Goal: Task Accomplishment & Management: Manage account settings

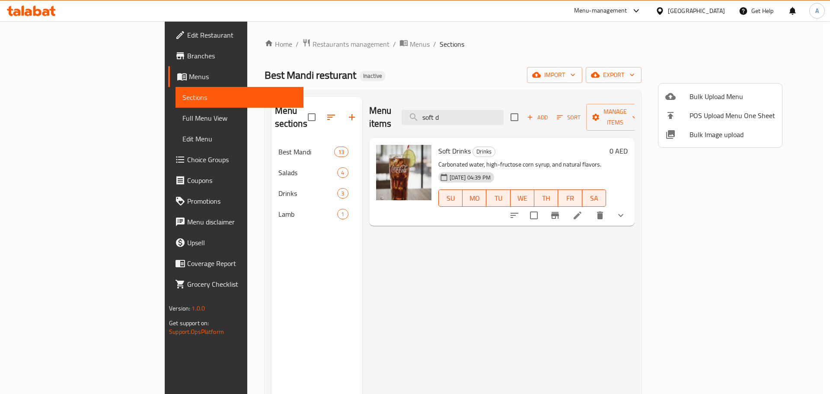
click at [487, 103] on div at bounding box center [415, 197] width 830 height 394
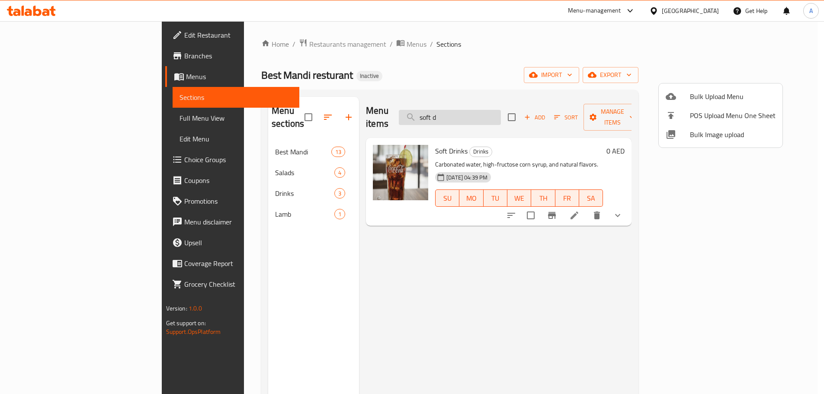
drag, startPoint x: 487, startPoint y: 103, endPoint x: 489, endPoint y: 109, distance: 5.4
click at [489, 110] on input "soft d" at bounding box center [450, 117] width 102 height 15
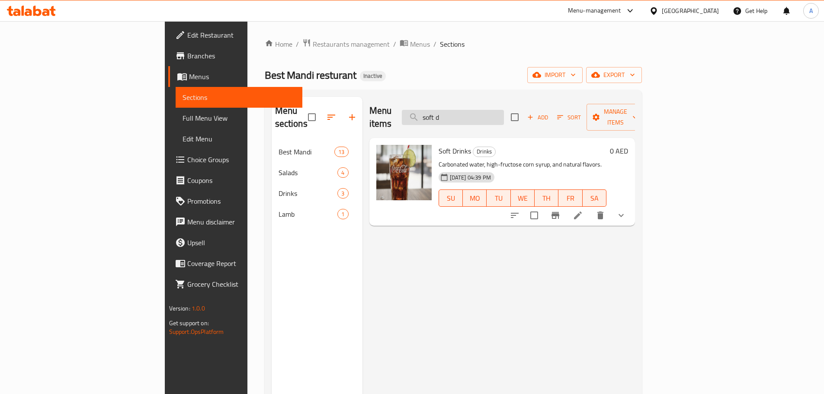
click at [489, 110] on input "soft d" at bounding box center [453, 117] width 102 height 15
paste input "Yogurt Sala"
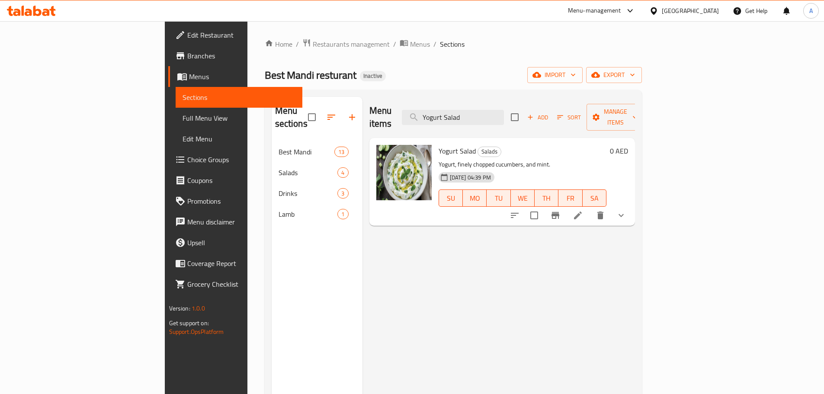
type input "Yogurt Salad"
click at [590, 208] on li at bounding box center [578, 216] width 24 height 16
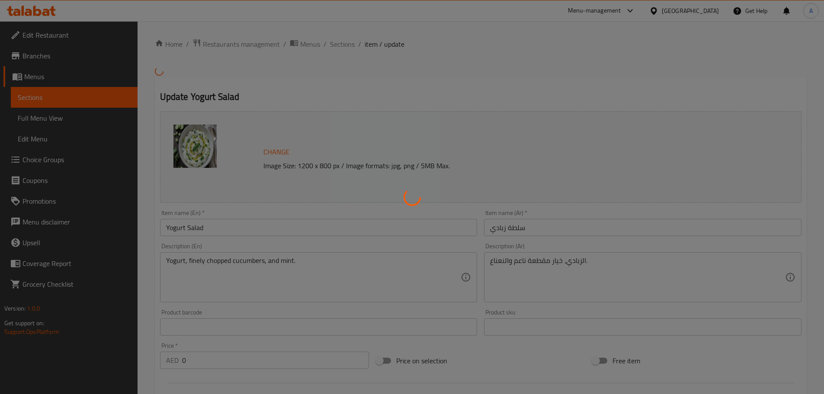
click at [529, 260] on div at bounding box center [412, 197] width 824 height 394
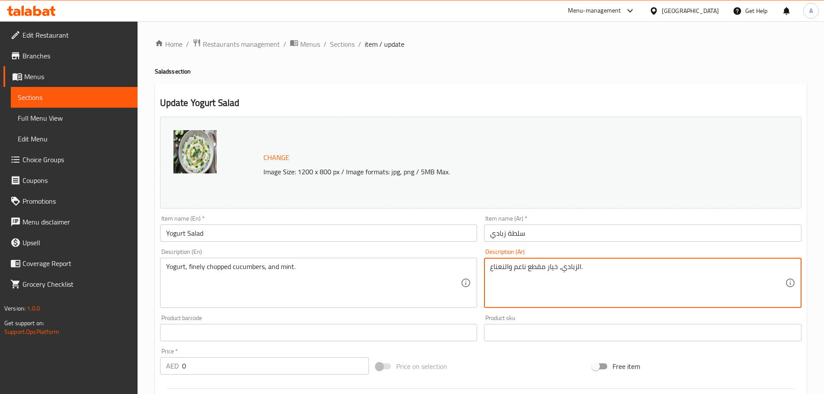
type textarea "الزبادي، خيار مقطع ناعم والنعناع."
click at [545, 228] on input "سلطة زبادي" at bounding box center [642, 232] width 317 height 17
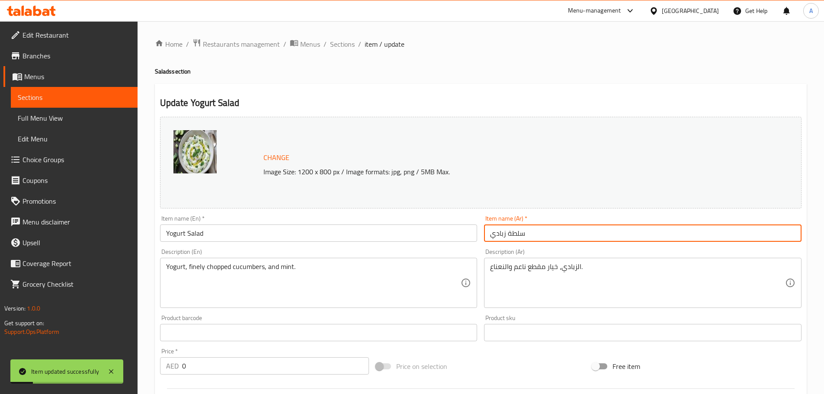
drag, startPoint x: 340, startPoint y: 49, endPoint x: 326, endPoint y: 3, distance: 48.2
click at [339, 49] on span "Sections" at bounding box center [342, 44] width 25 height 10
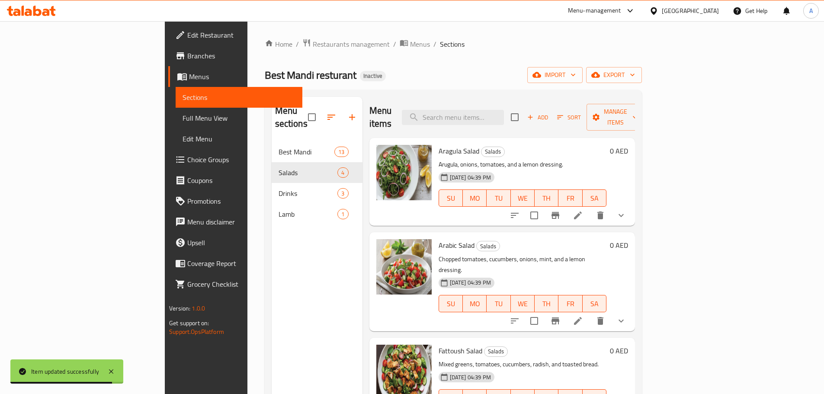
click at [187, 158] on span "Choice Groups" at bounding box center [241, 159] width 108 height 10
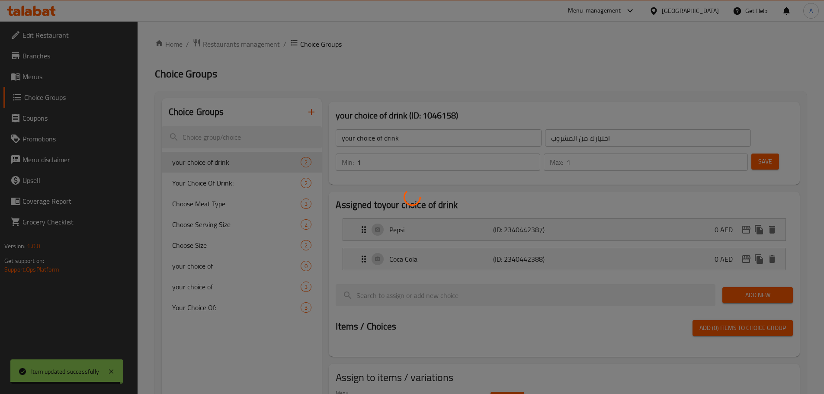
click at [275, 139] on div at bounding box center [412, 197] width 824 height 394
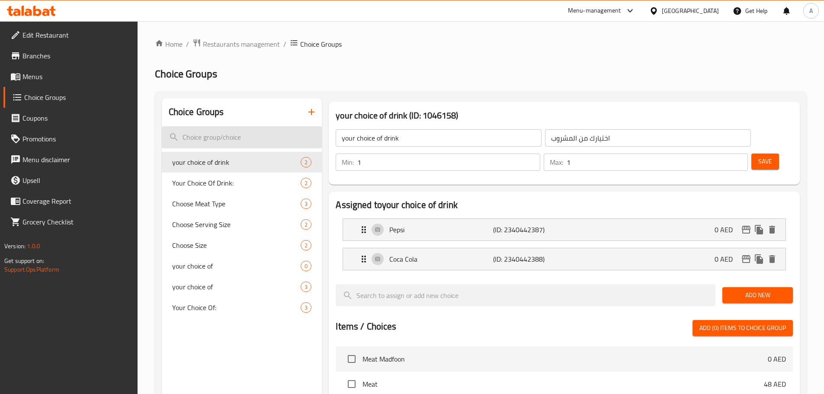
click at [274, 139] on input "search" at bounding box center [242, 137] width 160 height 22
paste input "Quarter"
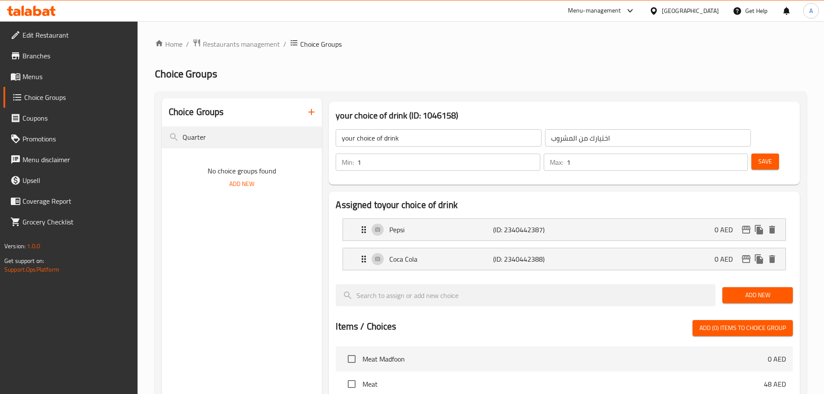
type input "Quarter"
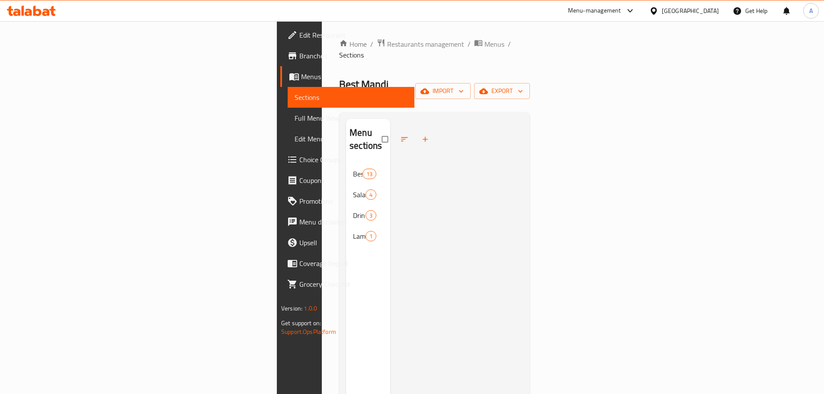
click at [295, 114] on span "Full Menu View" at bounding box center [351, 118] width 113 height 10
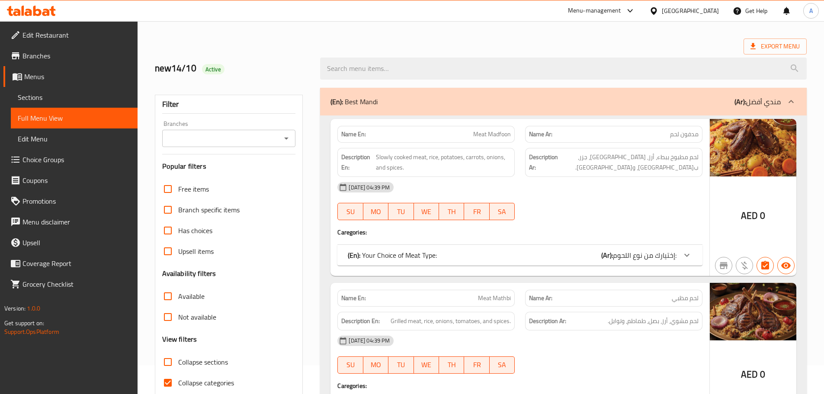
scroll to position [87, 0]
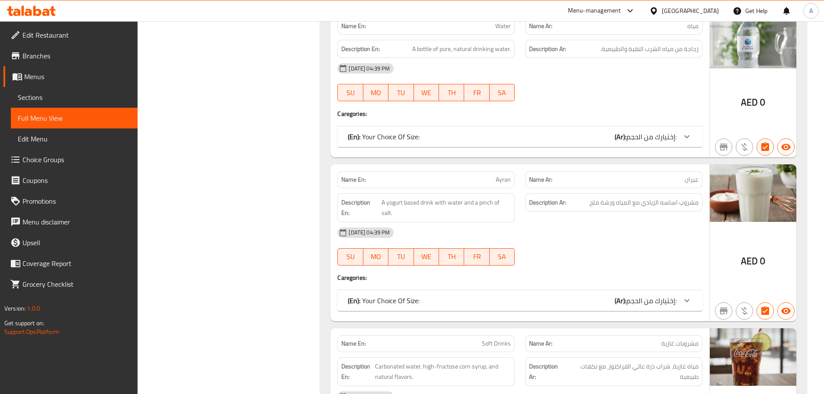
click at [369, 131] on p "(En): Your Choice Of Size:" at bounding box center [384, 136] width 72 height 10
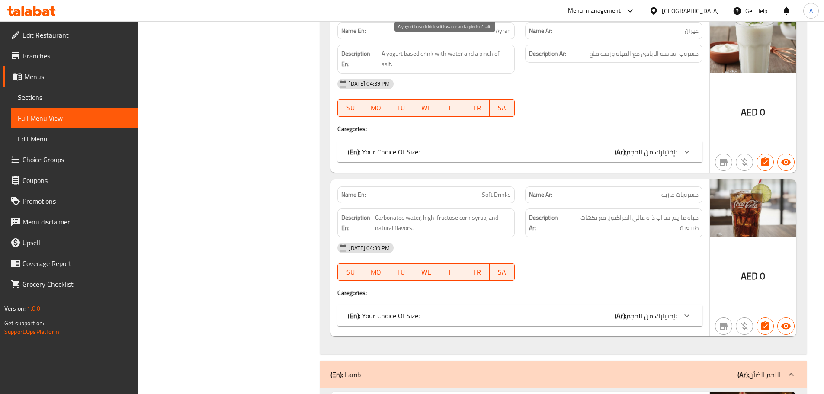
scroll to position [3217, 0]
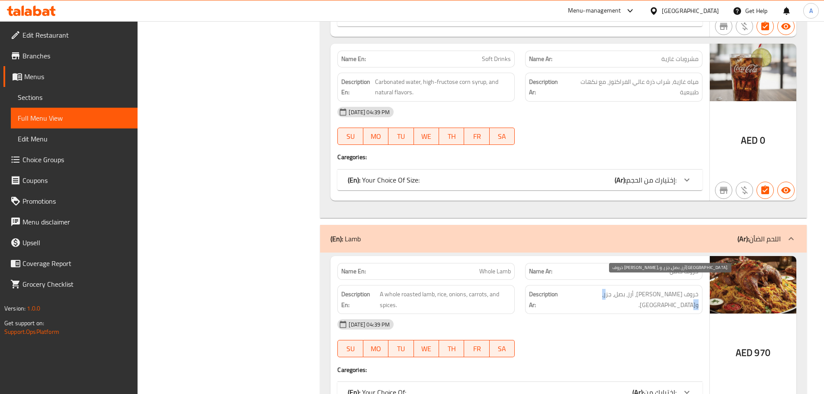
drag, startPoint x: 612, startPoint y: 282, endPoint x: 601, endPoint y: 283, distance: 11.3
click at [601, 289] on span "خروف كامل مشوي، أرز، بصل، جزر، وتوابل." at bounding box center [631, 299] width 136 height 21
copy span "توابل"
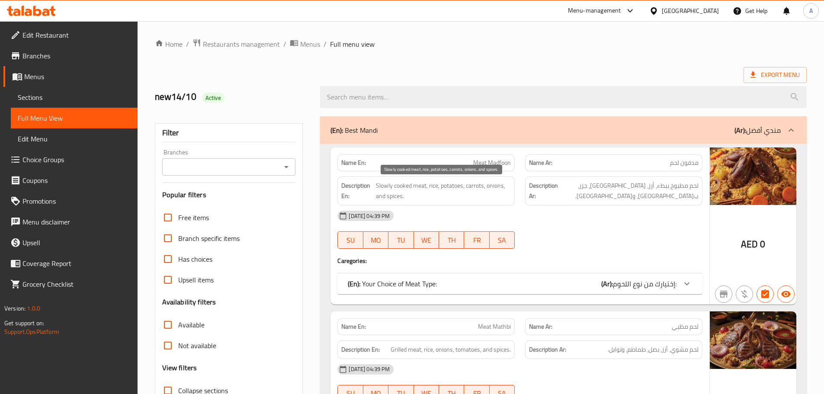
click at [428, 186] on span "Slowly cooked meat, rice, potatoes, carrots, onions, and spices." at bounding box center [443, 190] width 135 height 21
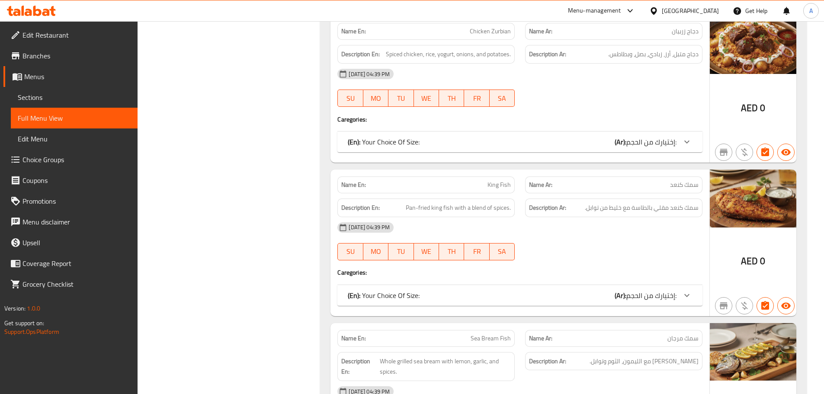
click at [402, 193] on div "Description En: Pan-fried king fish with a blend of spices." at bounding box center [426, 207] width 188 height 29
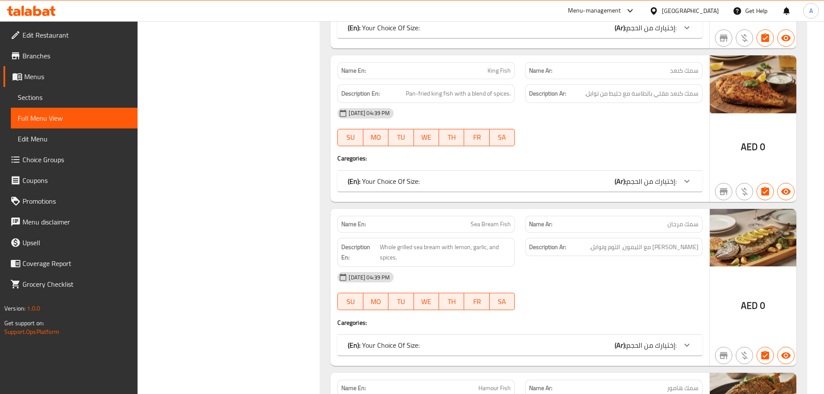
scroll to position [1604, 0]
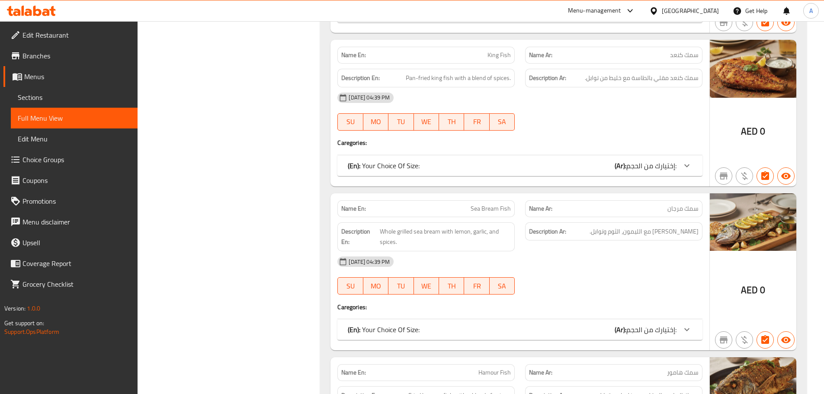
click at [301, 163] on div "Filter Branches Branches Popular filters Free items Branch specific items Has c…" at bounding box center [233, 278] width 166 height 3542
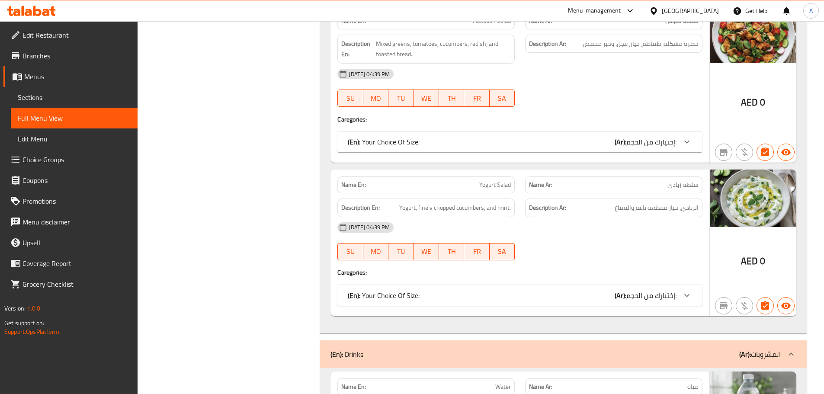
click at [511, 180] on span "Yogurt Salad" at bounding box center [495, 184] width 32 height 9
click at [510, 180] on span "Yogurt Salad" at bounding box center [495, 184] width 32 height 9
copy span "Yogurt Salad"
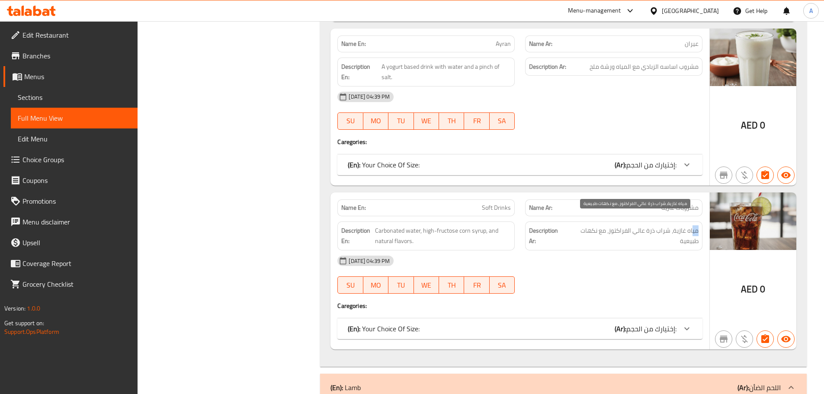
drag, startPoint x: 702, startPoint y: 224, endPoint x: 696, endPoint y: 221, distance: 7.2
click at [692, 221] on div "Description Ar: مياه غازية، شراب ذرة عالي الفراكتوز، مع نكهات طبيعية" at bounding box center [614, 235] width 188 height 39
drag, startPoint x: 697, startPoint y: 221, endPoint x: 687, endPoint y: 216, distance: 10.8
click at [696, 225] on span "مياه غازية، شراب ذرة عالي الفراكتوز، مع نكهات طبيعية" at bounding box center [633, 235] width 132 height 21
click at [692, 225] on span "مياه غازية، شراب ذرة عالي الفراكتوز، مع نكهات طبيعية" at bounding box center [633, 235] width 132 height 21
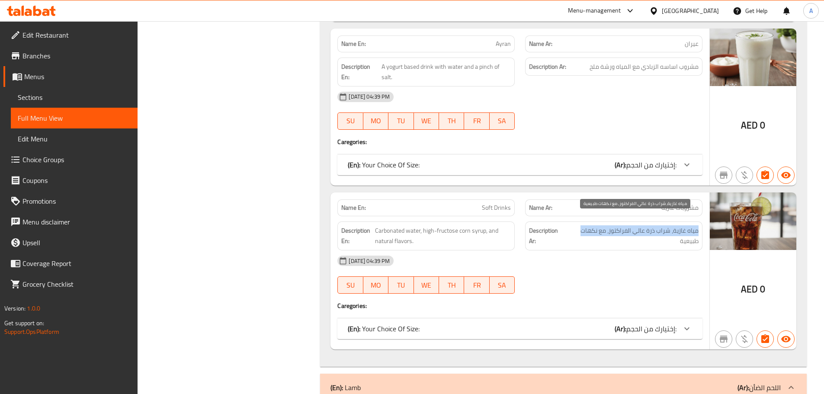
drag, startPoint x: 697, startPoint y: 220, endPoint x: 586, endPoint y: 219, distance: 110.7
click at [581, 225] on span "مياه غازية، شراب ذرة عالي الفراكتوز، مع نكهات طبيعية" at bounding box center [633, 235] width 132 height 21
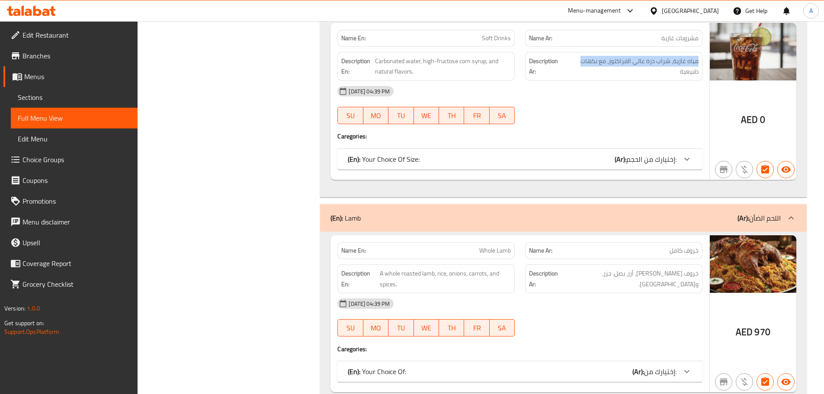
scroll to position [3261, 0]
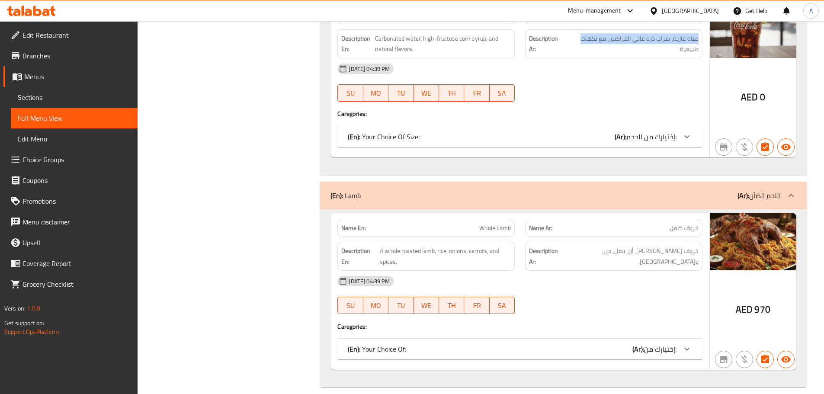
click at [671, 343] on span "إختيارك من:" at bounding box center [660, 349] width 32 height 13
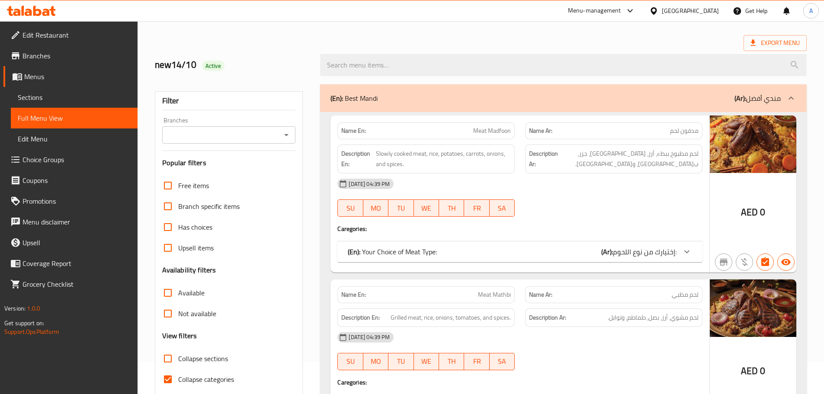
scroll to position [91, 0]
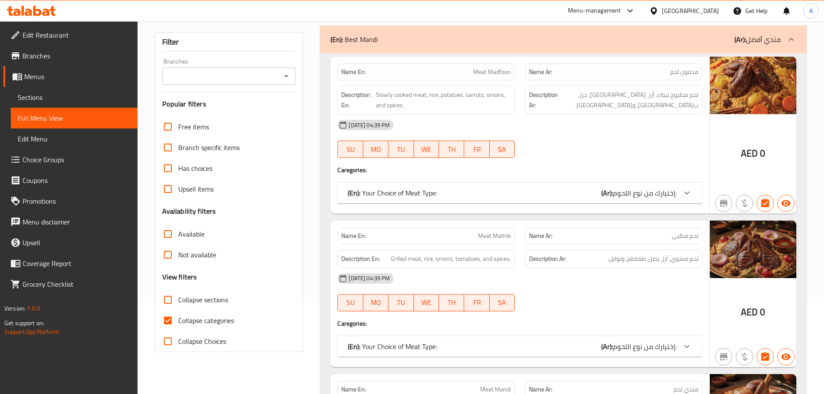
drag, startPoint x: 170, startPoint y: 318, endPoint x: 187, endPoint y: 307, distance: 20.4
click at [170, 318] on input "Collapse categories" at bounding box center [167, 320] width 21 height 21
checkbox input "false"
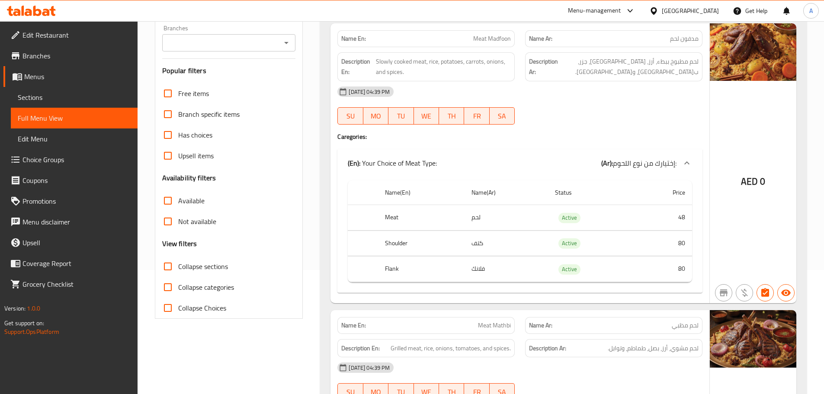
scroll to position [134, 0]
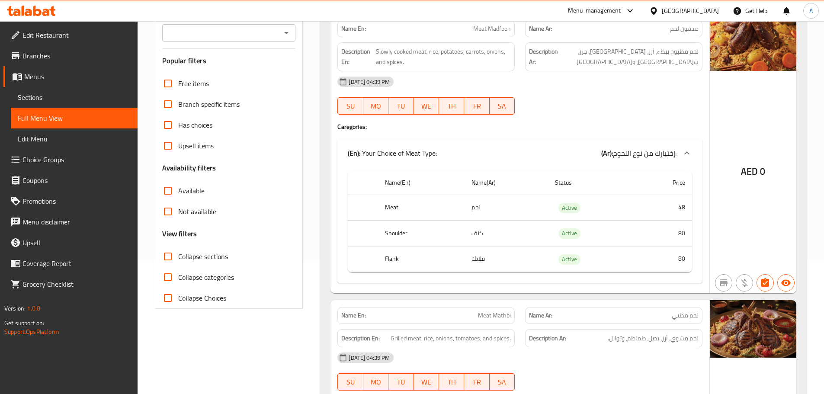
click at [389, 207] on th "Meat" at bounding box center [421, 208] width 86 height 26
copy th "Meat"
click at [471, 212] on td "لحم" at bounding box center [506, 208] width 83 height 26
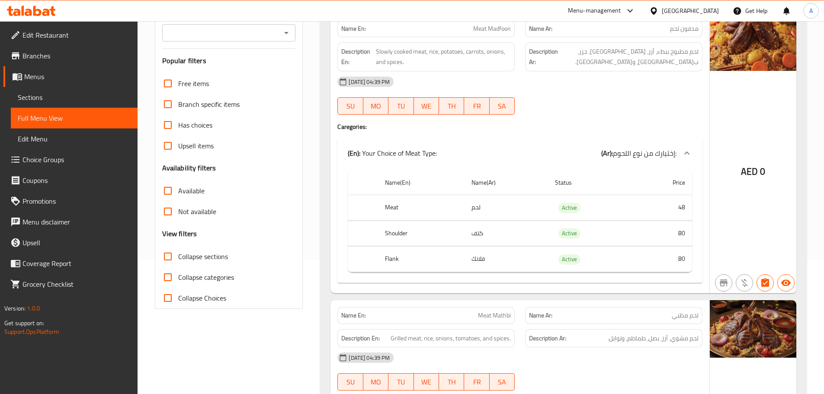
click at [474, 206] on td "لحم" at bounding box center [506, 208] width 83 height 26
copy td "لحم"
click at [474, 206] on td "لحم" at bounding box center [506, 208] width 83 height 26
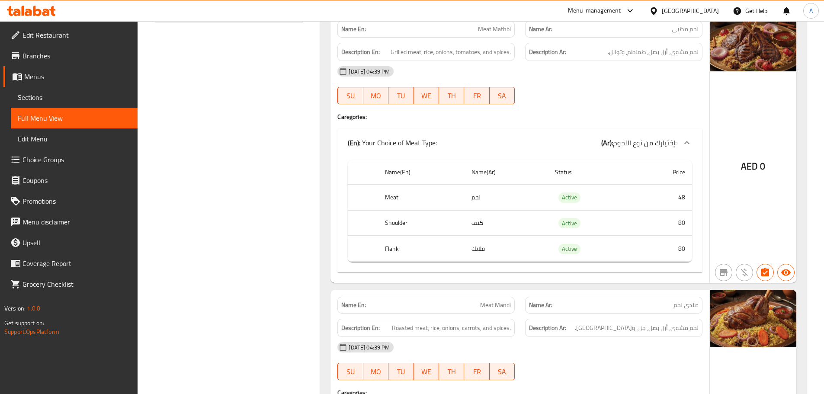
scroll to position [0, 0]
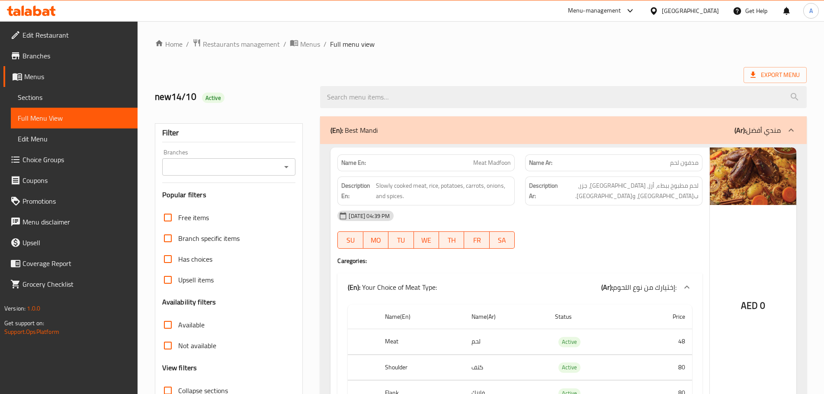
click at [484, 164] on span "Meat Madfoon" at bounding box center [492, 162] width 38 height 9
copy span "Meat"
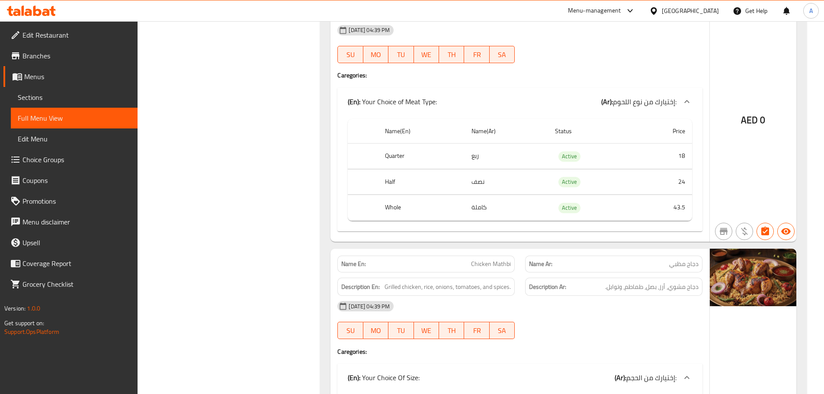
scroll to position [1384, 0]
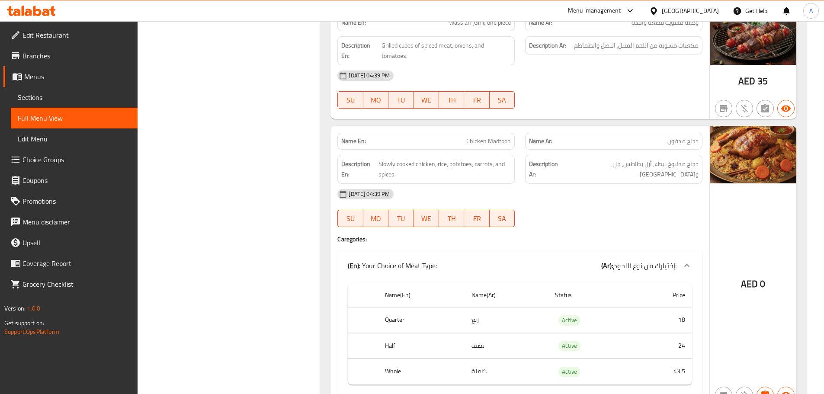
click at [492, 136] on div "Name En: Chicken Madfoon" at bounding box center [425, 141] width 177 height 17
copy span "Chicken Madfoon"
click at [393, 308] on th "Quarter" at bounding box center [421, 321] width 86 height 26
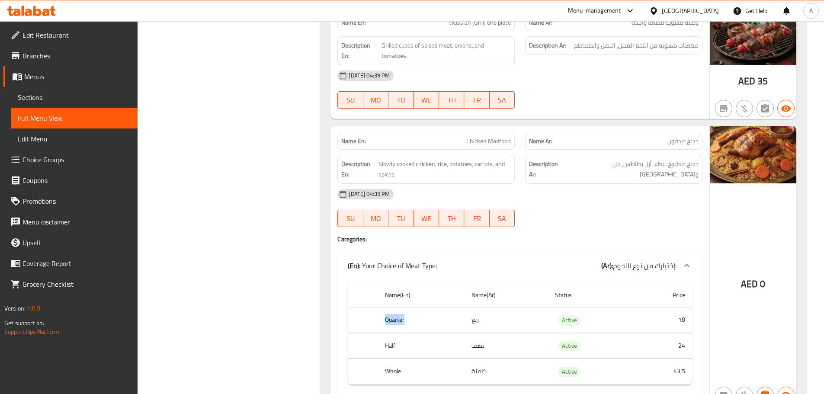
click at [393, 308] on th "Quarter" at bounding box center [421, 321] width 86 height 26
copy th "Quarter"
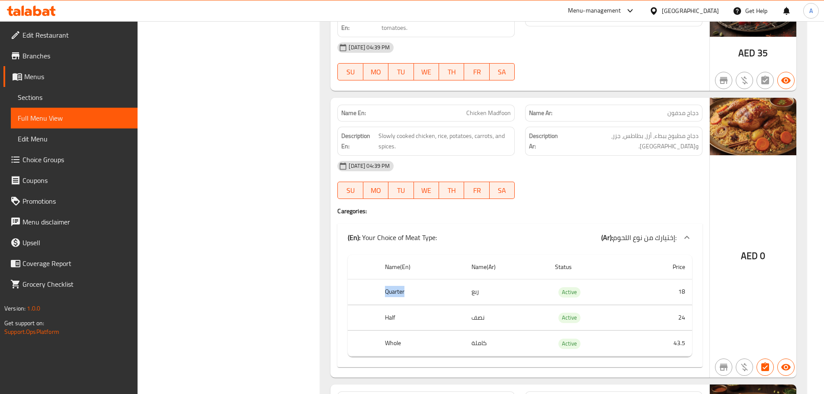
scroll to position [1427, 0]
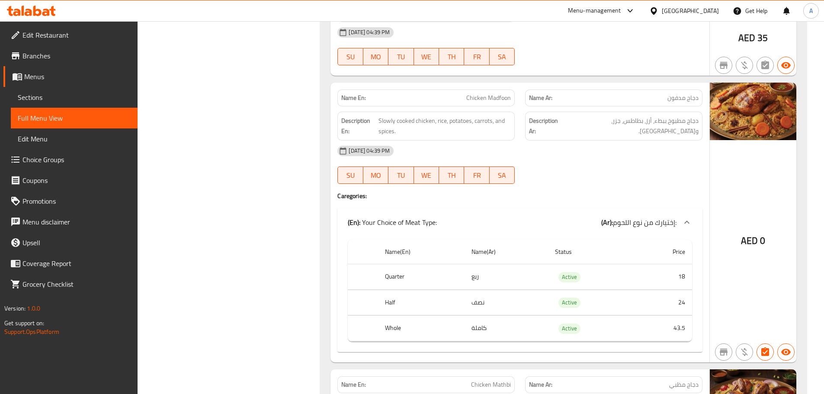
click at [479, 93] on span "Chicken Madfoon" at bounding box center [488, 97] width 45 height 9
copy span "Chicken Madfoon"
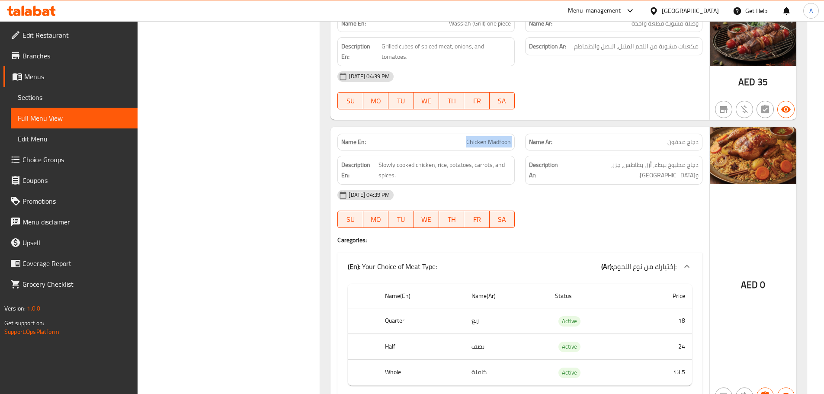
scroll to position [1384, 0]
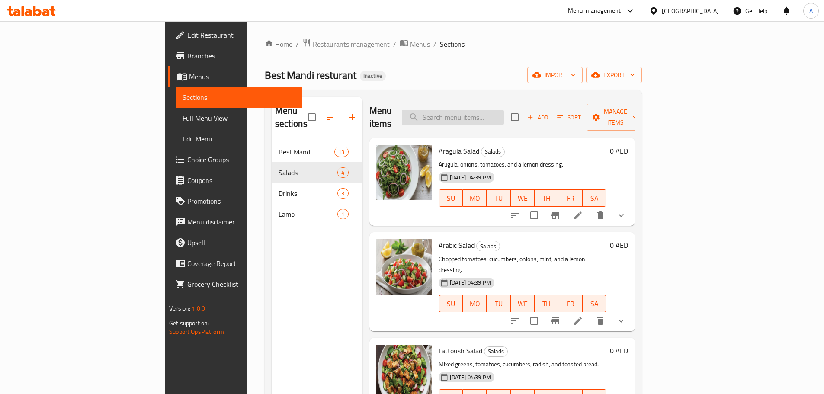
click at [476, 110] on input "search" at bounding box center [453, 117] width 102 height 15
paste input "Chicken Madfoon"
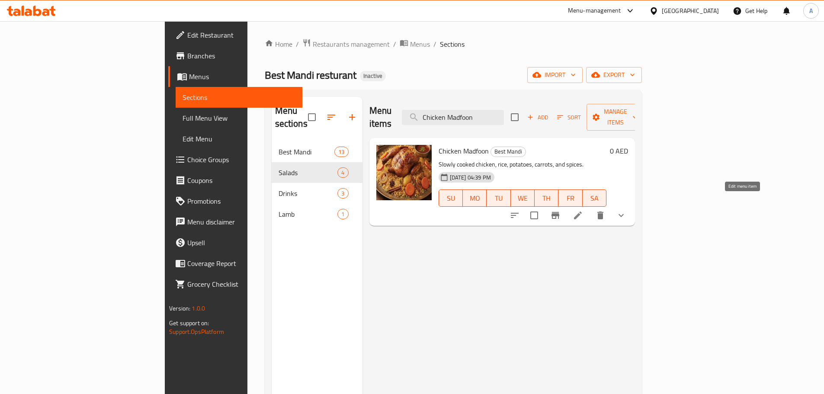
type input "Chicken Madfoon"
click at [583, 210] on icon at bounding box center [578, 215] width 10 height 10
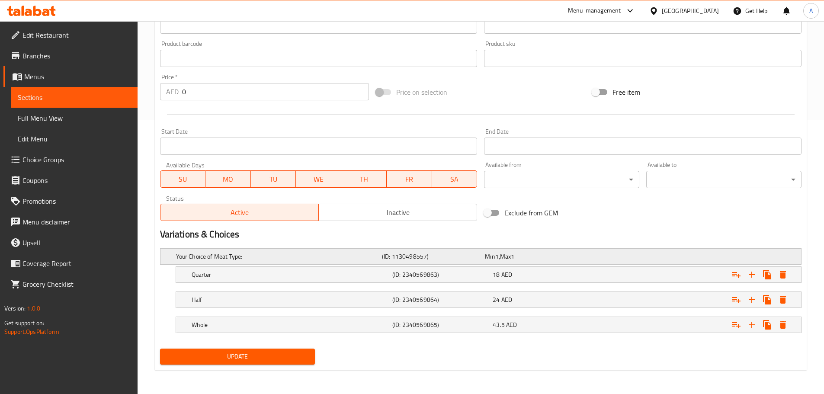
click at [258, 253] on h5 "Your Choice of Meat Type:" at bounding box center [277, 256] width 202 height 9
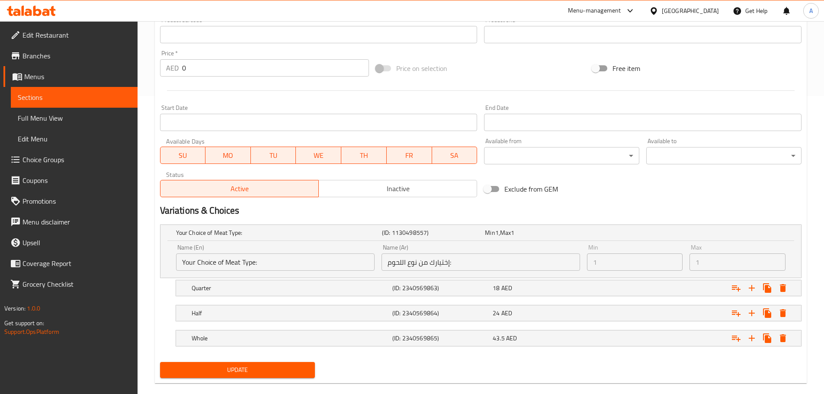
scroll to position [311, 0]
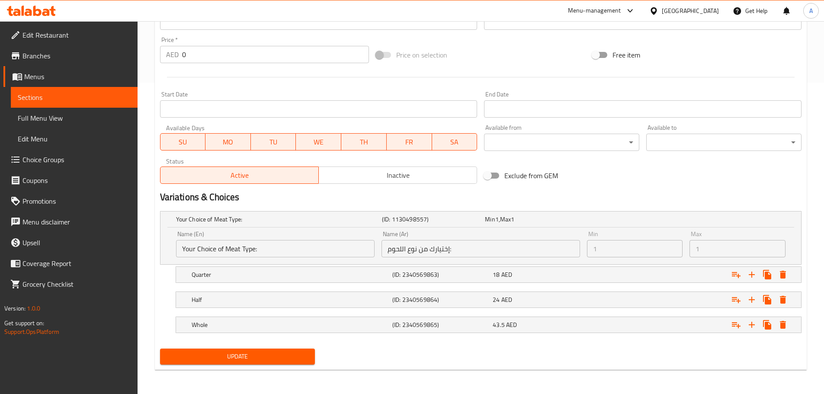
click at [290, 252] on input "Your Choice of Meat Type:" at bounding box center [275, 248] width 199 height 17
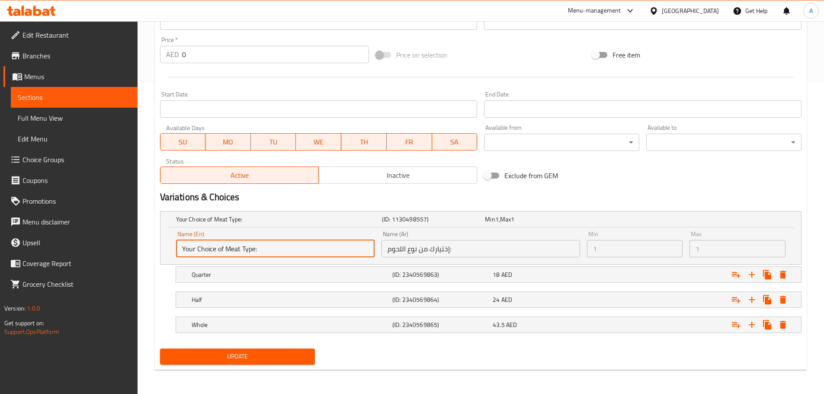
click at [289, 252] on input "Your Choice of Meat Type:" at bounding box center [275, 248] width 199 height 17
click at [286, 252] on input "Your Choice of Meat Type:" at bounding box center [275, 248] width 199 height 17
click at [285, 251] on input "Your Choice of Meat Type:" at bounding box center [275, 248] width 199 height 17
click at [366, 224] on div "Your Choice of Meat Type:" at bounding box center [277, 219] width 206 height 12
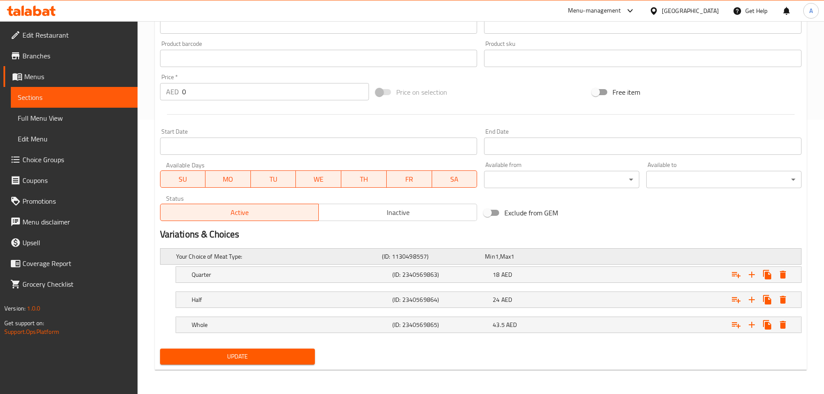
click at [365, 257] on h5 "Your Choice of Meat Type:" at bounding box center [277, 256] width 202 height 9
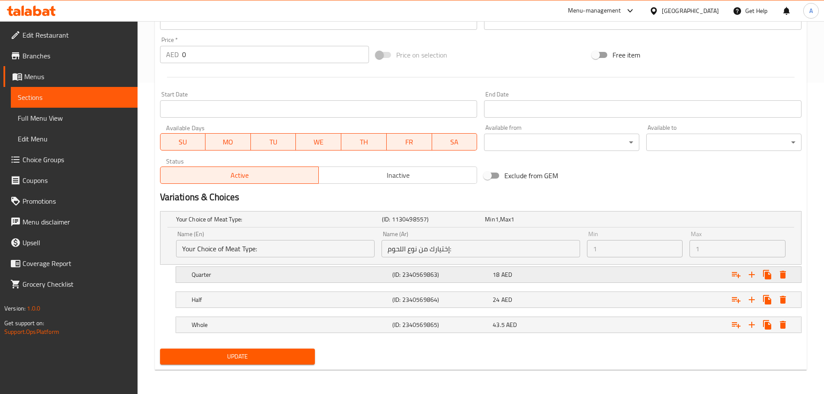
click at [776, 269] on div "Expand" at bounding box center [759, 275] width 62 height 16
click at [780, 272] on icon "Expand" at bounding box center [783, 275] width 6 height 8
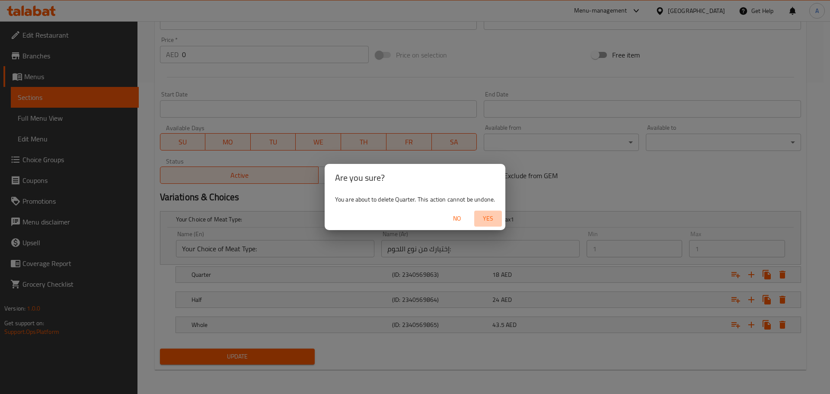
click at [487, 219] on span "Yes" at bounding box center [488, 218] width 21 height 11
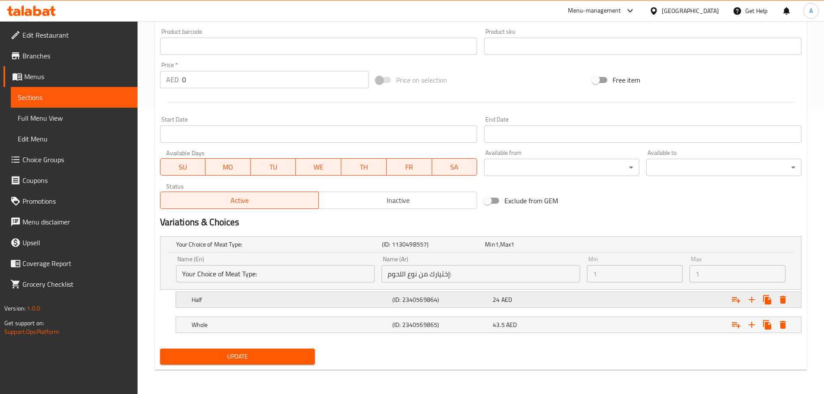
click at [789, 304] on button "Expand" at bounding box center [783, 300] width 16 height 16
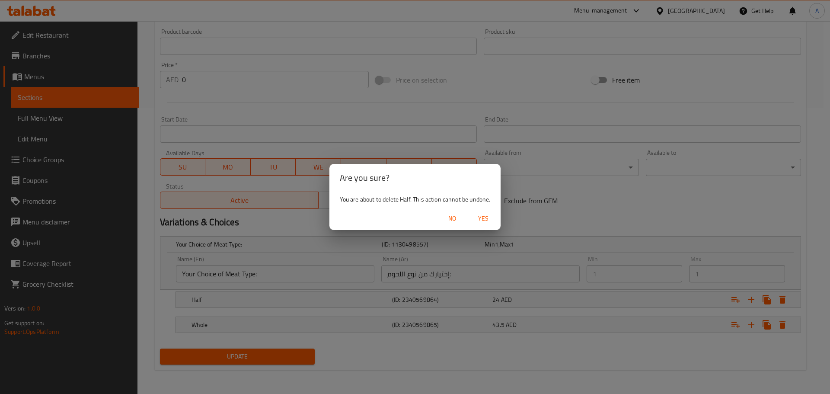
click at [486, 218] on span "Yes" at bounding box center [483, 218] width 21 height 11
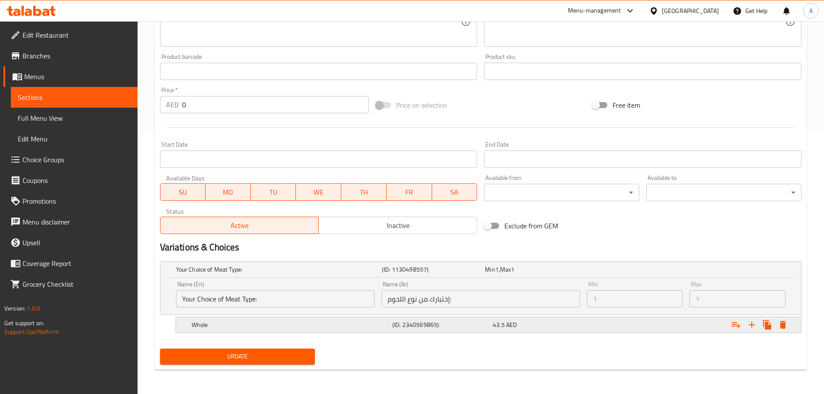
click at [788, 325] on button "Expand" at bounding box center [783, 325] width 16 height 16
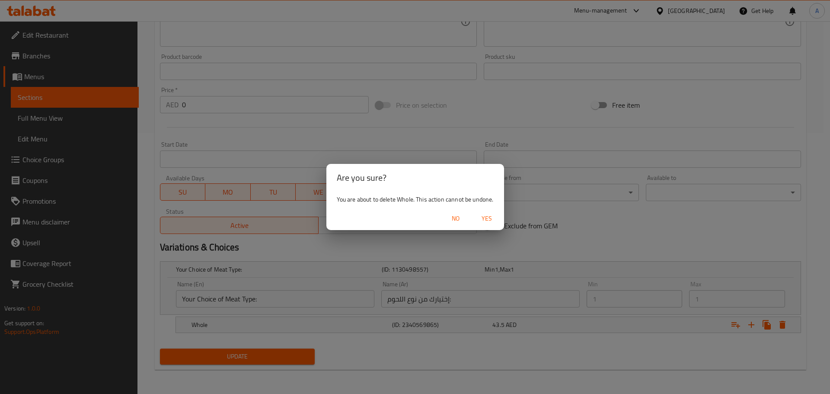
click at [487, 217] on span "Yes" at bounding box center [487, 218] width 21 height 11
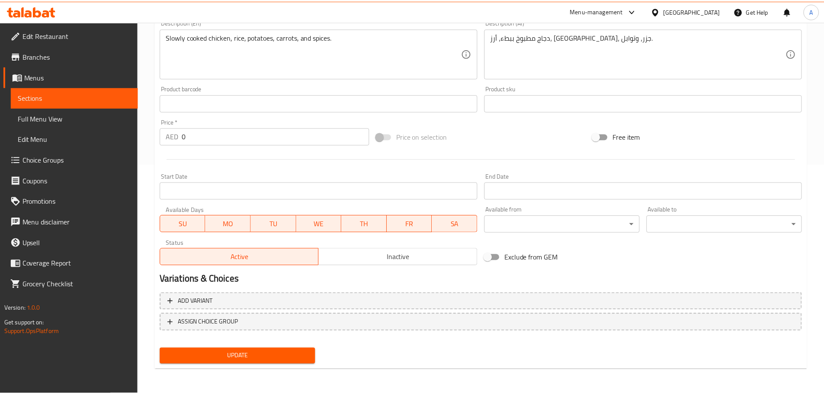
scroll to position [221, 0]
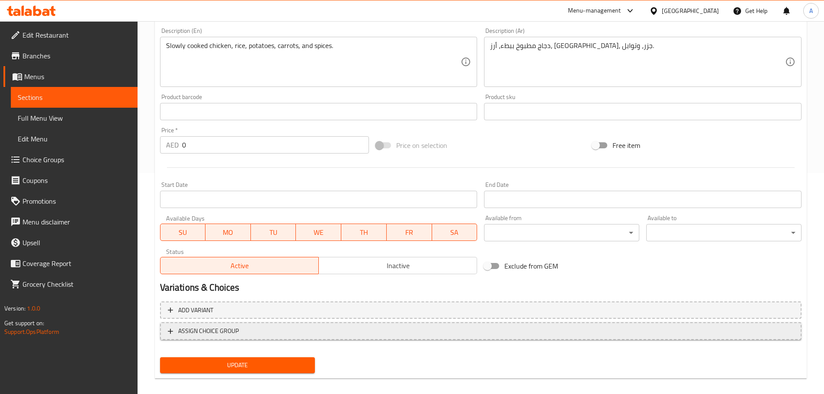
click at [321, 325] on button "ASSIGN CHOICE GROUP" at bounding box center [480, 331] width 641 height 18
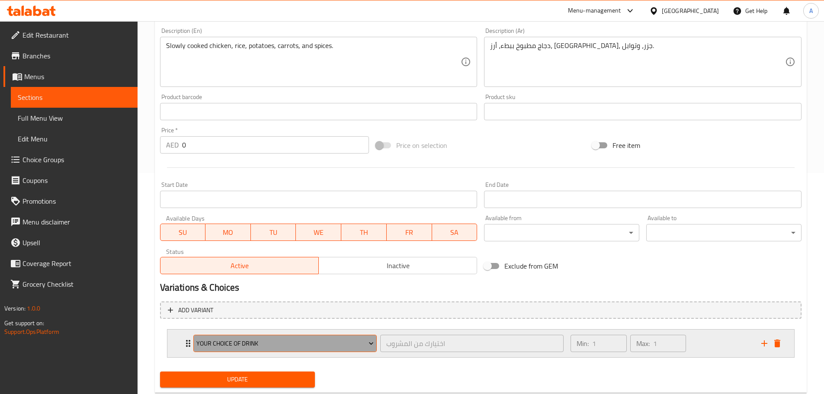
click at [299, 339] on span "your choice of drink" at bounding box center [284, 343] width 177 height 11
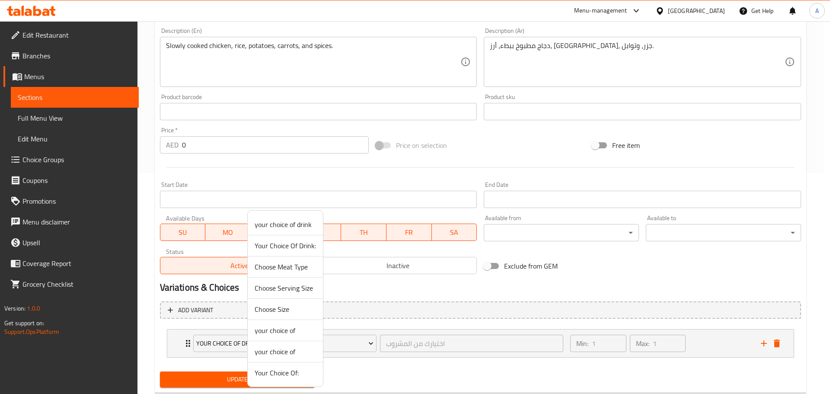
click at [335, 365] on div at bounding box center [415, 197] width 830 height 394
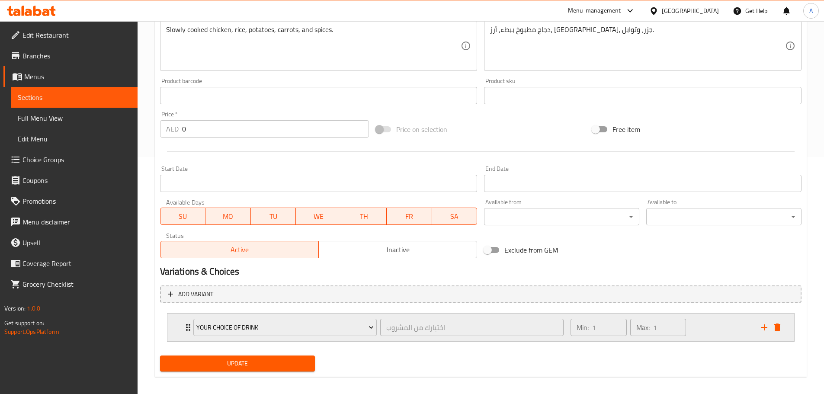
scroll to position [244, 0]
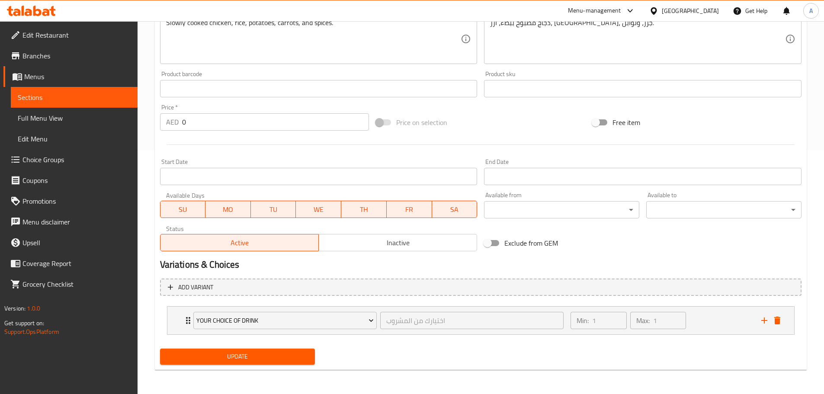
click at [294, 359] on span "Update" at bounding box center [237, 356] width 141 height 11
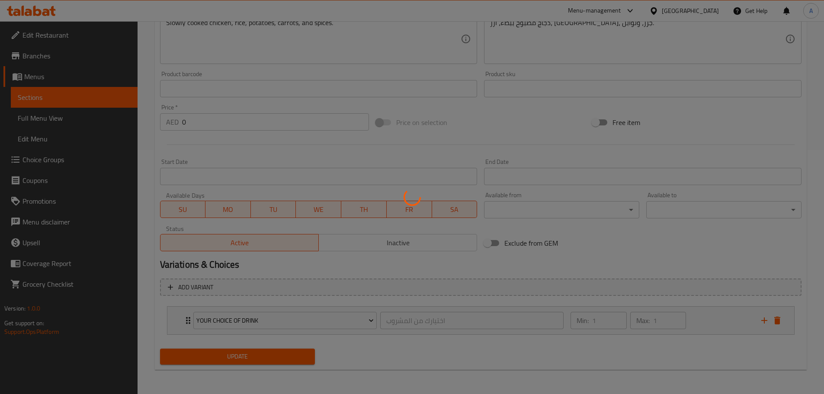
click at [783, 321] on div at bounding box center [412, 197] width 824 height 394
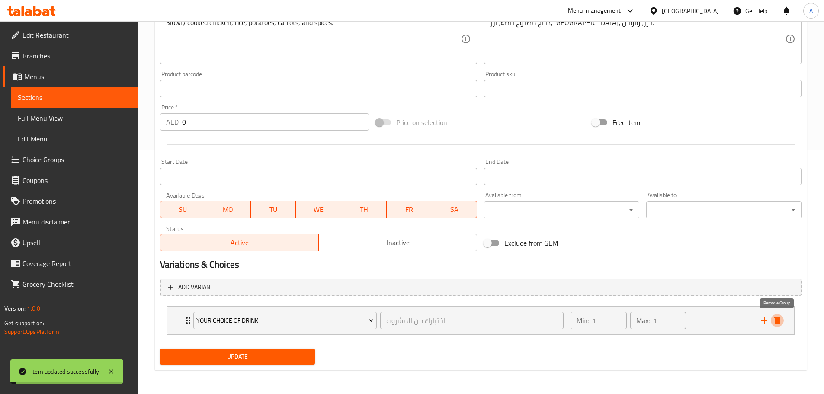
click at [777, 322] on icon "delete" at bounding box center [777, 321] width 6 height 8
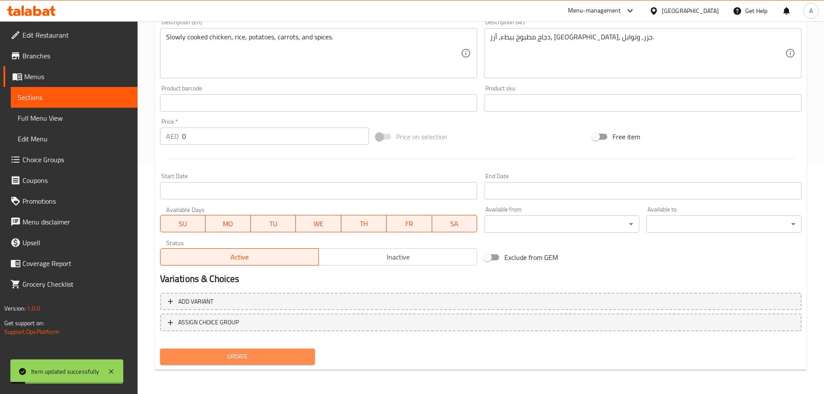
click at [297, 359] on span "Update" at bounding box center [237, 356] width 141 height 11
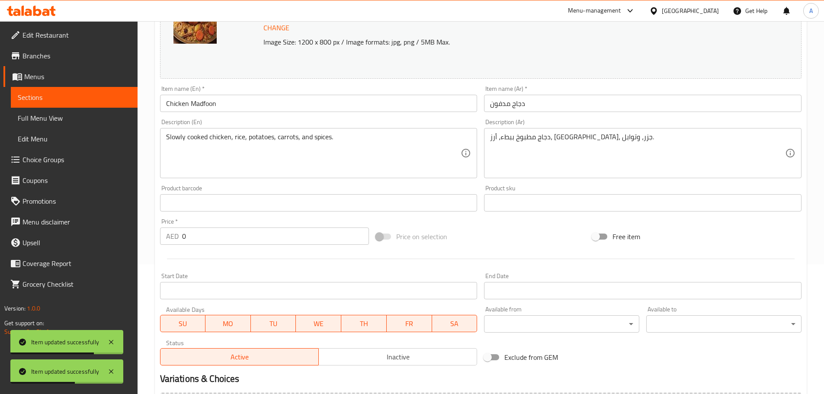
scroll to position [0, 0]
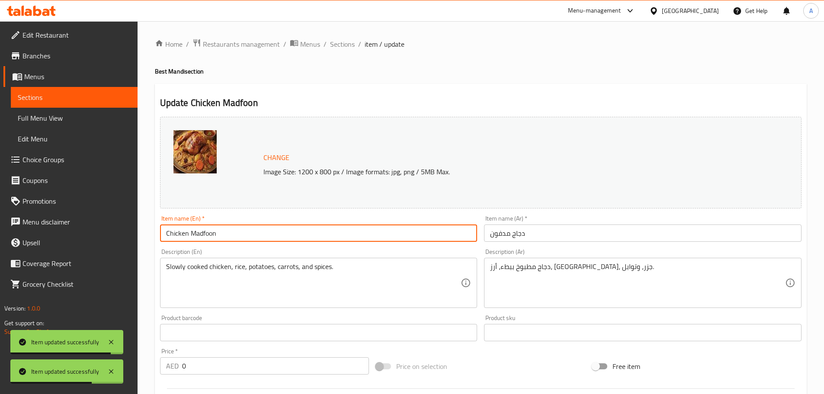
click at [253, 228] on input "Chicken Madfoon" at bounding box center [318, 232] width 317 height 17
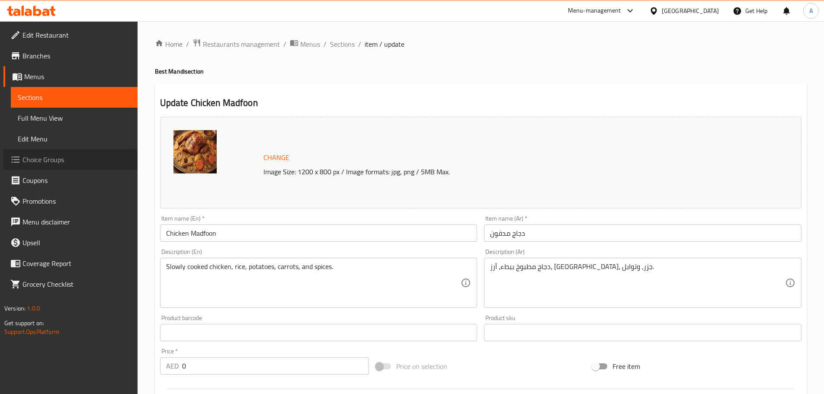
click at [41, 166] on link "Choice Groups" at bounding box center [70, 159] width 134 height 21
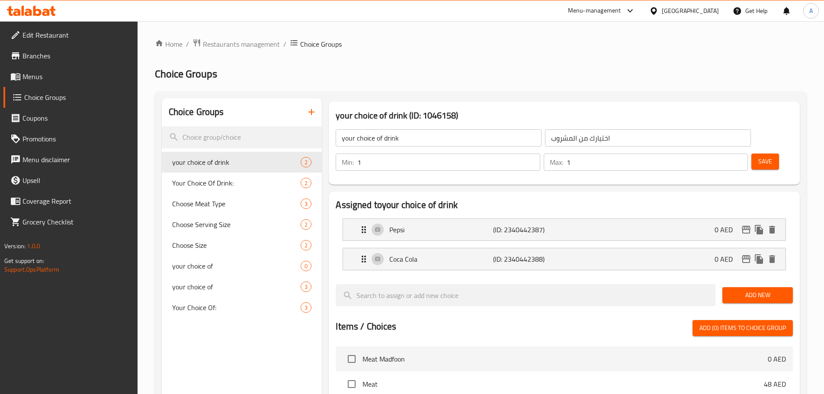
click at [315, 112] on icon "button" at bounding box center [311, 112] width 10 height 10
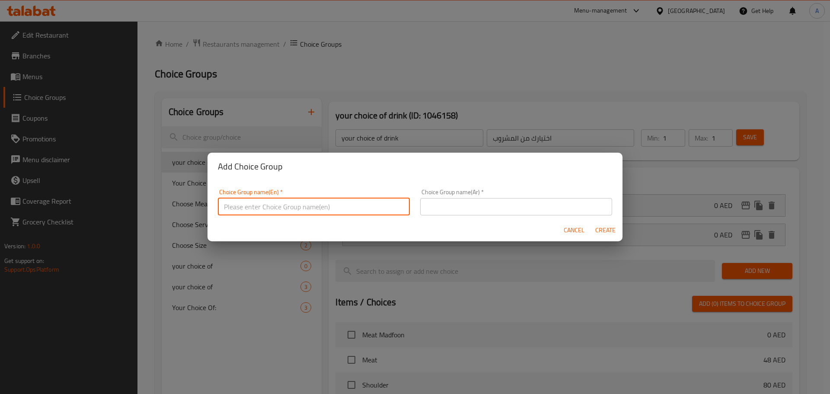
click at [263, 200] on input "text" at bounding box center [314, 206] width 192 height 17
type input "Your Choice Of Size:"
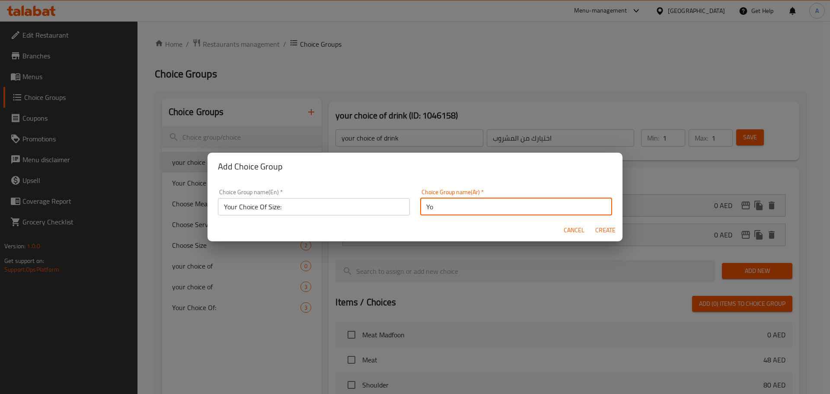
type input "Y"
type input "إختيارك من الحجم:"
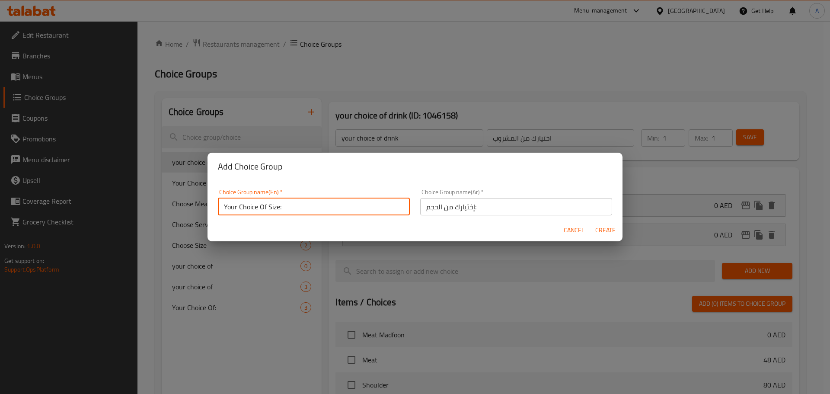
click at [302, 212] on input "Your Choice Of Size:" at bounding box center [314, 206] width 192 height 17
type input "Your Choice Of Size:1"
click at [592, 222] on button "Create" at bounding box center [606, 230] width 28 height 16
type input "Your Choice Of Size:1"
type input "إختيارك من الحجم:"
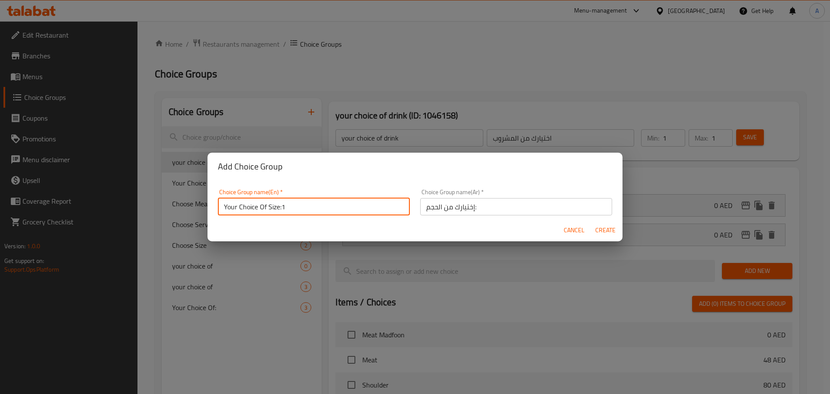
type input "0"
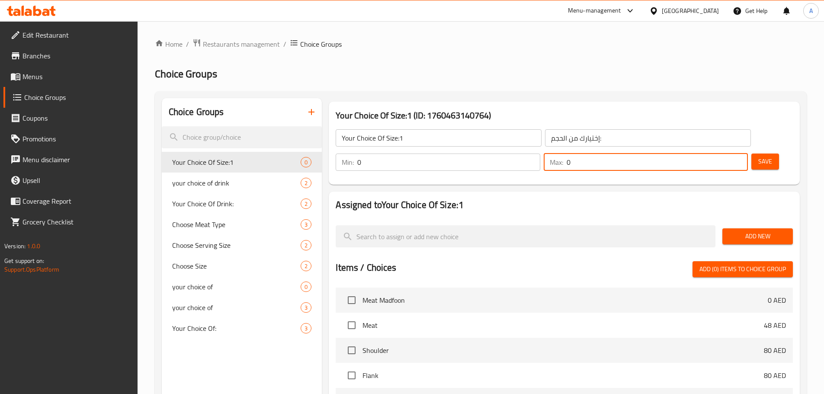
drag, startPoint x: 718, startPoint y: 137, endPoint x: 699, endPoint y: 138, distance: 19.0
click at [699, 154] on div "Max: 0 ​" at bounding box center [646, 162] width 204 height 17
type input "1"
click at [540, 154] on div "Min: 0 ​" at bounding box center [438, 162] width 204 height 17
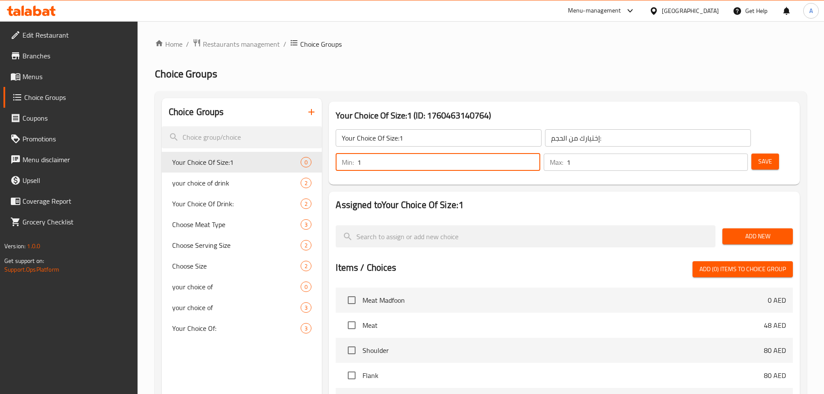
type input "1"
click at [758, 156] on span "Save" at bounding box center [765, 161] width 14 height 11
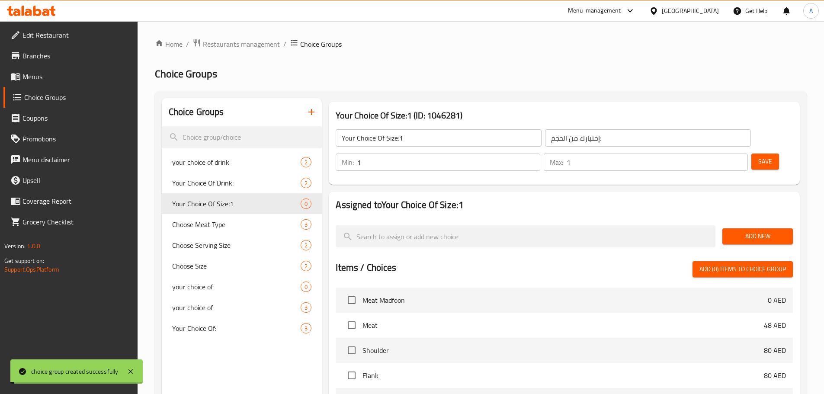
click at [771, 231] on span "Add New" at bounding box center [757, 236] width 57 height 11
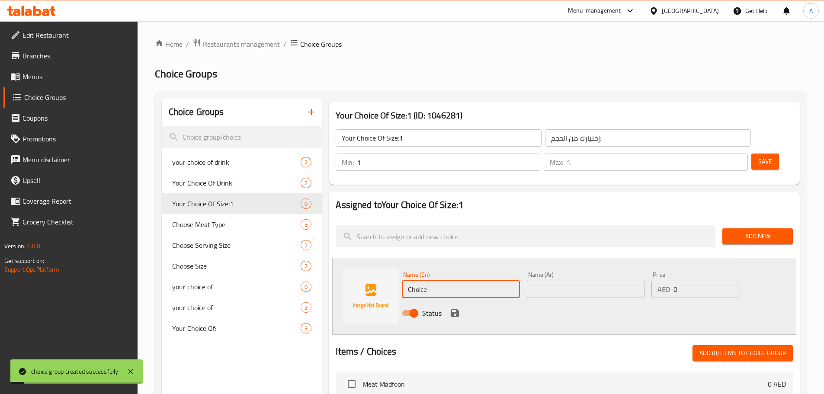
click at [460, 281] on input "Choice" at bounding box center [461, 289] width 118 height 17
type input "ص"
type input "Quarter"
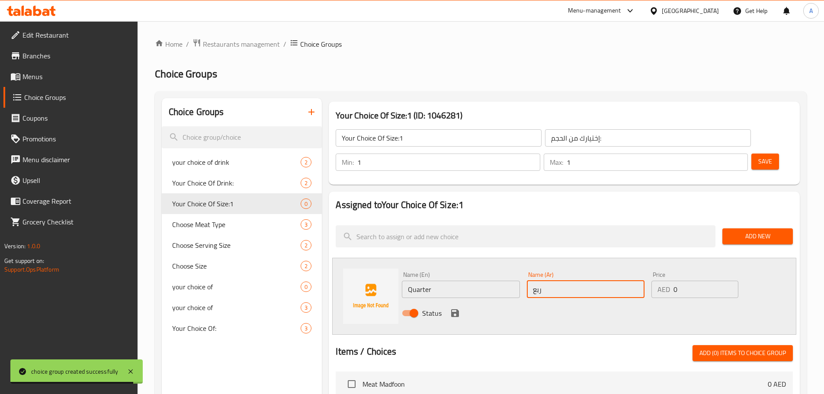
type input "ربع"
click at [453, 308] on icon "save" at bounding box center [455, 313] width 10 height 10
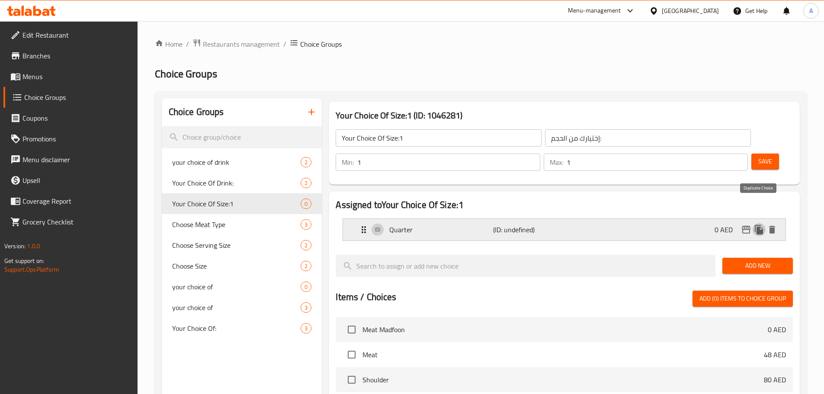
click at [763, 225] on icon "duplicate" at bounding box center [759, 230] width 8 height 10
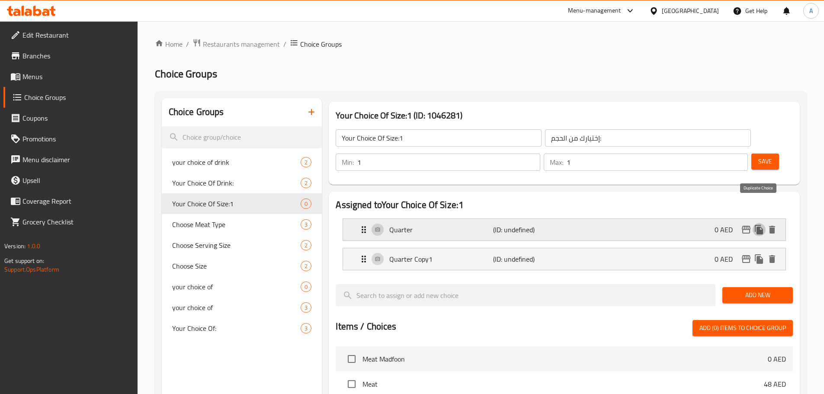
click at [763, 225] on icon "duplicate" at bounding box center [759, 230] width 8 height 10
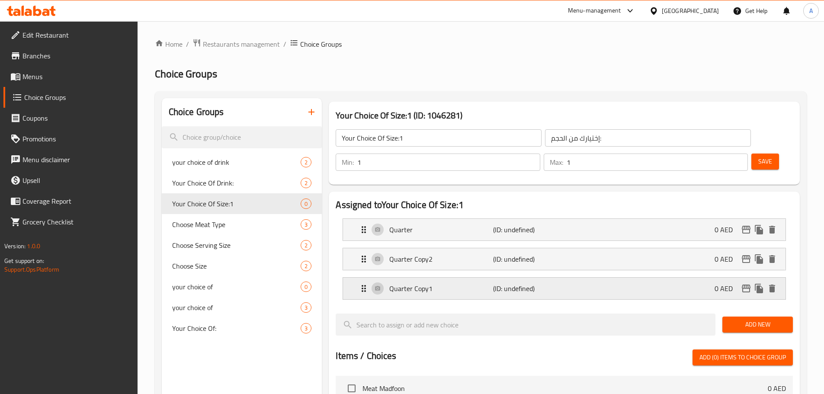
drag, startPoint x: 575, startPoint y: 259, endPoint x: 550, endPoint y: 237, distance: 33.5
click at [575, 278] on div "Quarter Copy1 (ID: undefined) 0 AED" at bounding box center [567, 289] width 417 height 22
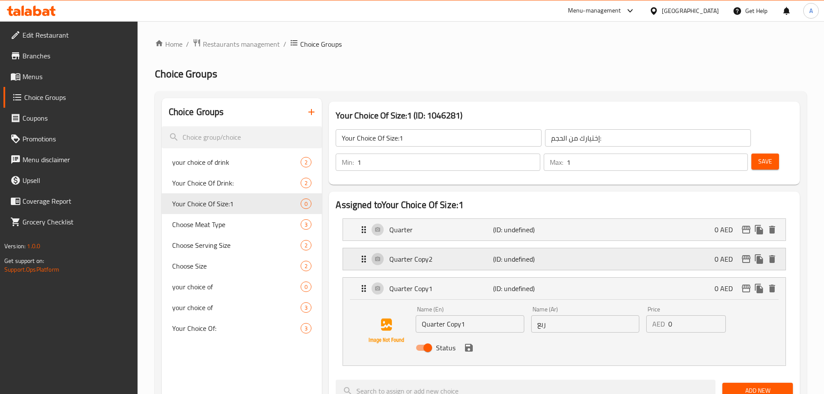
click at [550, 254] on p "(ID: undefined)" at bounding box center [527, 259] width 69 height 10
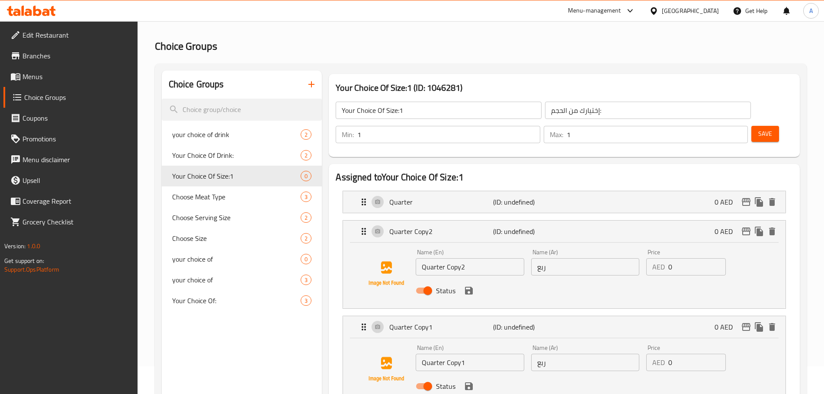
scroll to position [43, 0]
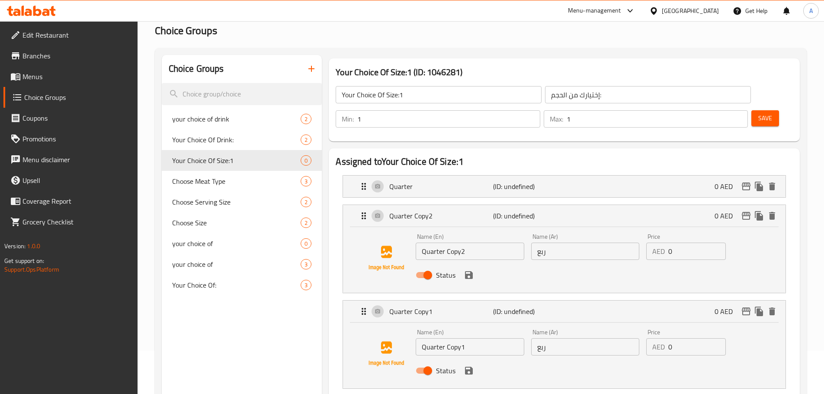
click at [486, 236] on div "Name (En) Quarter Copy2 Name (En)" at bounding box center [469, 246] width 115 height 33
click at [484, 243] on input "Quarter Copy2" at bounding box center [470, 251] width 108 height 17
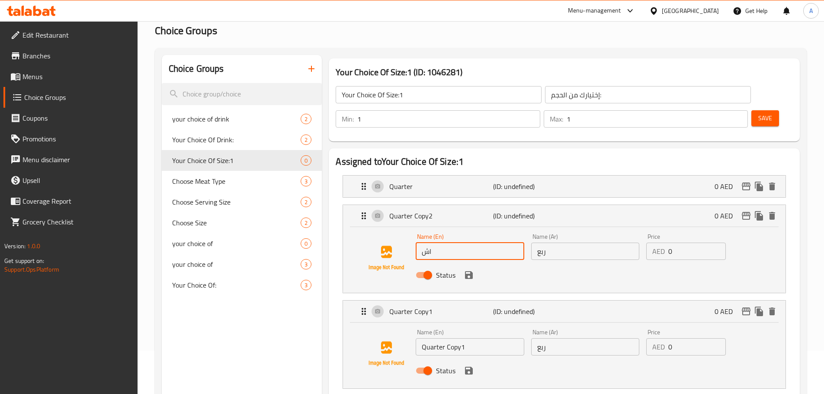
type input "ا"
type input "Half"
click at [478, 331] on div "Name (En) Quarter Copy1 Name (En)" at bounding box center [469, 342] width 115 height 33
click at [478, 330] on div "Name (En) Quarter Copy1 Name (En)" at bounding box center [469, 342] width 115 height 33
type input "نصف"
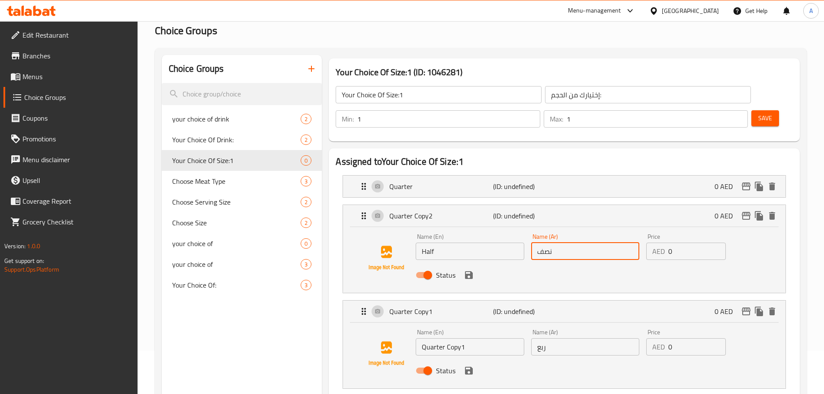
click at [478, 338] on input "Quarter Copy1" at bounding box center [470, 346] width 108 height 17
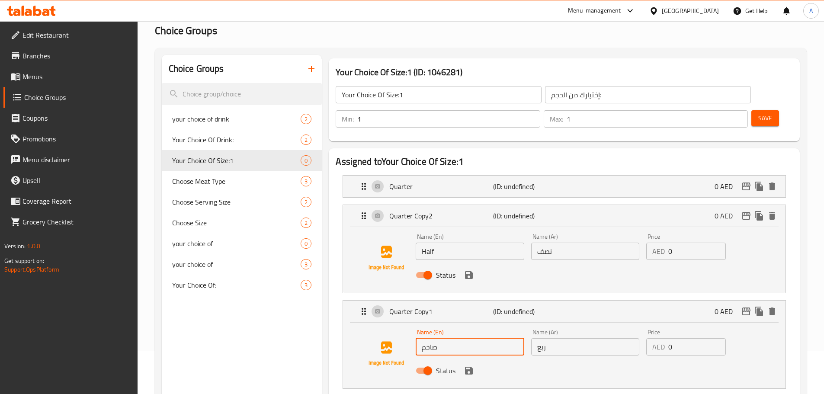
type input "صاخم"
click at [478, 338] on input "صاخم" at bounding box center [470, 346] width 108 height 17
type input "ص"
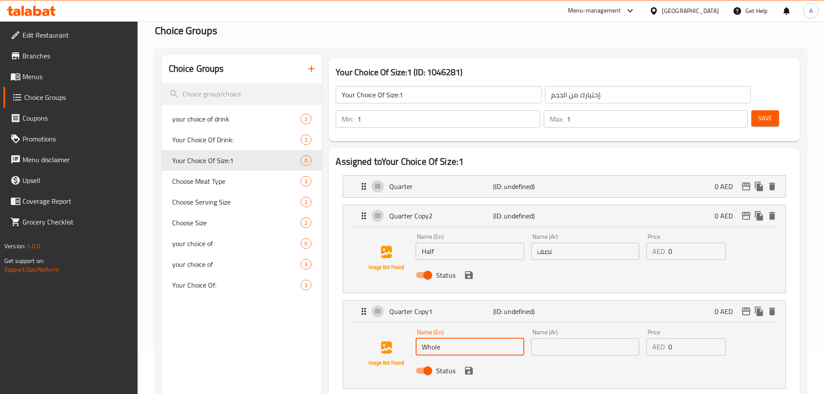
type input "Whole"
type input ":"
type input "كاملة"
drag, startPoint x: 683, startPoint y: 227, endPoint x: 650, endPoint y: 222, distance: 32.9
click at [650, 243] on div "AED 0 Price" at bounding box center [686, 251] width 80 height 17
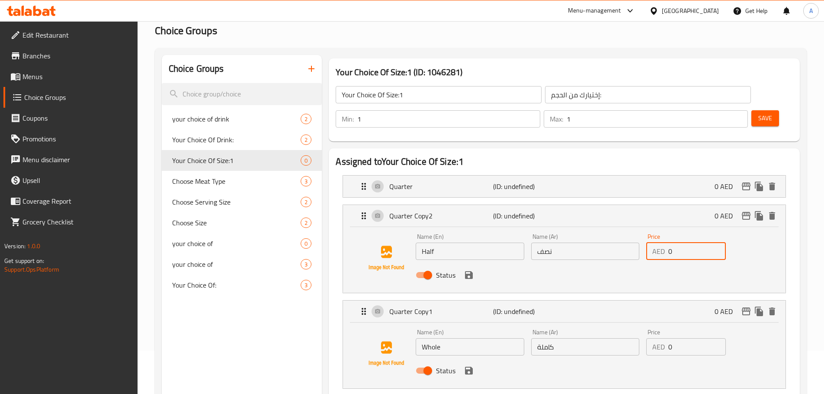
paste input "18"
type input "0"
click at [677, 176] on div "Quarter (ID: undefined) 0 AED" at bounding box center [567, 187] width 417 height 22
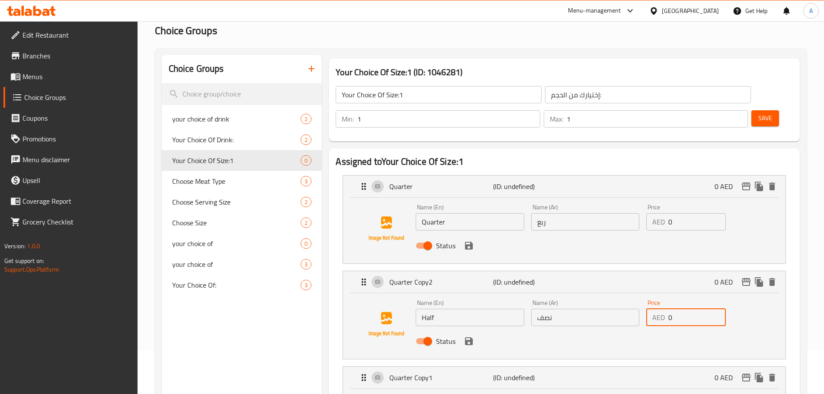
drag, startPoint x: 664, startPoint y: 203, endPoint x: 648, endPoint y: 202, distance: 16.4
click at [646, 213] on div "AED 0 Price" at bounding box center [686, 221] width 80 height 17
paste input "18"
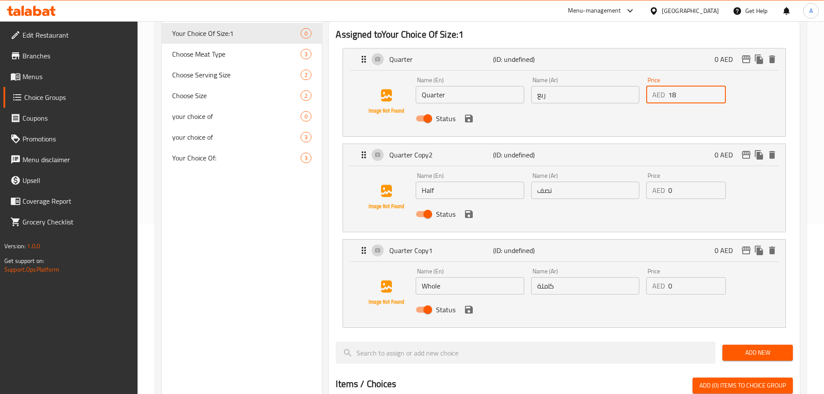
scroll to position [173, 0]
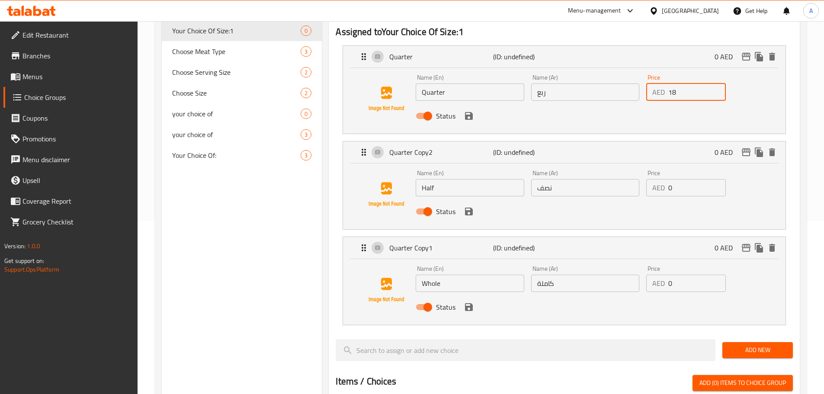
type input "18"
drag, startPoint x: 686, startPoint y: 167, endPoint x: 667, endPoint y: 167, distance: 19.0
click at [667, 179] on div "AED 0 Price" at bounding box center [686, 187] width 80 height 17
type input "24"
drag, startPoint x: 690, startPoint y: 259, endPoint x: 661, endPoint y: 260, distance: 29.0
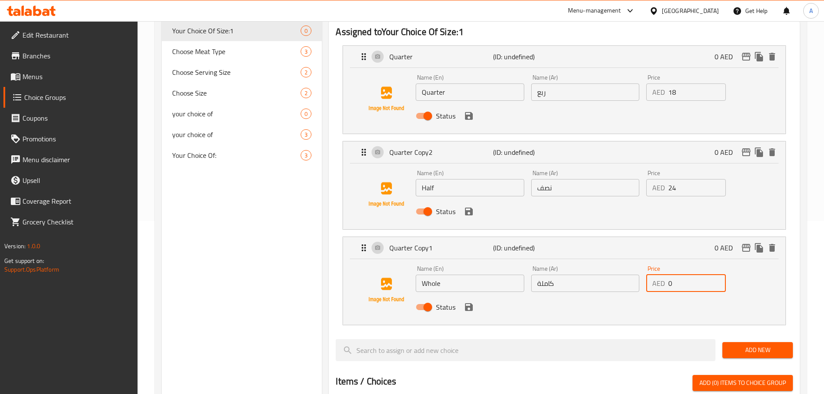
click at [661, 275] on div "AED 0 Price" at bounding box center [686, 283] width 80 height 17
click at [469, 112] on icon "save" at bounding box center [469, 116] width 8 height 8
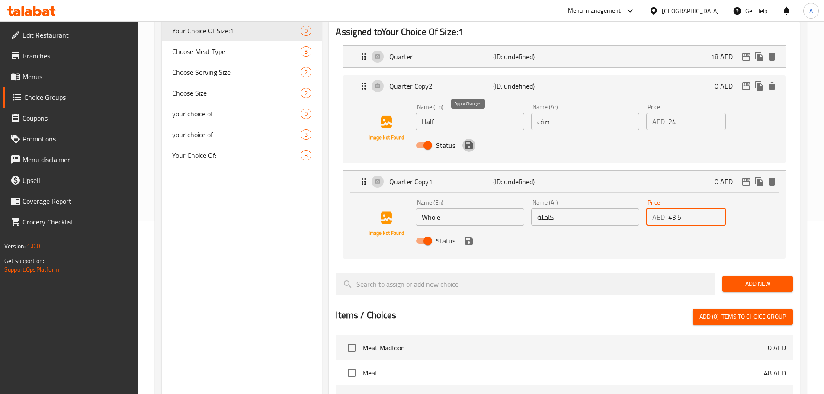
click at [469, 141] on icon "save" at bounding box center [469, 145] width 8 height 8
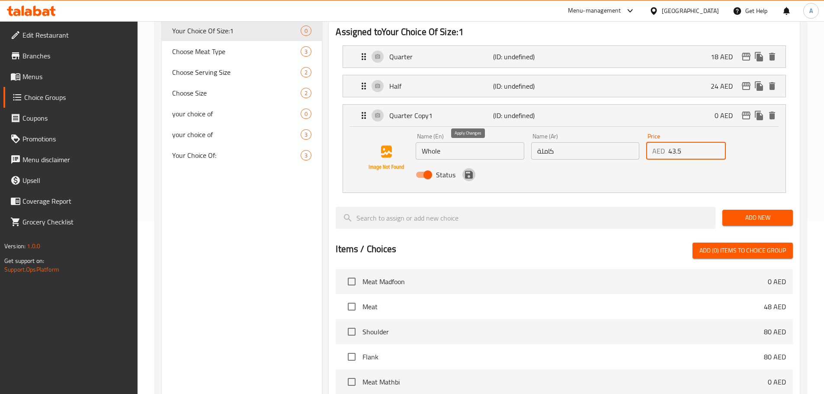
click at [466, 170] on icon "save" at bounding box center [469, 175] width 10 height 10
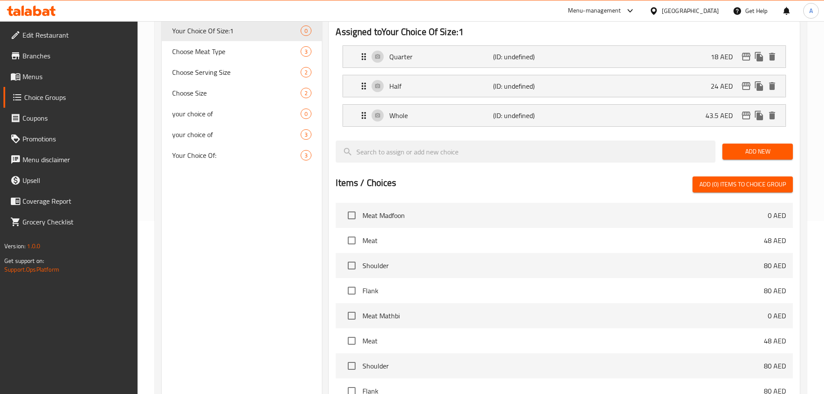
scroll to position [125, 0]
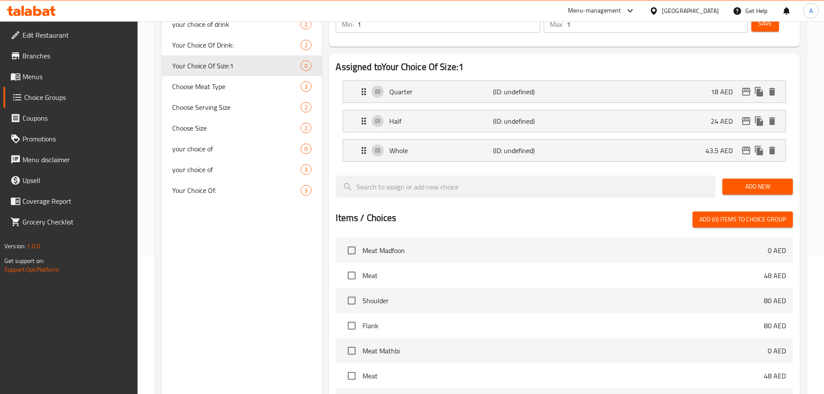
type input "43.5"
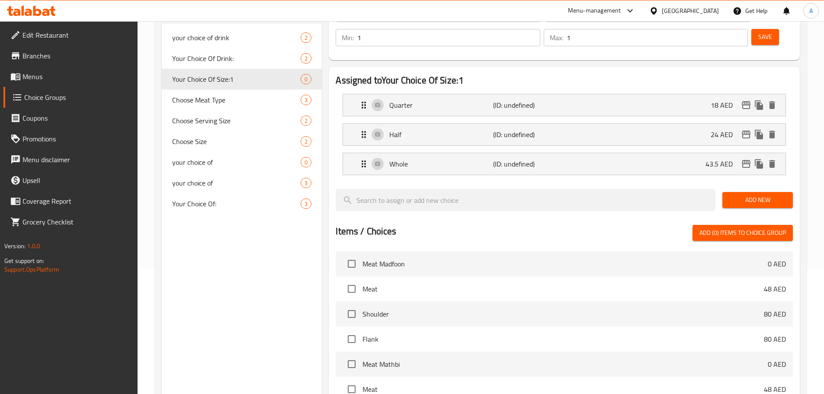
scroll to position [0, 0]
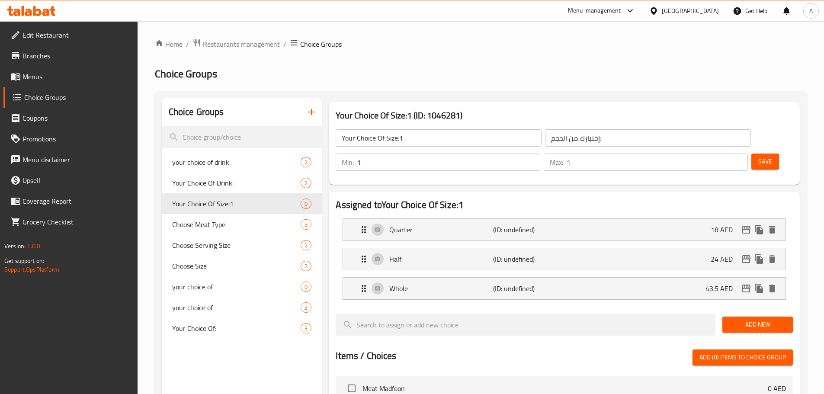
click at [753, 154] on button "Save" at bounding box center [765, 162] width 28 height 16
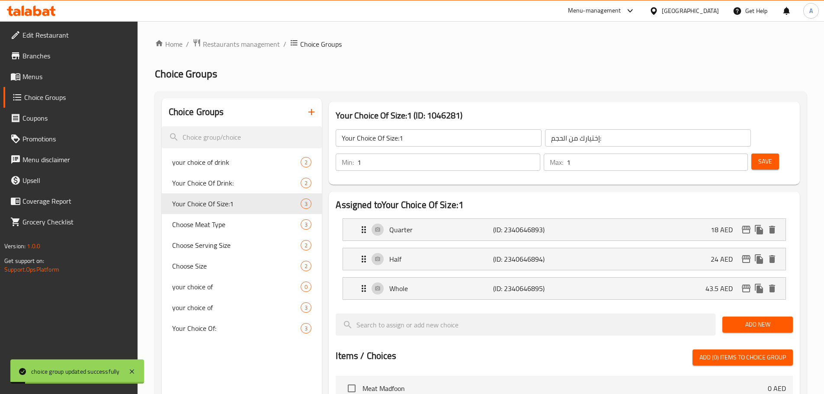
click at [412, 131] on input "Your Choice Of Size:1" at bounding box center [439, 137] width 206 height 17
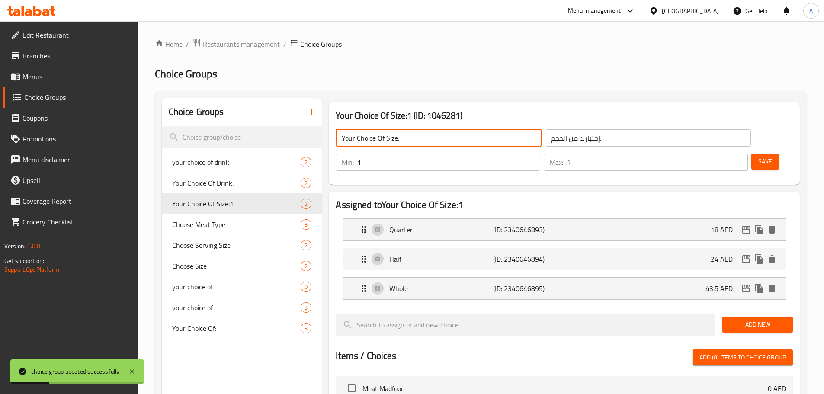
type input "Your Choice Of Size:"
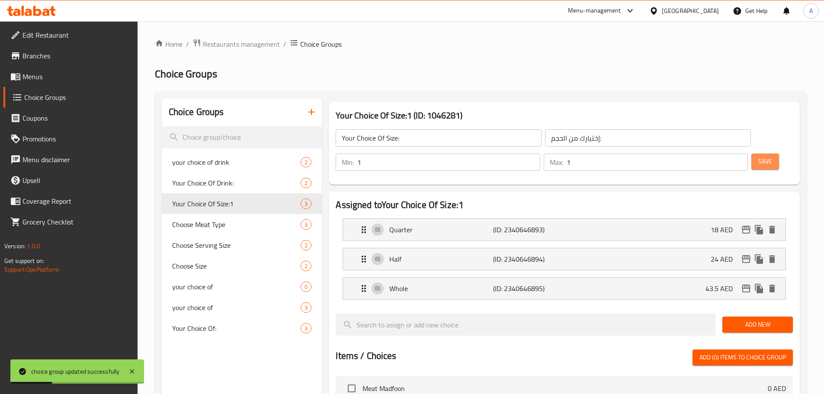
click at [763, 154] on button "Save" at bounding box center [765, 162] width 28 height 16
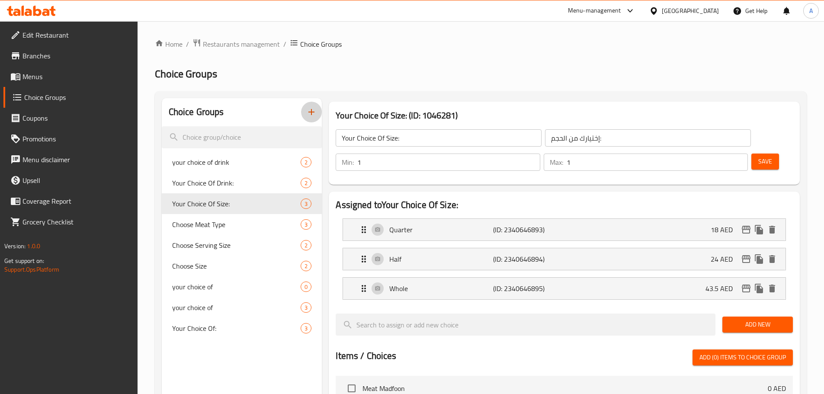
click at [314, 111] on icon "button" at bounding box center [311, 112] width 10 height 10
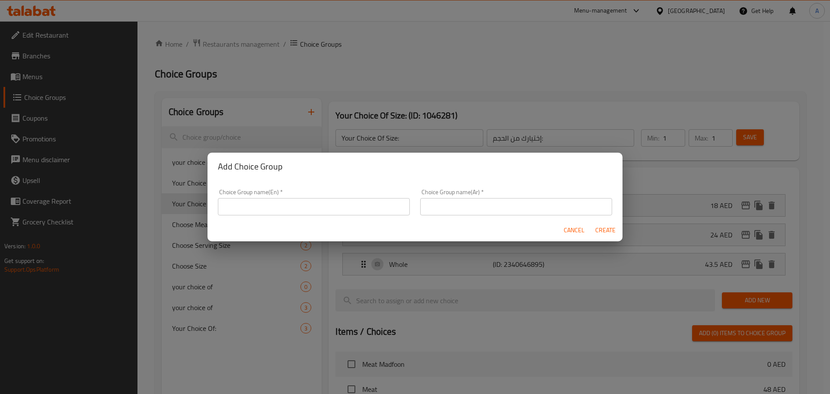
click at [295, 197] on div "Choice Group name(En)   * Choice Group name(En) *" at bounding box center [314, 202] width 192 height 26
click at [294, 202] on input "text" at bounding box center [314, 206] width 192 height 17
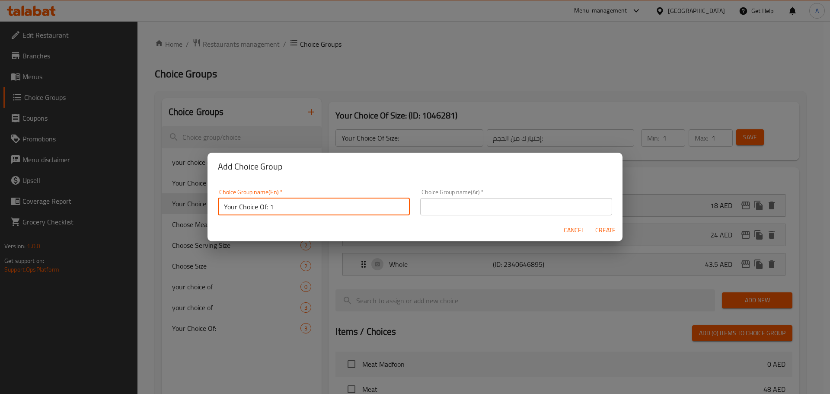
click at [264, 206] on input "Your Choice Of: 1" at bounding box center [314, 206] width 192 height 17
click at [266, 207] on input "Your Choice Of: 1" at bounding box center [314, 206] width 192 height 17
type input "Your Choice Of Size: 1"
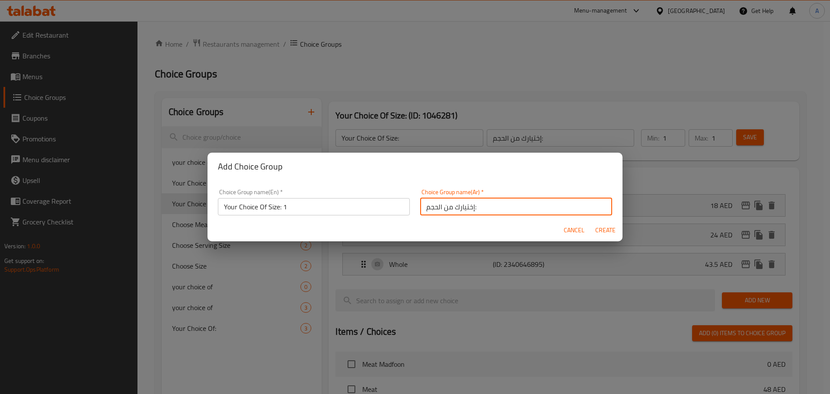
type input "إختيارك من الحجم:"
click at [592, 222] on button "Create" at bounding box center [606, 230] width 28 height 16
type input "Your Choice Of Size: 1"
type input "0"
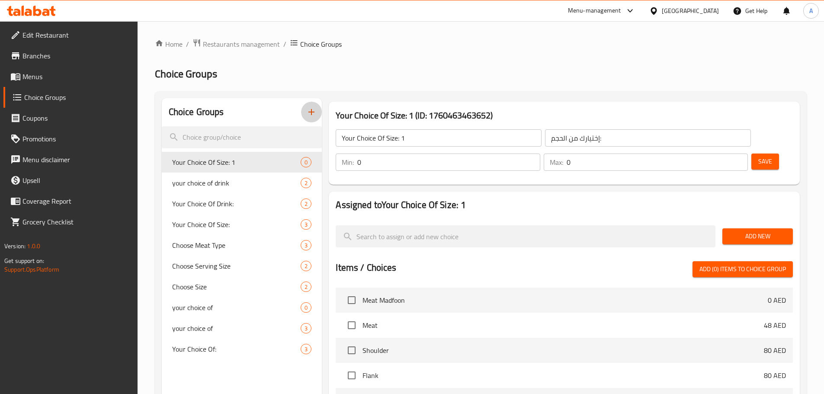
click at [540, 154] on div "Min: 0 ​" at bounding box center [438, 162] width 204 height 17
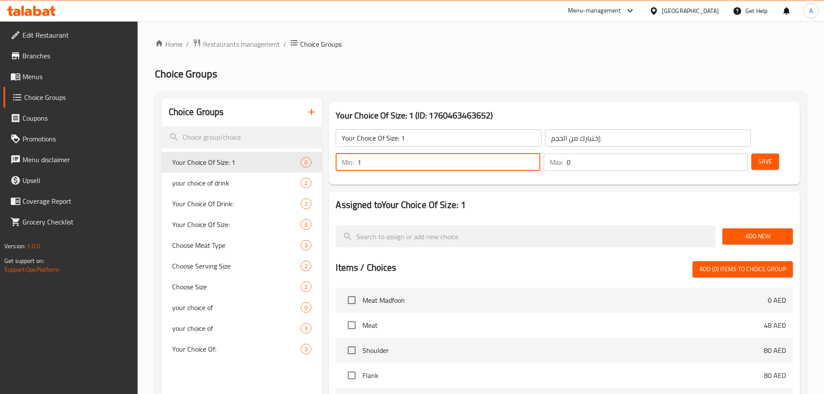
type input "1"
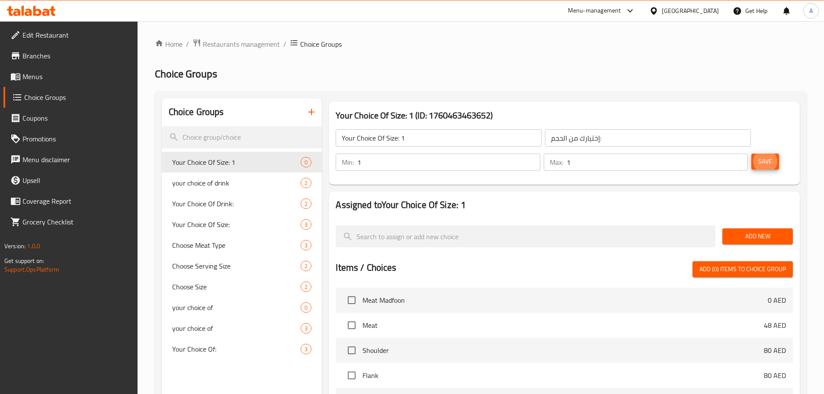
click at [753, 231] on span "Add New" at bounding box center [757, 236] width 57 height 11
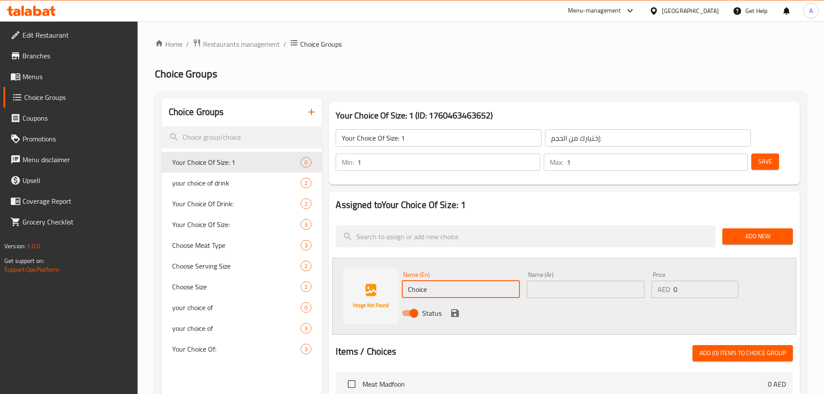
click at [474, 281] on input "Choice" at bounding box center [461, 289] width 118 height 17
click at [476, 281] on input "Choice" at bounding box center [461, 289] width 118 height 17
type input "ح"
type input "Person"
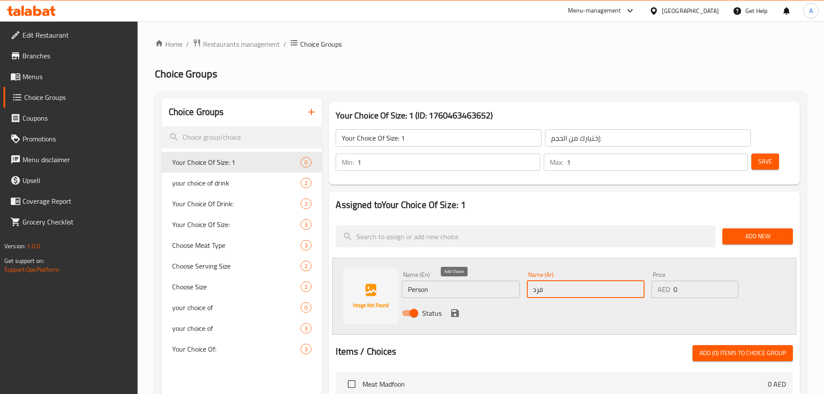
type input "فرد"
click at [453, 309] on icon "save" at bounding box center [455, 313] width 8 height 8
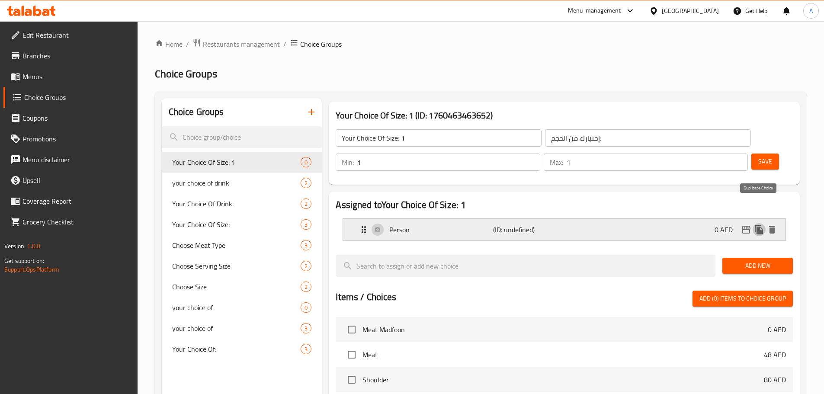
click at [756, 224] on icon "duplicate" at bounding box center [759, 229] width 10 height 10
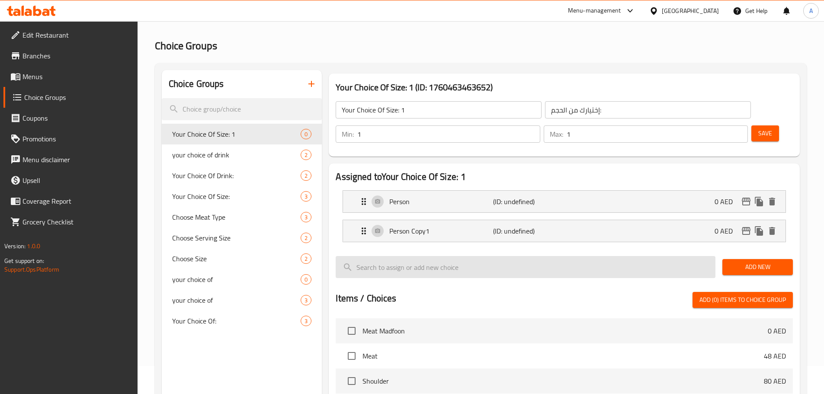
scroll to position [43, 0]
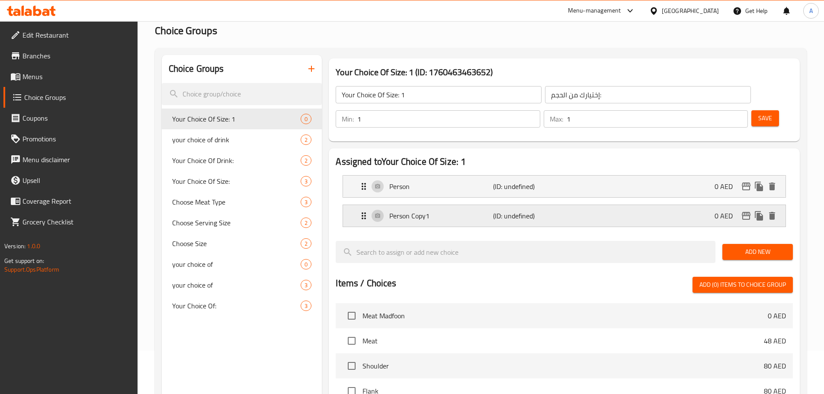
click at [530, 211] on p "(ID: undefined)" at bounding box center [527, 216] width 69 height 10
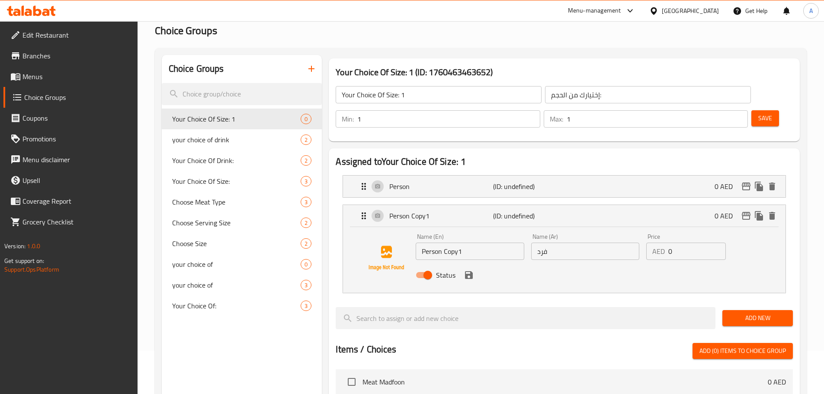
click at [480, 243] on input "Person Copy1" at bounding box center [470, 251] width 108 height 17
click at [481, 243] on input "Person Copy1" at bounding box center [470, 251] width 108 height 17
drag, startPoint x: 440, startPoint y: 227, endPoint x: 446, endPoint y: 226, distance: 5.7
click at [448, 243] on input "Person Copy1" at bounding box center [470, 251] width 108 height 17
click at [445, 243] on input "Person Copy1" at bounding box center [470, 251] width 108 height 17
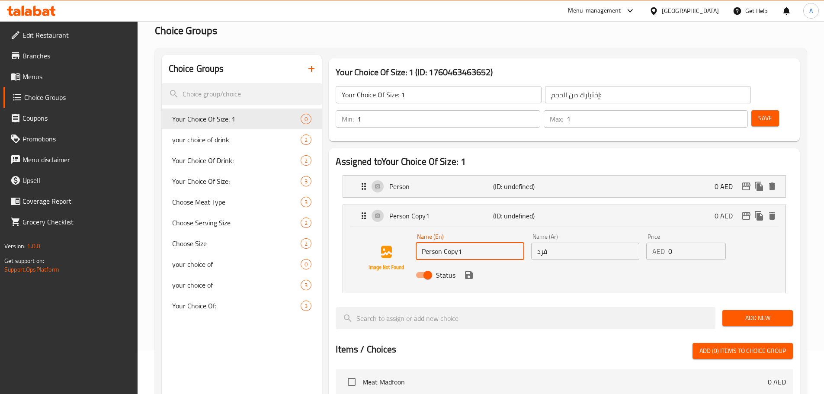
drag, startPoint x: 444, startPoint y: 227, endPoint x: 472, endPoint y: 228, distance: 28.1
click at [472, 243] on input "Person Copy1" at bounding box center [470, 251] width 108 height 17
click at [421, 243] on input "Person" at bounding box center [470, 251] width 108 height 17
type input "2 Person"
click at [572, 243] on input "فرد" at bounding box center [585, 251] width 108 height 17
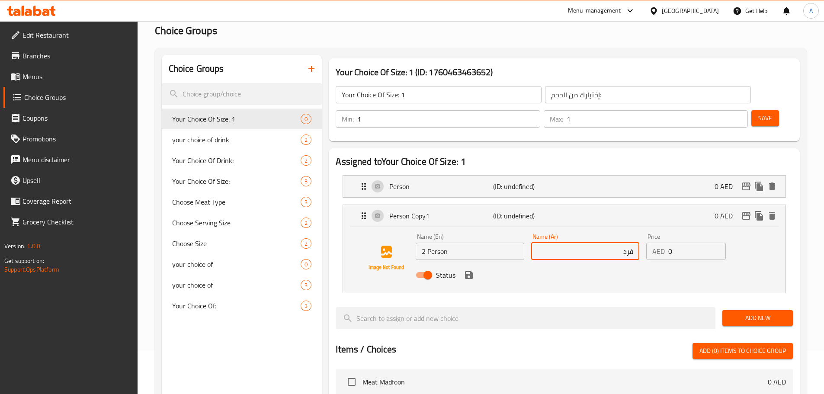
click at [571, 243] on input "فرد" at bounding box center [585, 251] width 108 height 17
click at [581, 176] on div "Person (ID: undefined) 0 AED" at bounding box center [567, 187] width 417 height 22
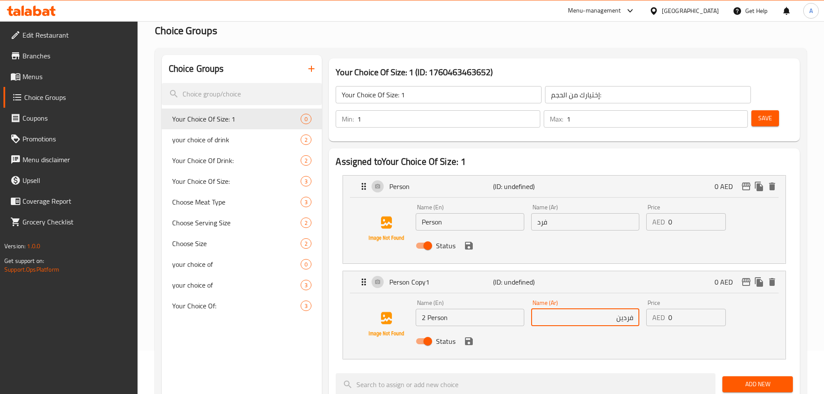
type input "فردين"
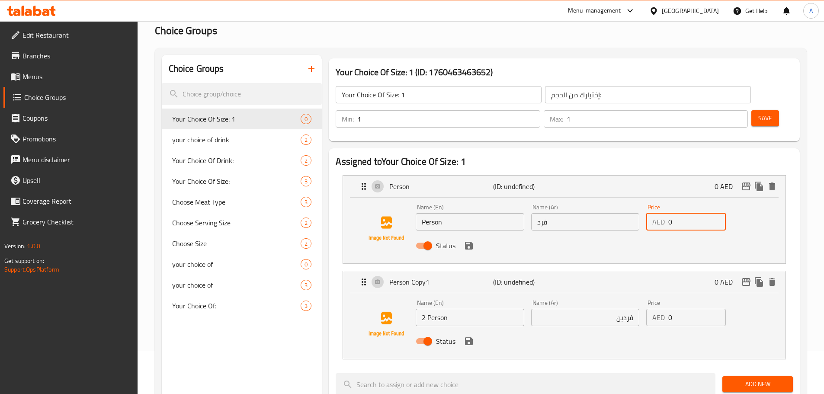
drag, startPoint x: 684, startPoint y: 199, endPoint x: 657, endPoint y: 202, distance: 26.9
click at [657, 213] on div "AED 0 Price" at bounding box center [686, 221] width 80 height 17
paste input "48.0"
type input "48.00"
drag, startPoint x: 686, startPoint y: 295, endPoint x: 641, endPoint y: 293, distance: 45.9
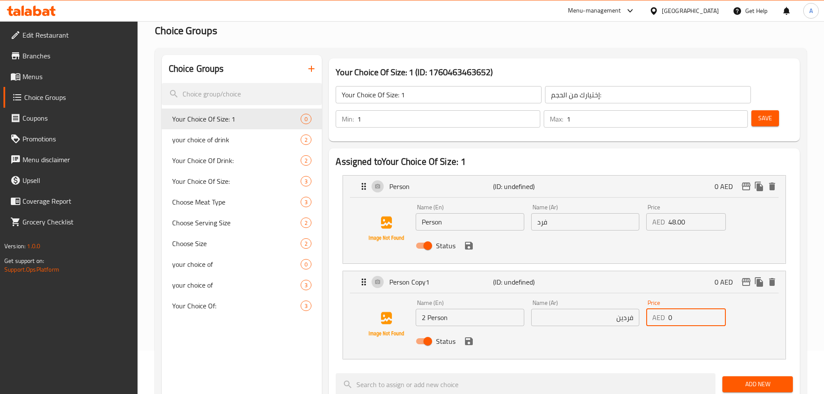
click at [641, 296] on div "Name (En) 2 Person Name (En) Name (Ar) فردين Name (Ar) Price AED 0 Price Status" at bounding box center [585, 324] width 346 height 57
click at [470, 240] on icon "save" at bounding box center [469, 245] width 10 height 10
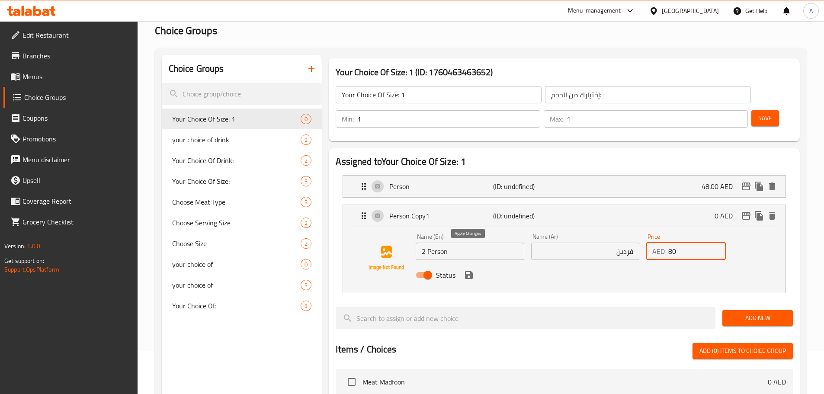
click at [466, 270] on icon "save" at bounding box center [469, 275] width 10 height 10
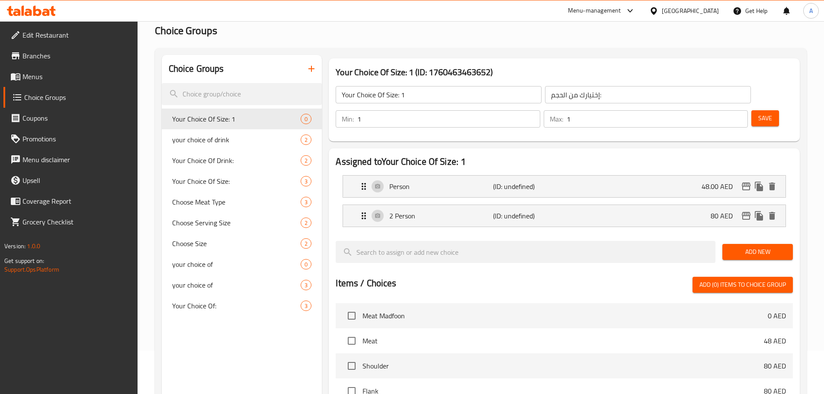
type input "80"
click at [758, 113] on span "Save" at bounding box center [765, 118] width 14 height 11
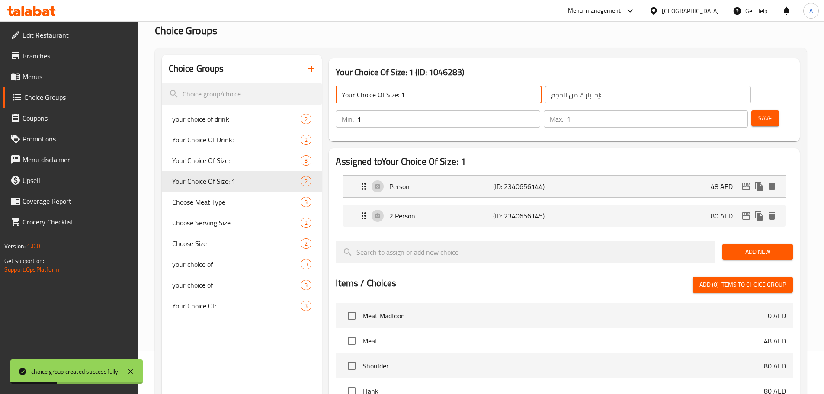
click at [426, 101] on input "Your Choice Of Size: 1" at bounding box center [439, 94] width 206 height 17
type input "Your Choice Of Size:"
drag, startPoint x: 745, startPoint y: 93, endPoint x: 740, endPoint y: 93, distance: 5.3
click at [758, 113] on span "Save" at bounding box center [765, 118] width 14 height 11
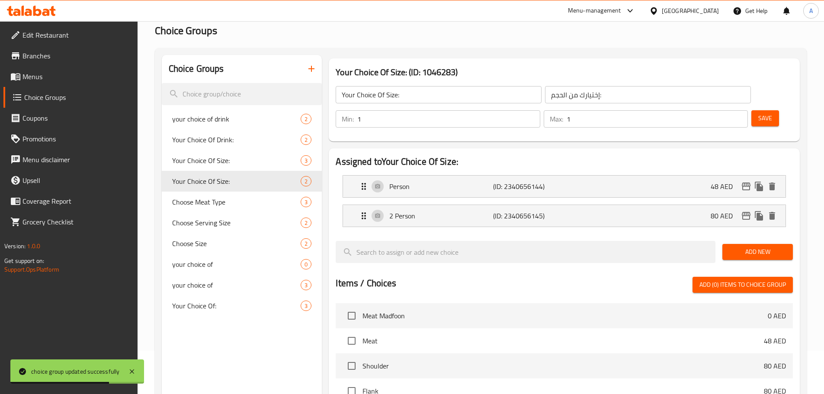
click at [86, 83] on link "Menus" at bounding box center [70, 76] width 134 height 21
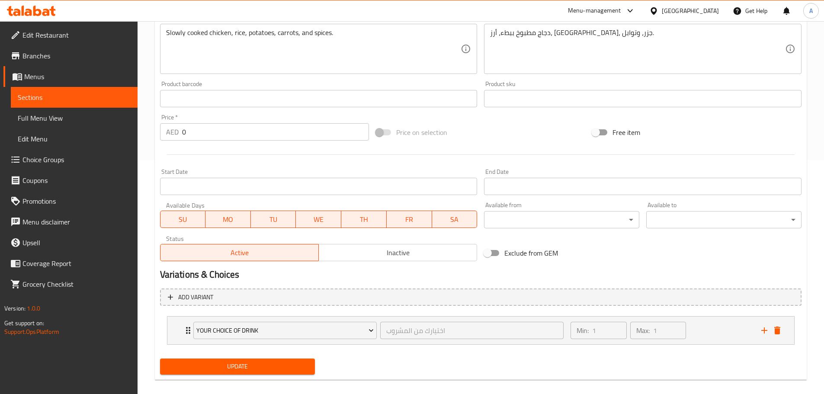
scroll to position [244, 0]
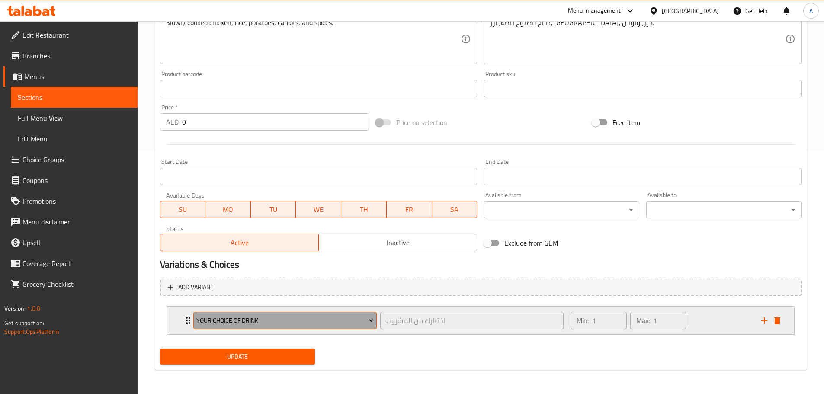
click at [256, 319] on span "your choice of drink" at bounding box center [284, 320] width 177 height 11
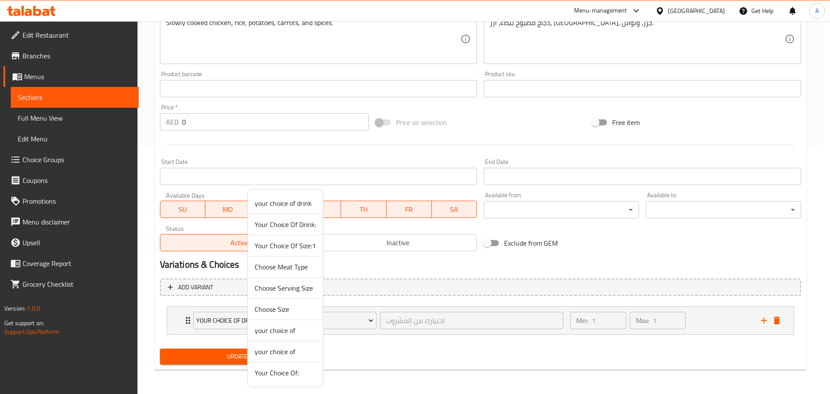
click at [304, 244] on span "Your Choice Of Size:1" at bounding box center [285, 245] width 61 height 10
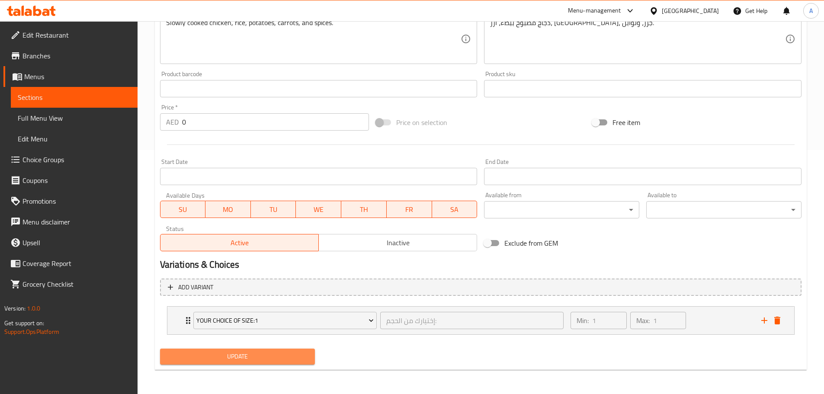
click at [284, 352] on span "Update" at bounding box center [237, 356] width 141 height 11
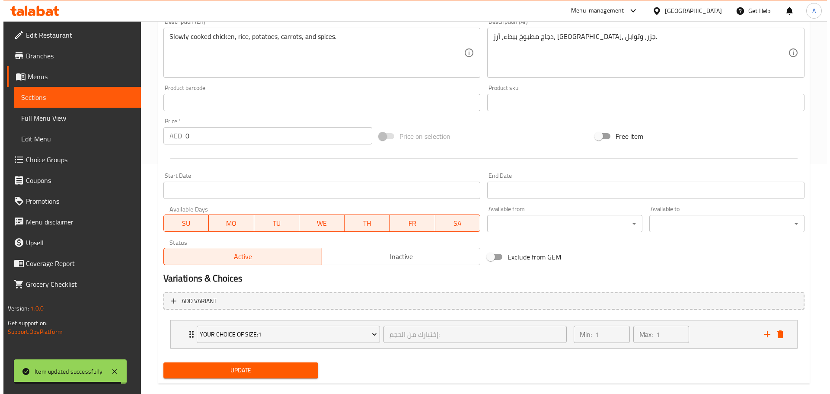
scroll to position [0, 0]
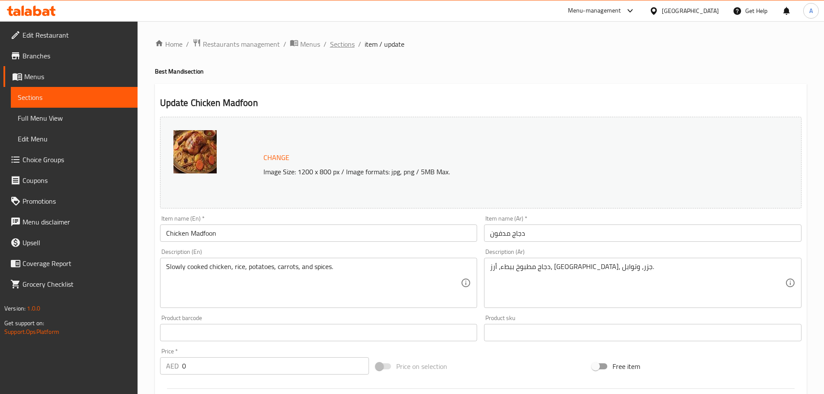
click at [352, 49] on span "Sections" at bounding box center [342, 44] width 25 height 10
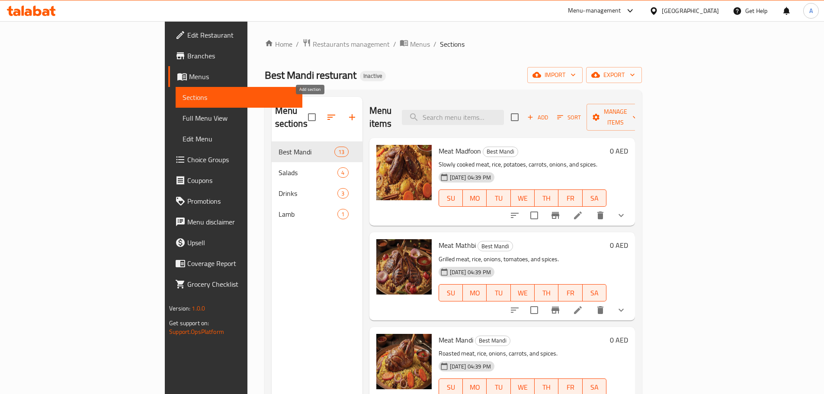
click at [347, 112] on icon "button" at bounding box center [352, 117] width 10 height 10
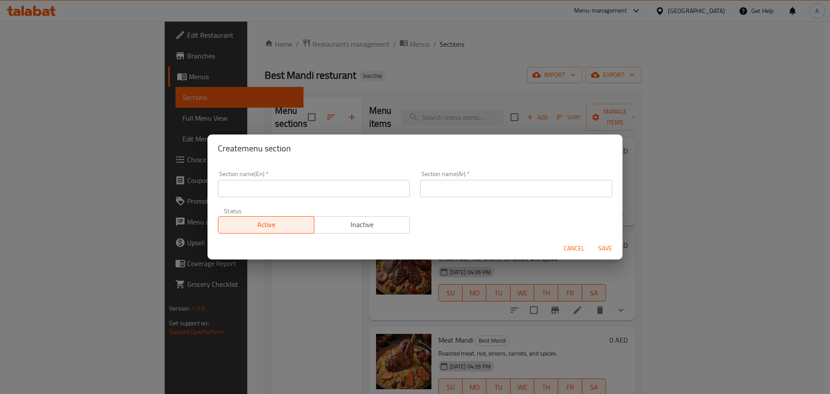
drag, startPoint x: 304, startPoint y: 196, endPoint x: 303, endPoint y: 192, distance: 4.3
click at [304, 196] on input "text" at bounding box center [314, 188] width 192 height 17
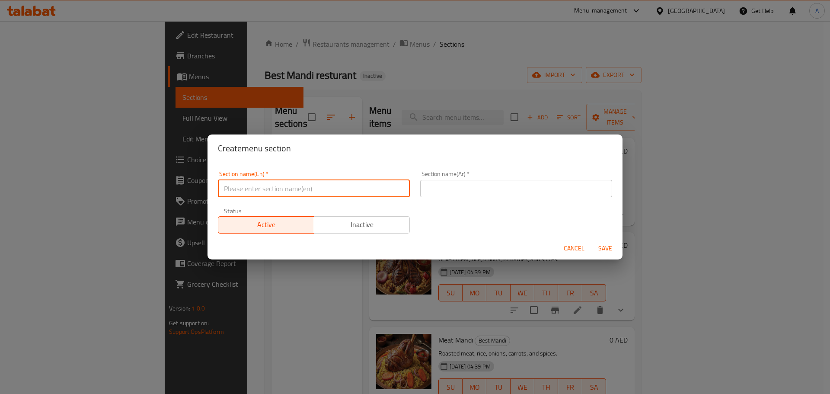
click at [302, 189] on input "text" at bounding box center [314, 188] width 192 height 17
type input "ة"
type input "Meat"
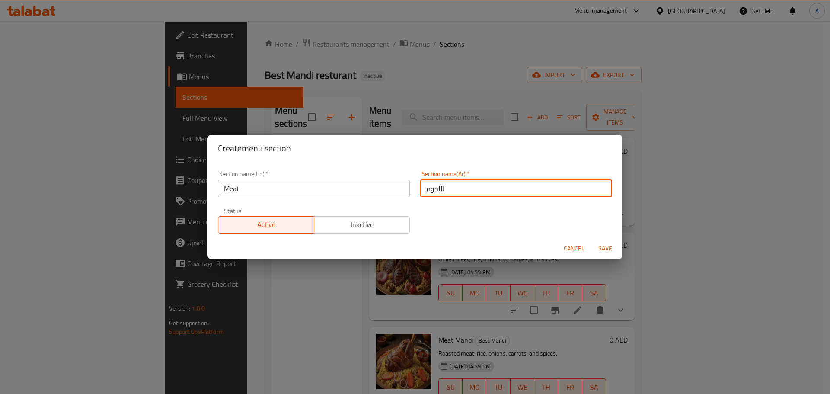
type input "اللحوم"
click at [592, 240] on button "Save" at bounding box center [606, 248] width 28 height 16
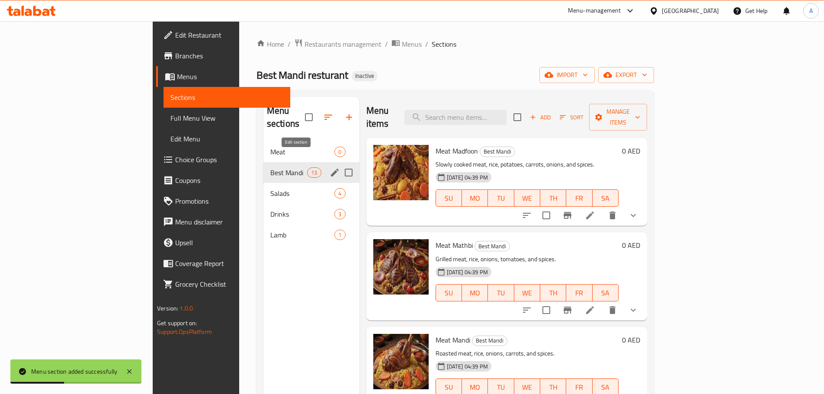
click at [330, 167] on icon "edit" at bounding box center [335, 172] width 10 height 10
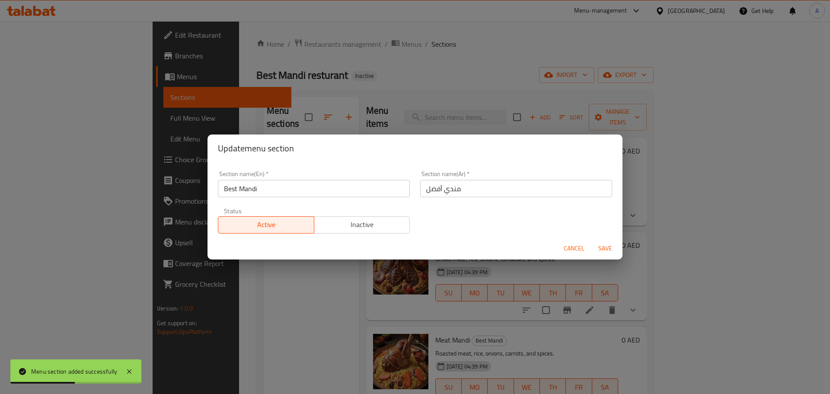
click at [316, 189] on input "Best Mandi" at bounding box center [314, 188] width 192 height 17
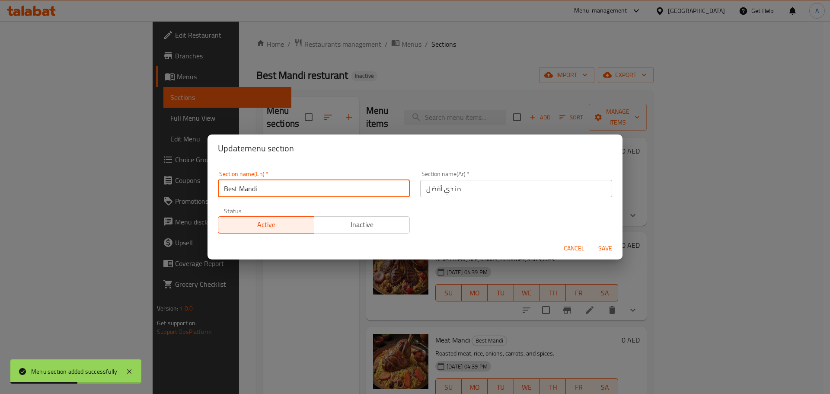
click at [316, 189] on input "Best Mandi" at bounding box center [314, 188] width 192 height 17
type input "ؤ"
type input "Chicken"
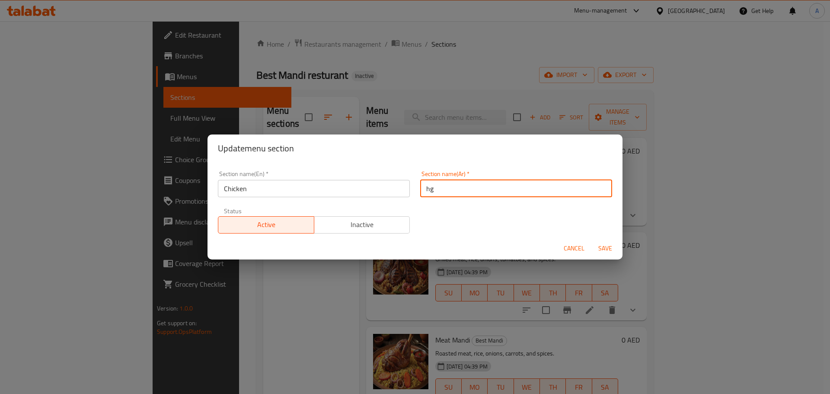
type input "h"
type input "أ"
type input "الدجاج"
click at [592, 240] on button "Save" at bounding box center [606, 248] width 28 height 16
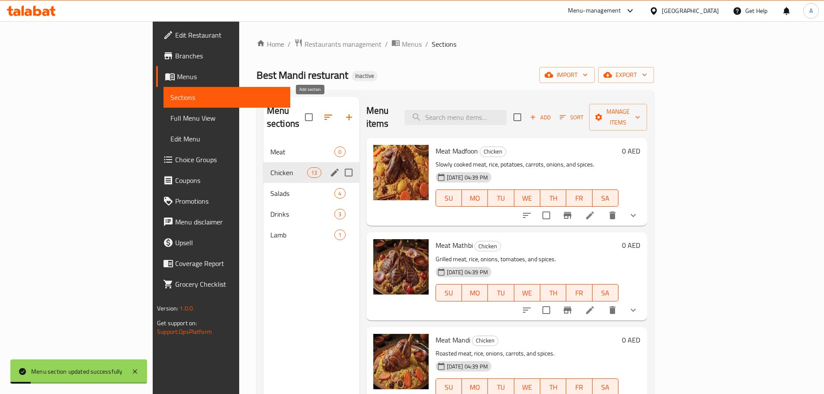
click at [344, 112] on icon "button" at bounding box center [349, 117] width 10 height 10
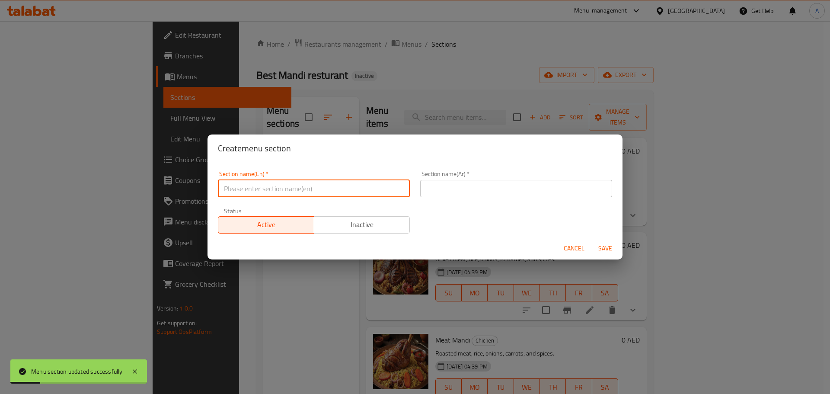
click at [307, 192] on input "text" at bounding box center [314, 188] width 192 height 17
type input "ب"
type input "Fish"
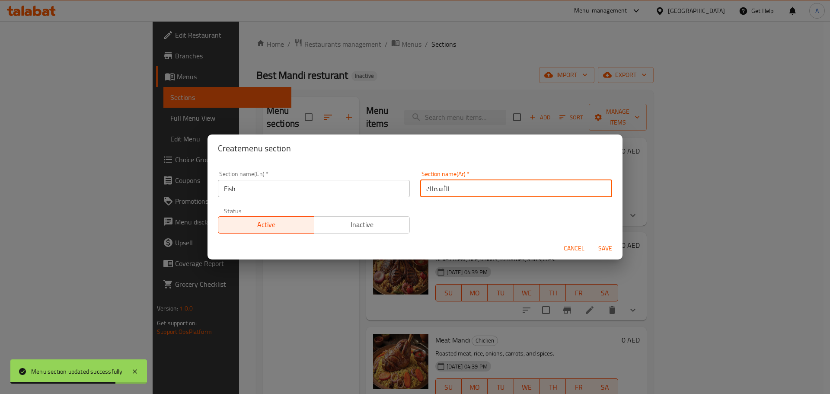
type input "الأسماك"
click at [592, 240] on button "Save" at bounding box center [606, 248] width 28 height 16
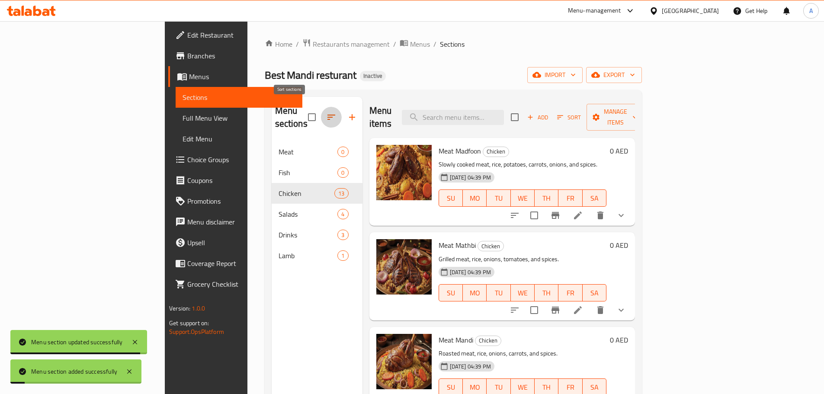
click at [321, 107] on button "button" at bounding box center [331, 117] width 21 height 21
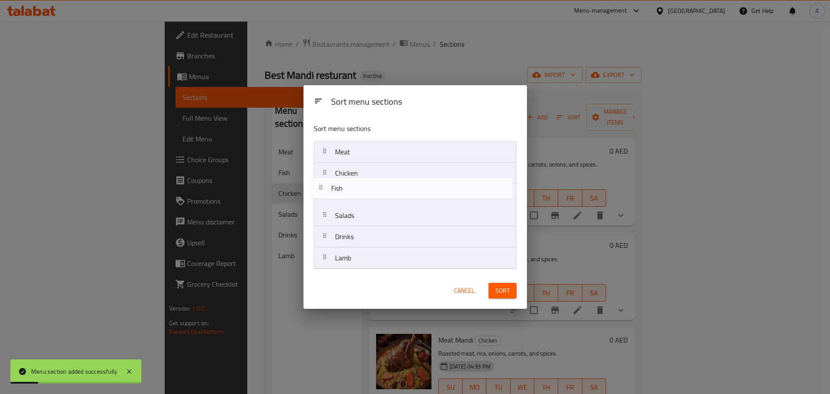
drag, startPoint x: 352, startPoint y: 177, endPoint x: 348, endPoint y: 196, distance: 18.7
click at [348, 196] on nav "Meat Fish Chicken Salads Drinks Lamb" at bounding box center [415, 205] width 203 height 128
drag, startPoint x: 356, startPoint y: 171, endPoint x: 355, endPoint y: 195, distance: 23.8
click at [355, 195] on nav "Meat Fish Chicken Salads Drinks Lamb" at bounding box center [415, 205] width 203 height 128
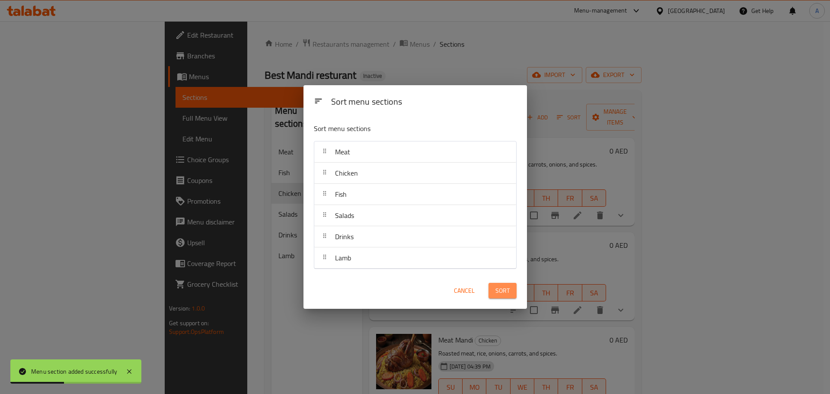
click at [504, 292] on span "Sort" at bounding box center [503, 290] width 14 height 11
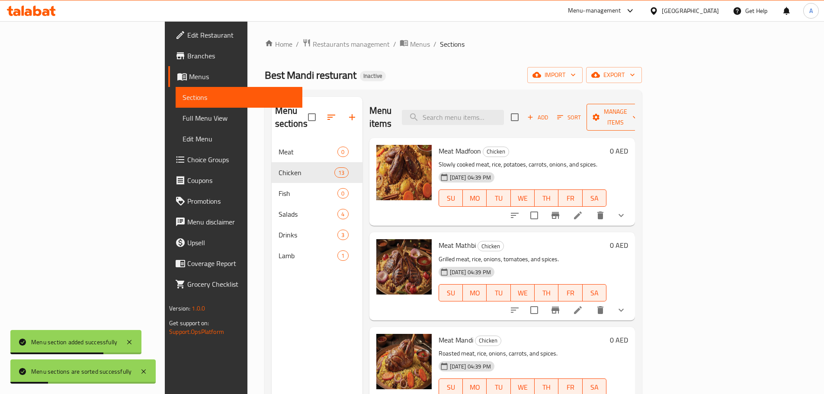
click at [638, 107] on span "Manage items" at bounding box center [615, 117] width 44 height 22
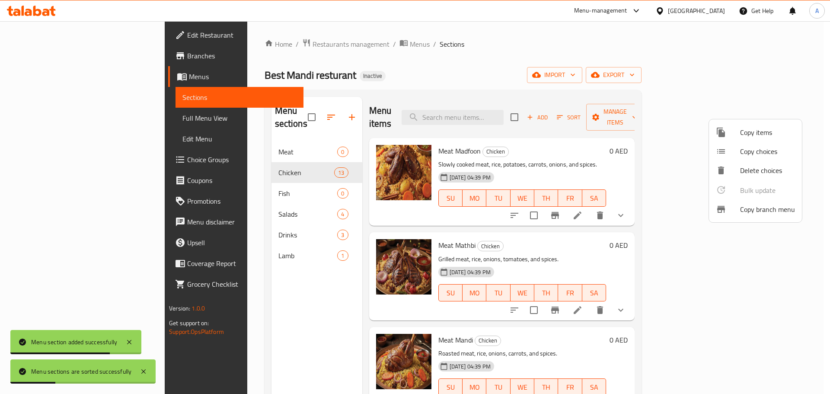
click at [750, 125] on li "Copy items" at bounding box center [755, 132] width 93 height 19
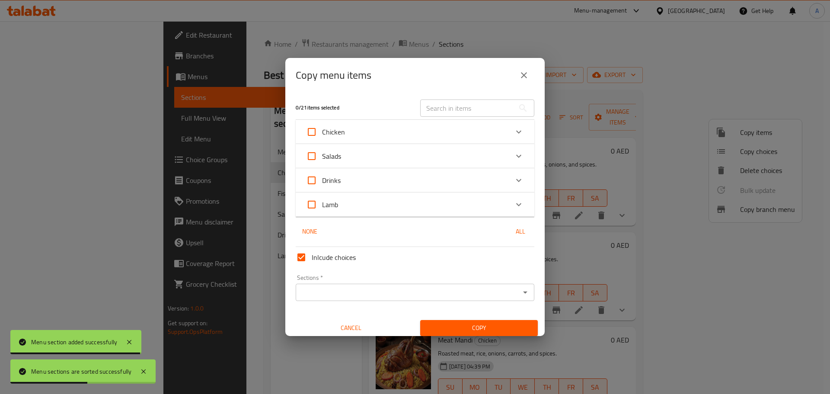
click at [519, 75] on icon "close" at bounding box center [524, 75] width 10 height 10
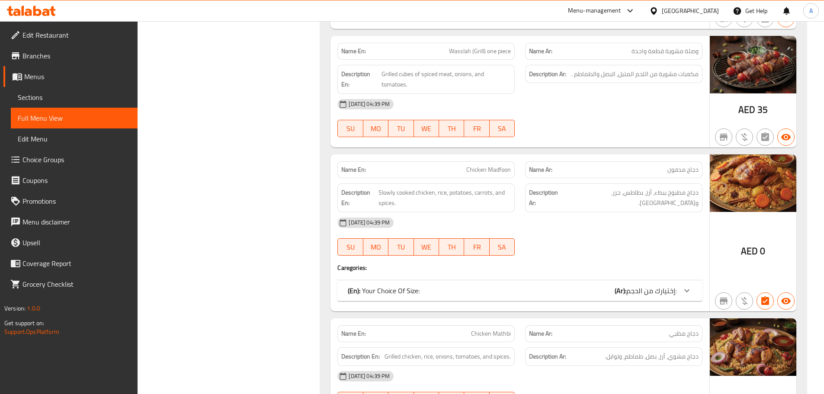
scroll to position [952, 0]
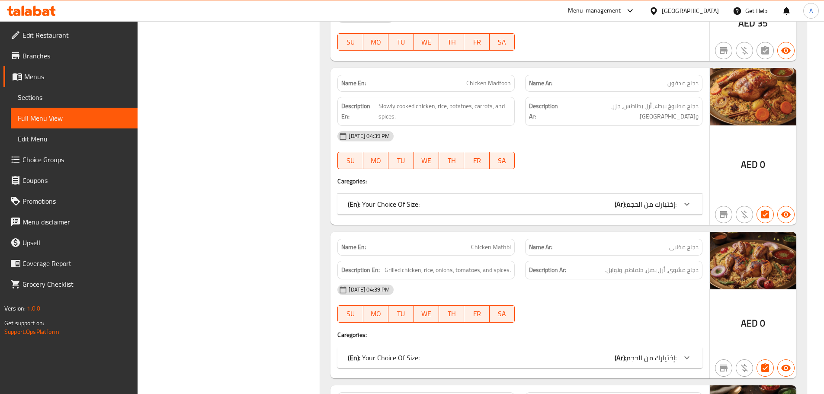
drag, startPoint x: 519, startPoint y: 181, endPoint x: 520, endPoint y: 186, distance: 5.5
click at [519, 184] on div "Name En: Chicken Madfoon Name Ar: دجاج مدفون Description En: Slowly cooked chic…" at bounding box center [519, 146] width 379 height 157
click at [525, 199] on div "(En): Your Choice Of Size: (Ar): إختيارك من الحجم:" at bounding box center [512, 204] width 329 height 10
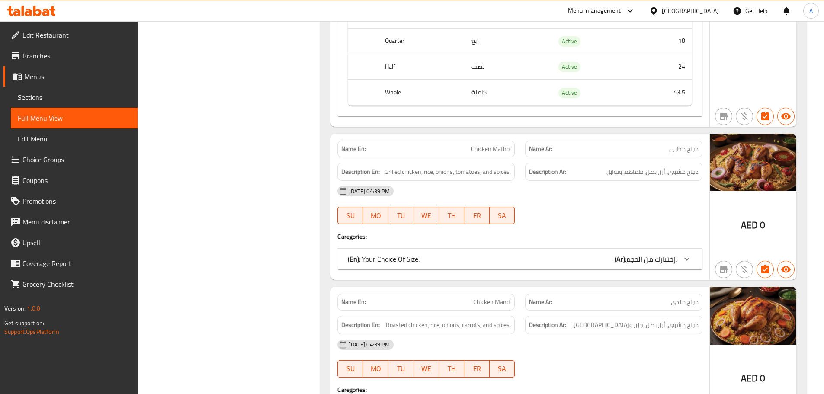
scroll to position [1298, 0]
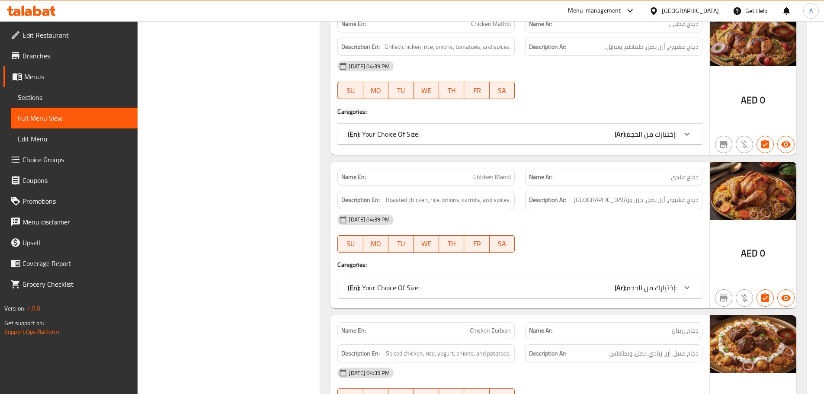
click at [425, 129] on div "(En): Your Choice Of Size: (Ar): إختيارك من الحجم:" at bounding box center [512, 134] width 329 height 10
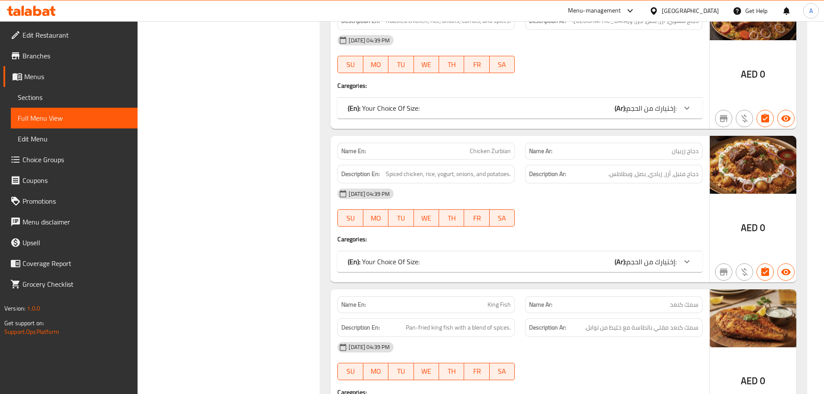
scroll to position [1600, 0]
click at [432, 102] on div "(En): Your Choice Of Size: (Ar): إختيارك من الحجم:" at bounding box center [519, 107] width 365 height 21
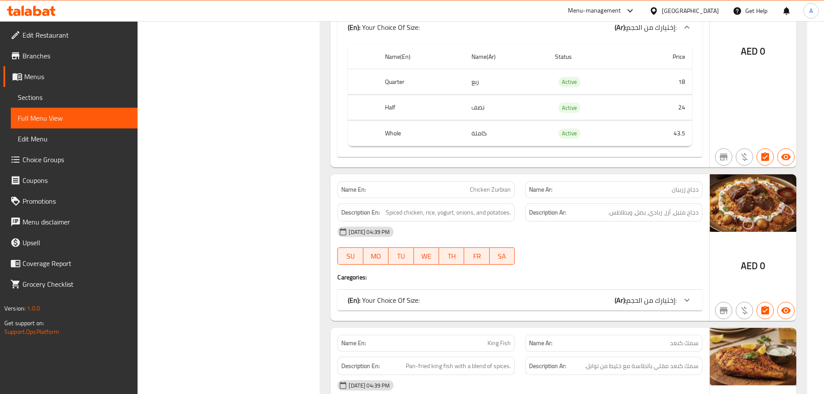
scroll to position [1860, 0]
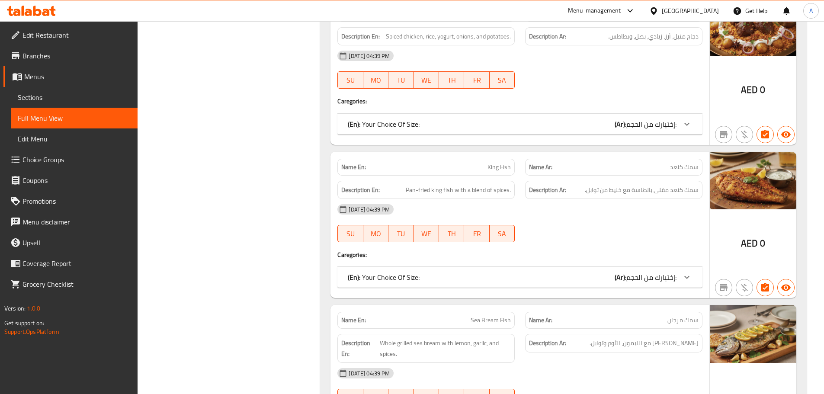
click at [440, 119] on div "(En): Your Choice Of Size: (Ar): إختيارك من الحجم:" at bounding box center [512, 124] width 329 height 10
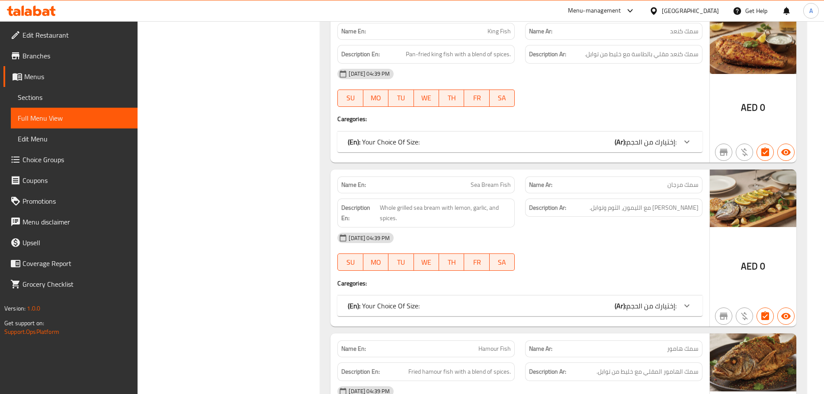
scroll to position [2119, 0]
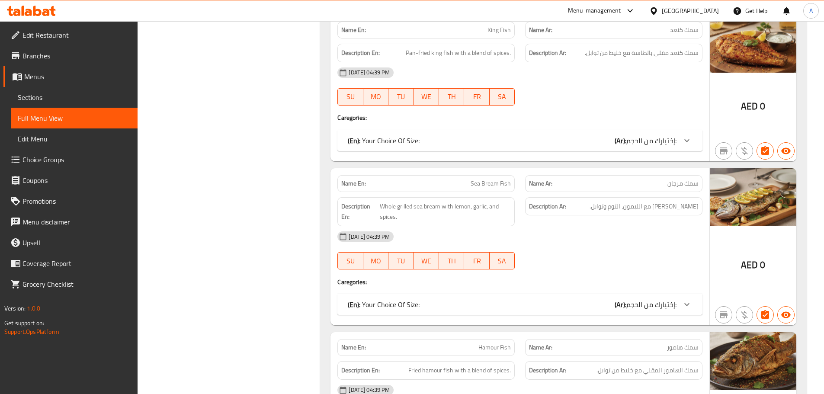
drag, startPoint x: 452, startPoint y: 140, endPoint x: 452, endPoint y: 135, distance: 5.3
click at [452, 141] on div "Name En: King Fish Name Ar: سمك كنعد Description En: Pan-fried king fish with a…" at bounding box center [519, 88] width 379 height 147
click at [453, 135] on div "(En): Your Choice Of Size: (Ar): إختيارك من الحجم:" at bounding box center [512, 140] width 329 height 10
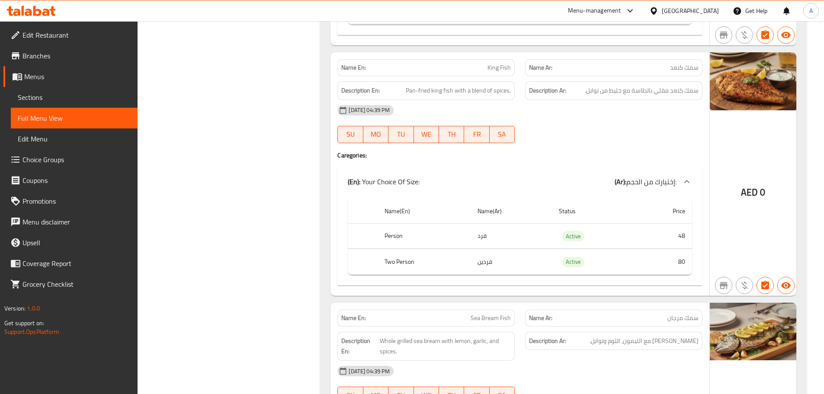
scroll to position [2076, 0]
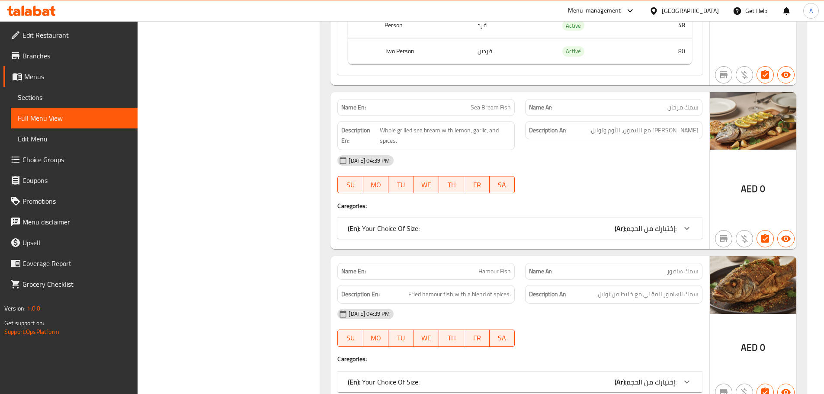
click at [548, 223] on div "(En): Your Choice Of Size: (Ar): إختيارك من الحجم:" at bounding box center [512, 228] width 329 height 10
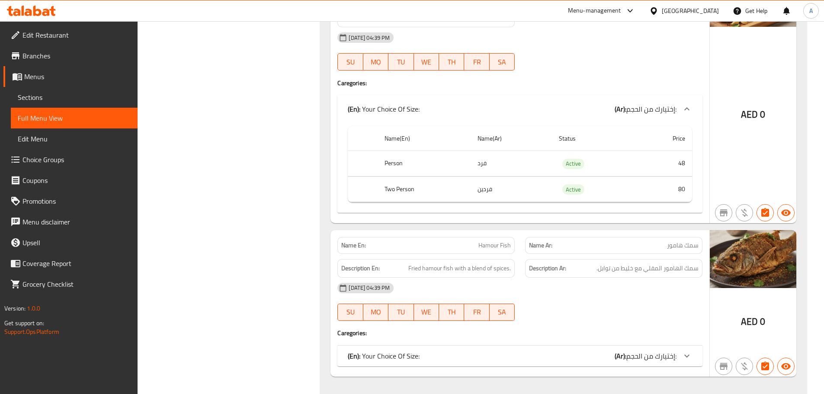
scroll to position [2465, 0]
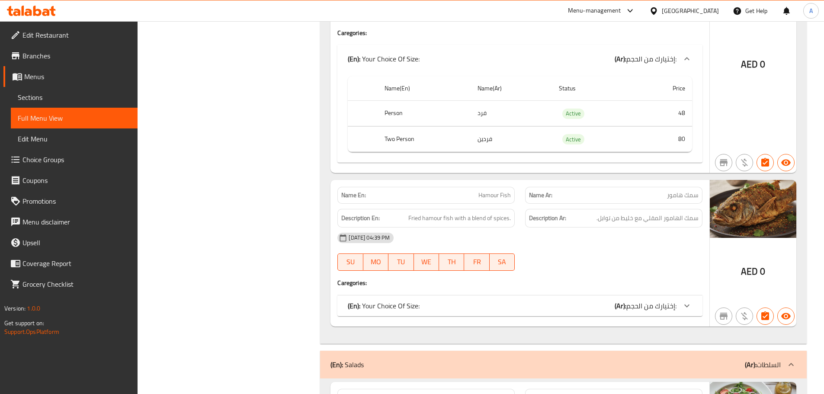
click at [584, 301] on div "(En): Your Choice Of Size: (Ar): إختيارك من الحجم:" at bounding box center [512, 306] width 329 height 10
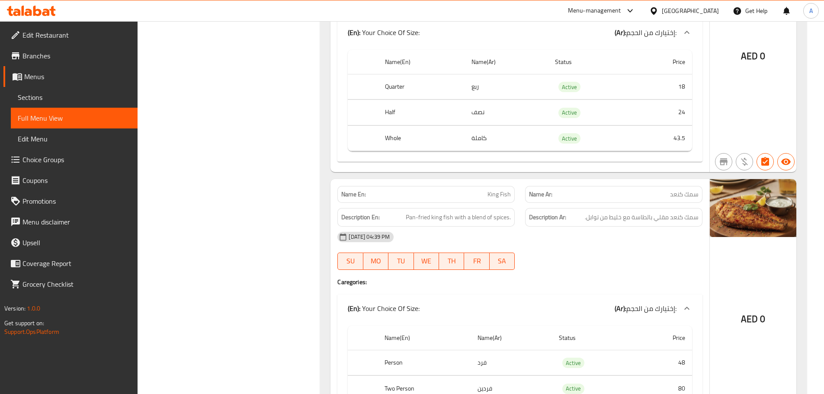
scroll to position [1946, 0]
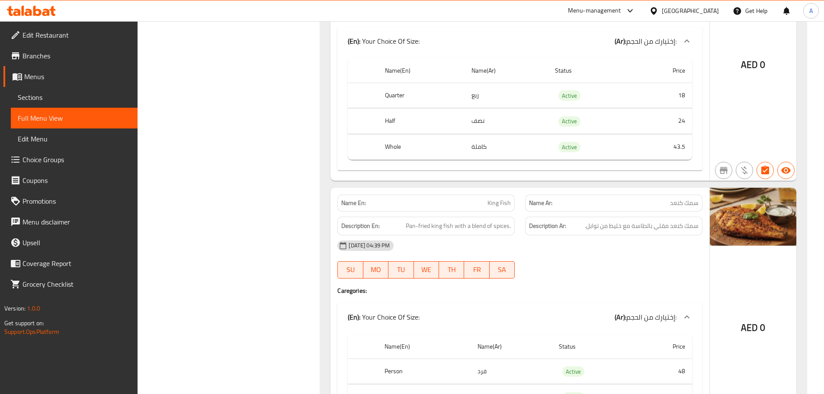
drag, startPoint x: 294, startPoint y: 130, endPoint x: 291, endPoint y: 136, distance: 6.6
click at [294, 130] on div "Filter Branches Branches Popular filters Free items Branch specific items Has c…" at bounding box center [233, 278] width 166 height 4226
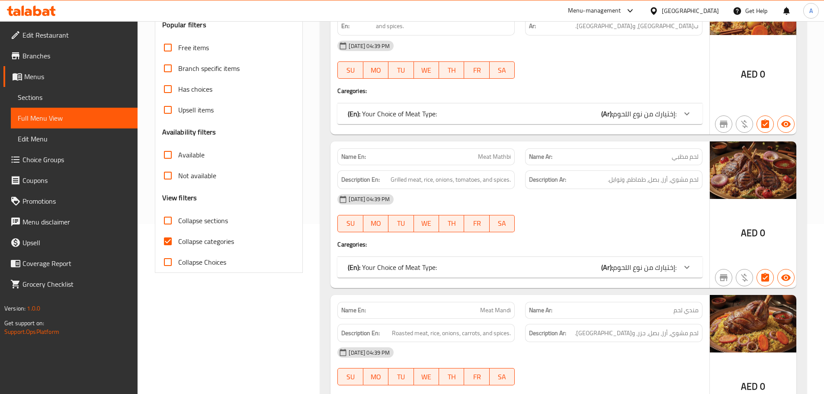
scroll to position [173, 0]
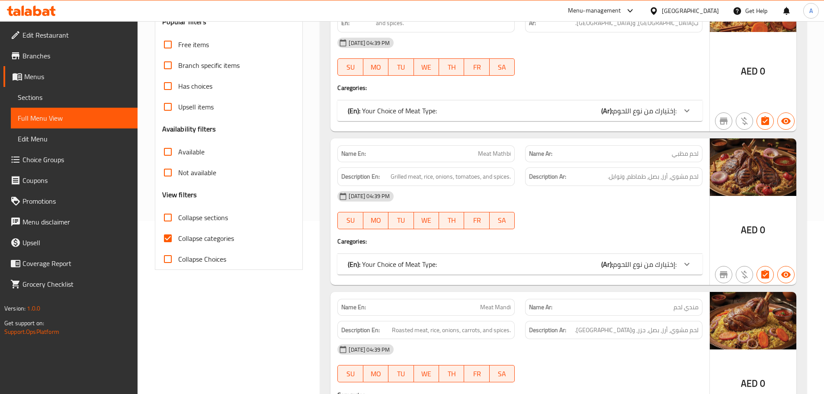
click at [167, 235] on input "Collapse categories" at bounding box center [167, 238] width 21 height 21
checkbox input "false"
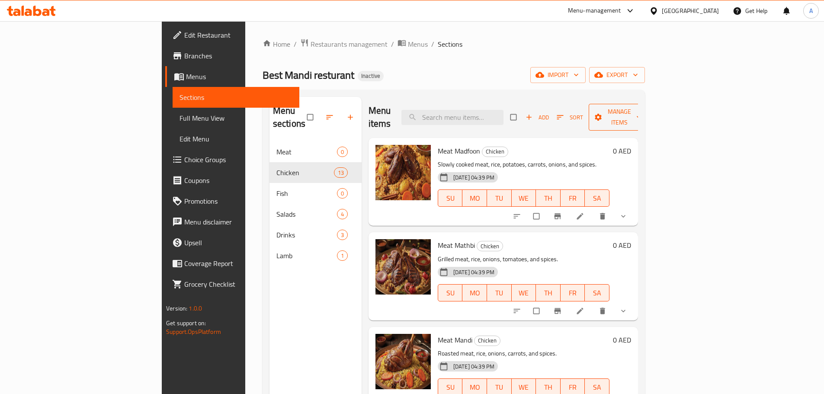
click at [650, 104] on button "Manage items" at bounding box center [619, 117] width 61 height 27
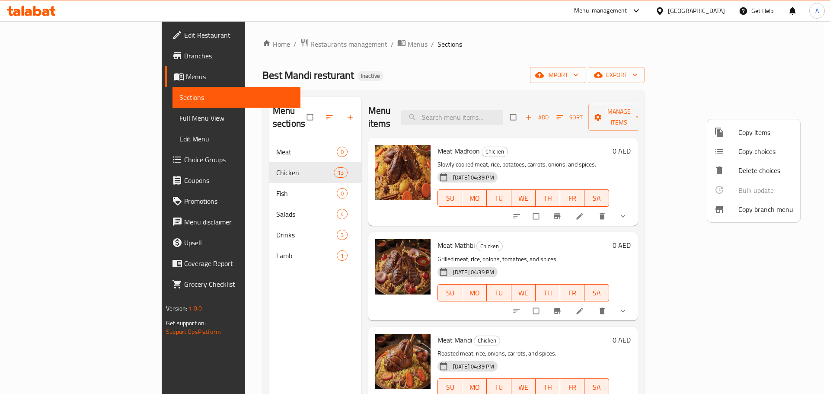
click at [767, 125] on li "Copy items" at bounding box center [754, 132] width 93 height 19
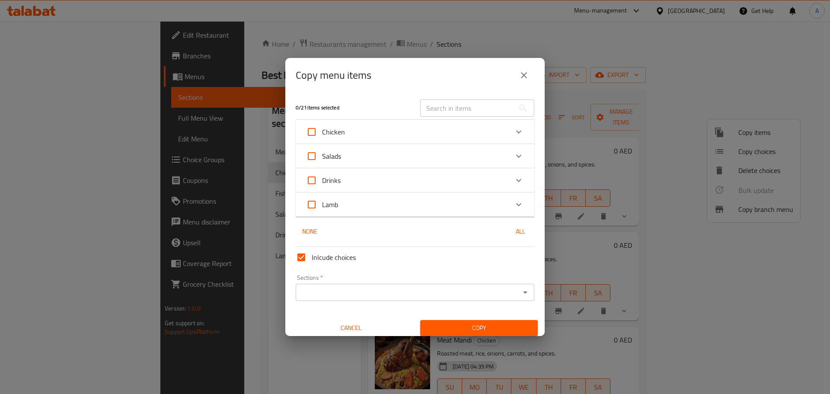
drag, startPoint x: 515, startPoint y: 157, endPoint x: 498, endPoint y: 163, distance: 18.1
click at [515, 157] on icon "Expand" at bounding box center [519, 156] width 10 height 10
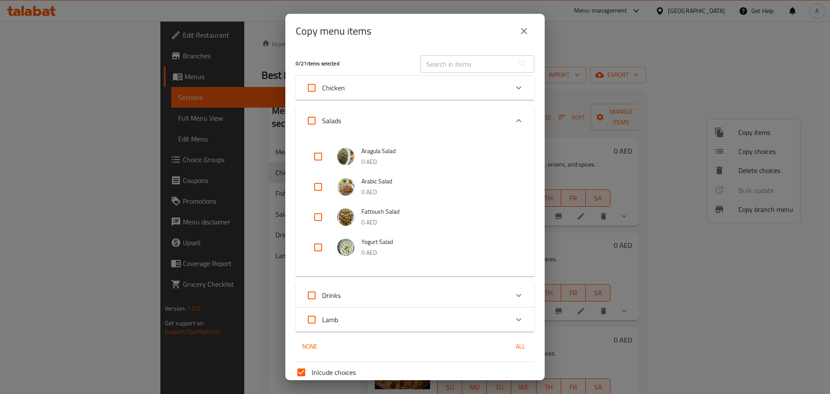
drag, startPoint x: 513, startPoint y: 116, endPoint x: 515, endPoint y: 101, distance: 15.3
click at [513, 115] on div "Expand" at bounding box center [519, 120] width 21 height 21
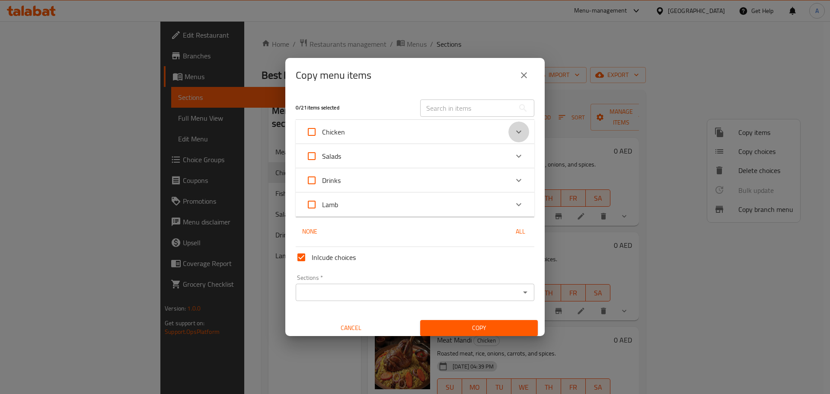
click at [513, 126] on div "Expand" at bounding box center [519, 132] width 21 height 21
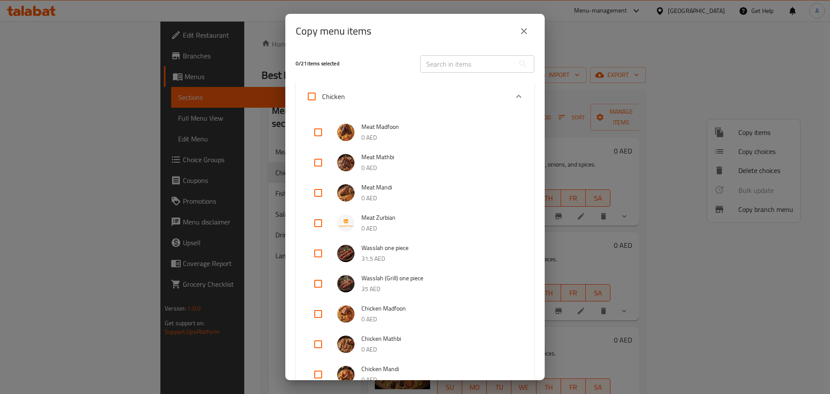
click at [305, 127] on div "Meat Madfoon 0 AED Meat Mathbi 0 AED Meat Mandi 0 AED Meat Zurbian 0 AED Wassla…" at bounding box center [415, 317] width 239 height 414
click at [315, 133] on input "checkbox" at bounding box center [318, 132] width 21 height 21
checkbox input "true"
click at [317, 157] on input "checkbox" at bounding box center [318, 162] width 21 height 21
checkbox input "true"
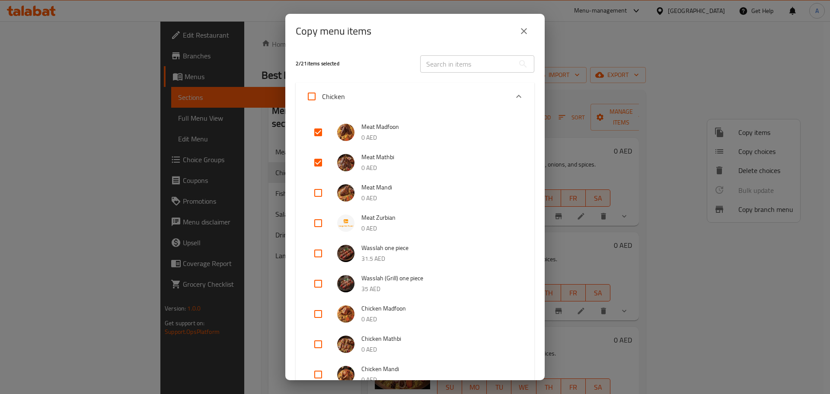
click at [313, 194] on input "checkbox" at bounding box center [318, 193] width 21 height 21
checkbox input "true"
click at [315, 223] on input "checkbox" at bounding box center [318, 223] width 21 height 21
checkbox input "true"
click at [318, 253] on input "checkbox" at bounding box center [318, 253] width 21 height 21
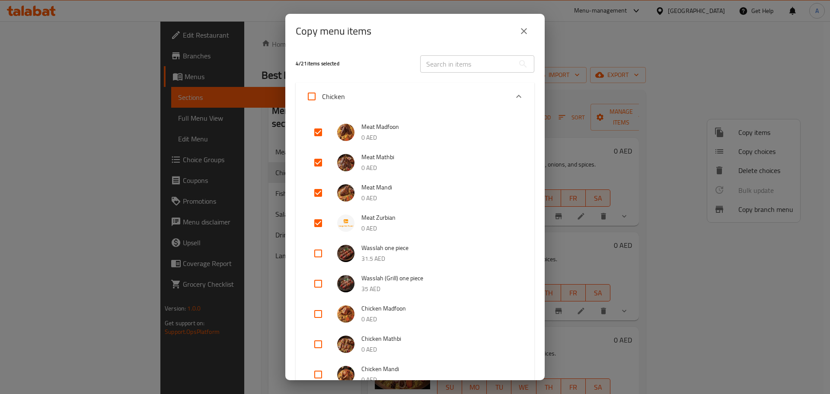
checkbox input "true"
click at [318, 285] on input "checkbox" at bounding box center [318, 283] width 21 height 21
checkbox input "true"
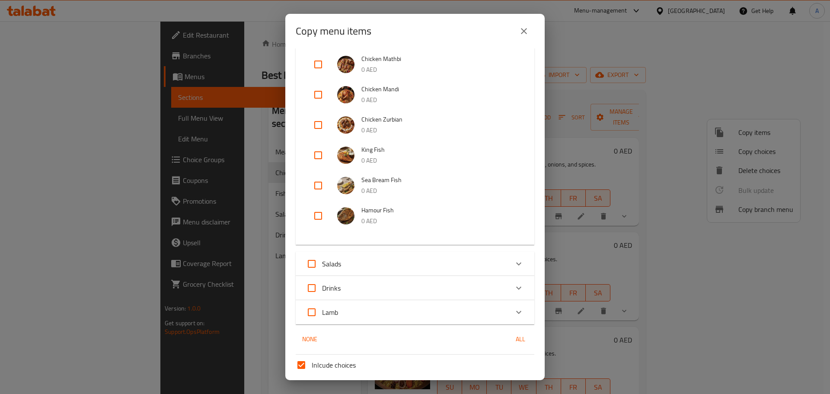
scroll to position [349, 0]
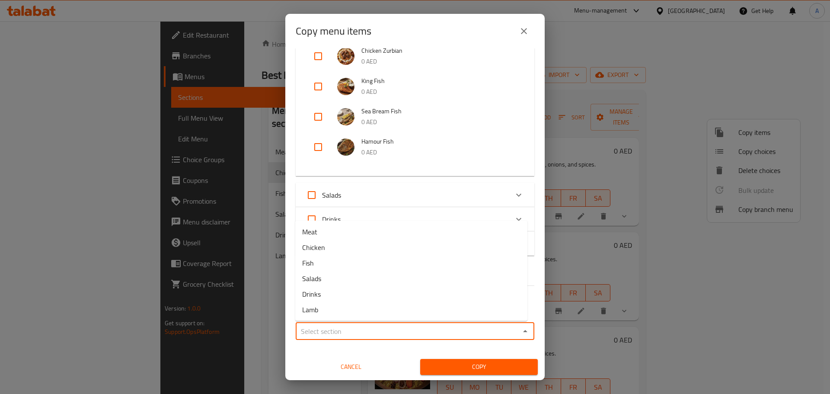
click at [357, 325] on input "Sections   *" at bounding box center [407, 331] width 219 height 12
click at [348, 228] on li "Meat" at bounding box center [411, 232] width 232 height 16
type input "Meat"
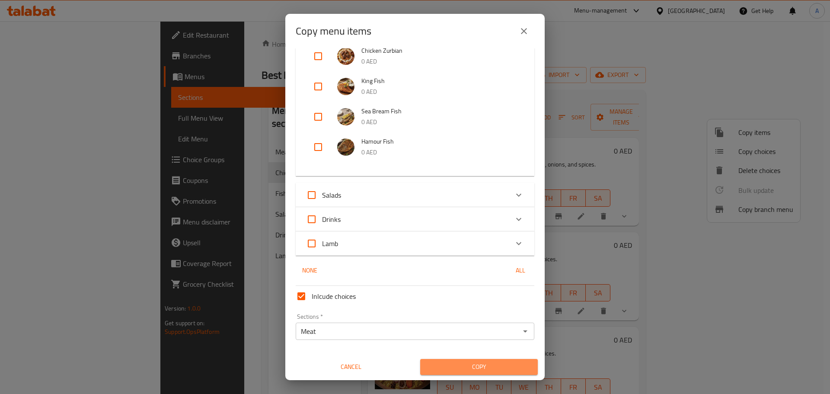
click at [480, 363] on span "Copy" at bounding box center [479, 367] width 104 height 11
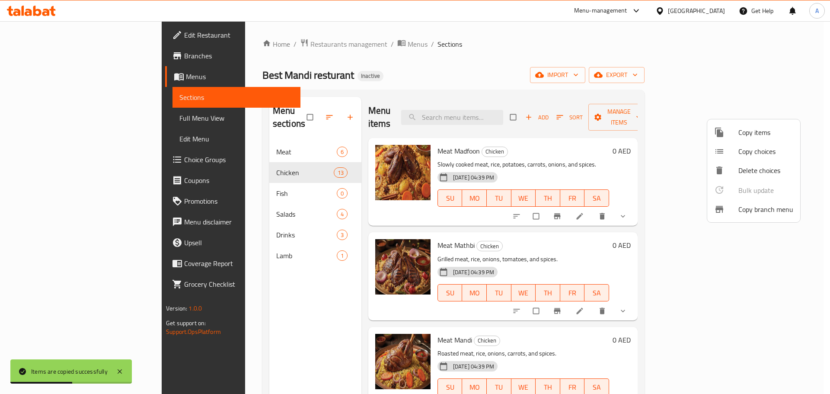
click at [265, 177] on div at bounding box center [415, 197] width 830 height 394
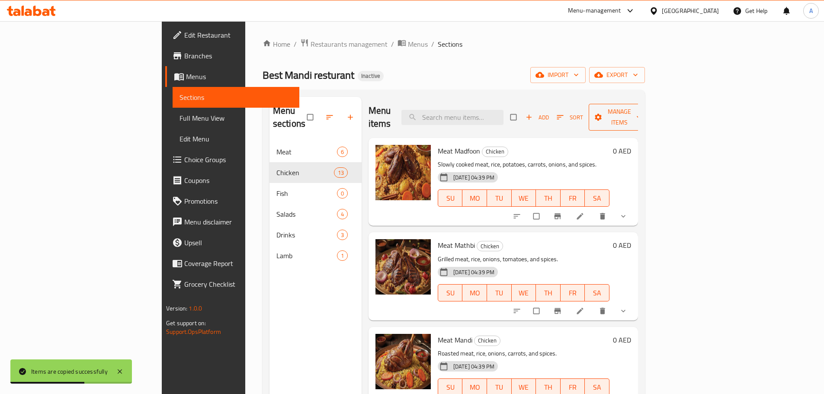
click at [643, 110] on span "Manage items" at bounding box center [620, 117] width 48 height 22
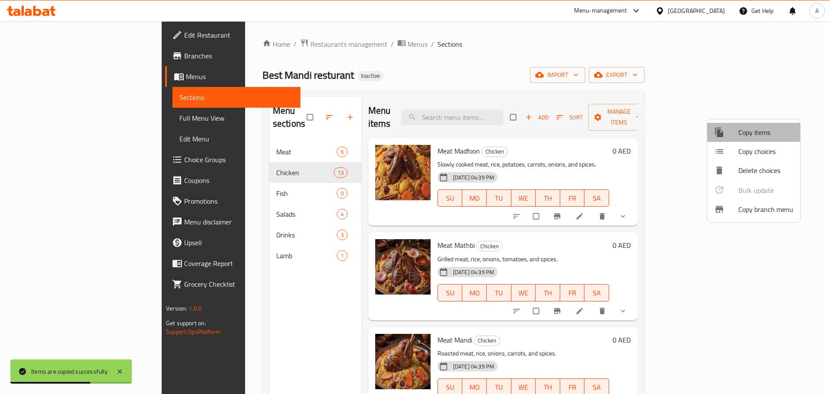
click at [748, 125] on li "Copy items" at bounding box center [754, 132] width 93 height 19
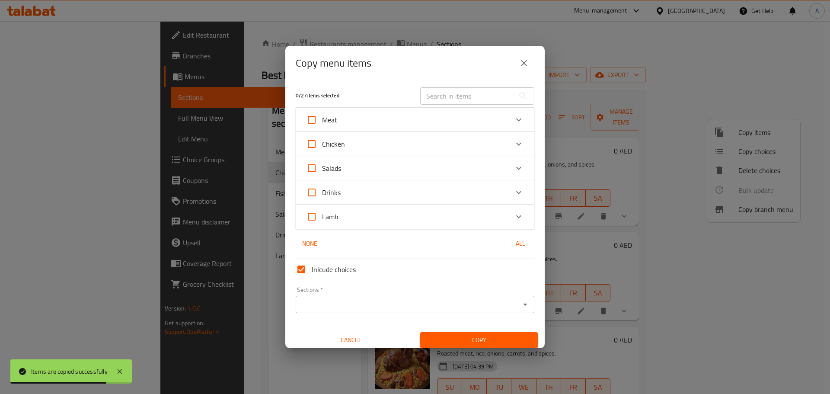
click at [516, 141] on icon "Expand" at bounding box center [519, 144] width 10 height 10
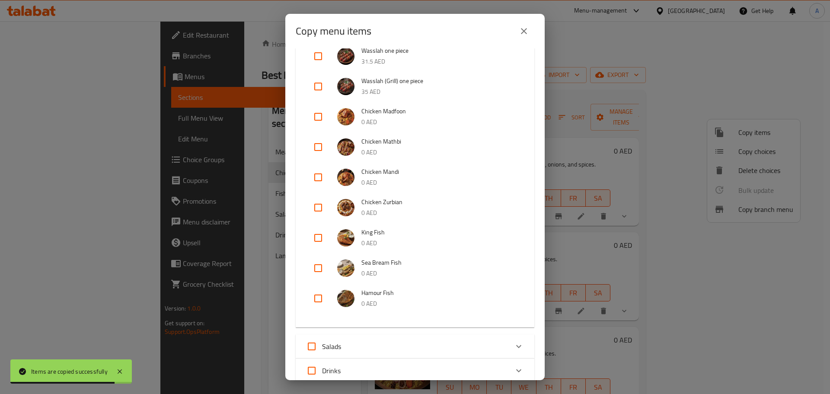
scroll to position [346, 0]
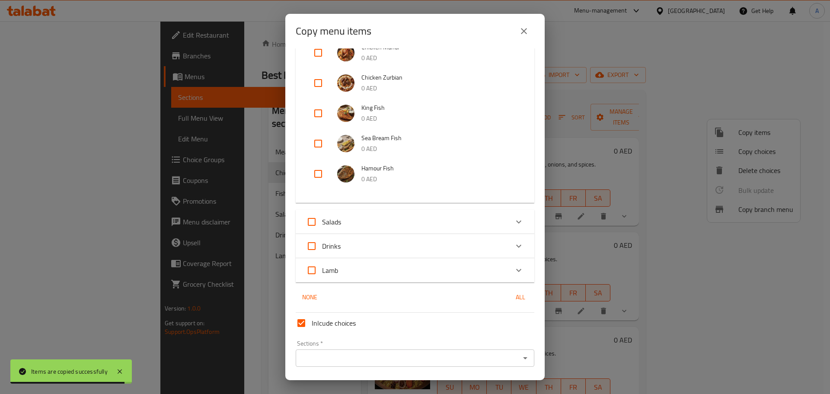
click at [312, 170] on input "checkbox" at bounding box center [318, 174] width 21 height 21
checkbox input "true"
click at [319, 148] on input "checkbox" at bounding box center [318, 143] width 21 height 21
checkbox input "true"
click at [319, 118] on input "checkbox" at bounding box center [318, 113] width 21 height 21
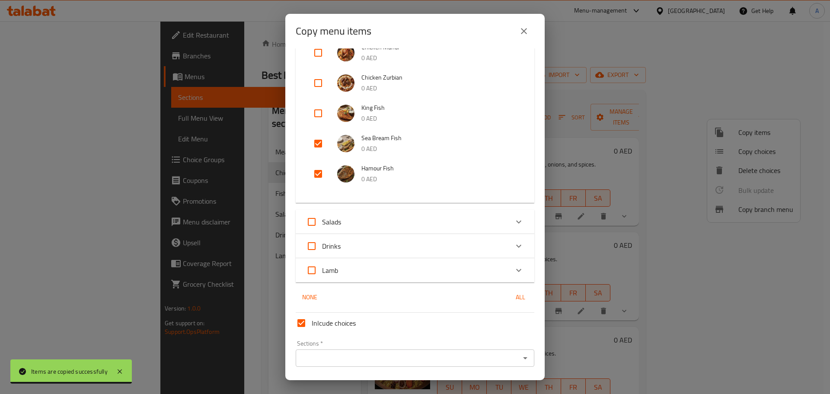
checkbox input "true"
click at [350, 351] on div "Sections *" at bounding box center [415, 357] width 239 height 17
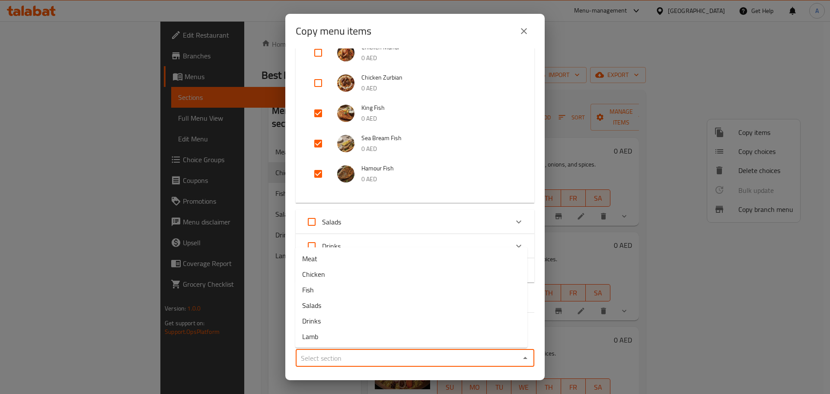
click at [352, 358] on input "Sections   *" at bounding box center [407, 358] width 219 height 12
click at [321, 290] on li "Fish" at bounding box center [411, 290] width 232 height 16
type input "Fish"
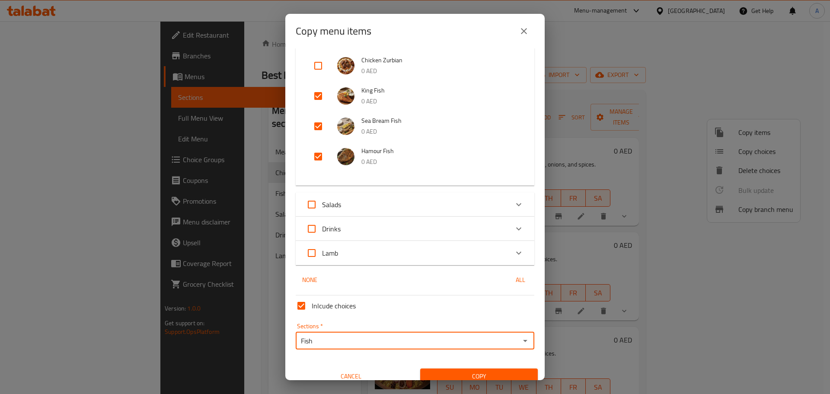
scroll to position [373, 0]
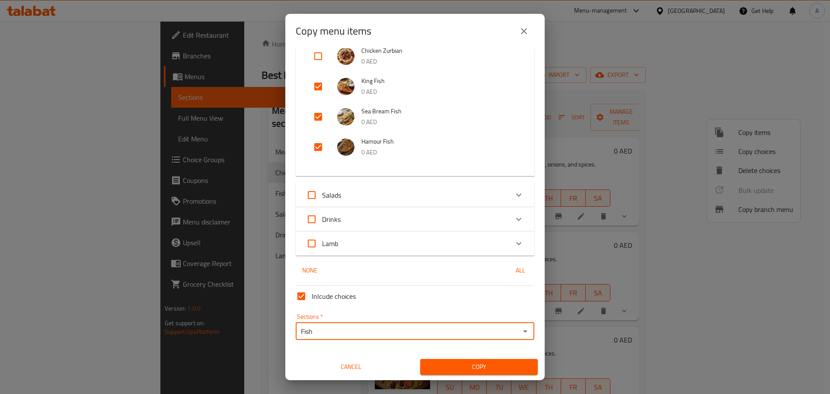
click at [510, 363] on span "Copy" at bounding box center [479, 367] width 104 height 11
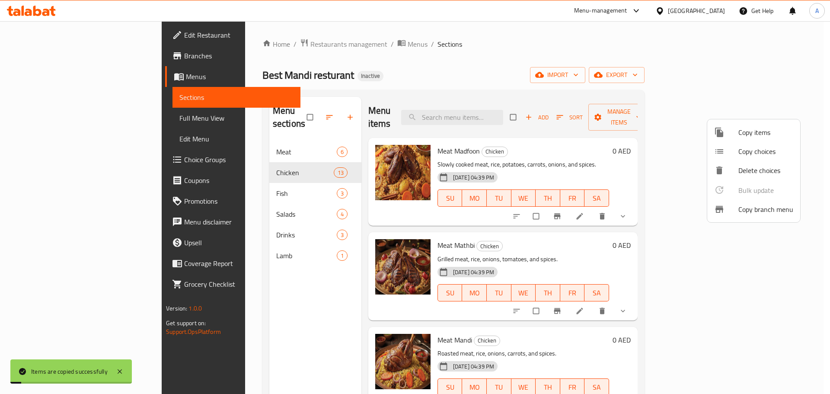
click at [307, 113] on div at bounding box center [415, 197] width 830 height 394
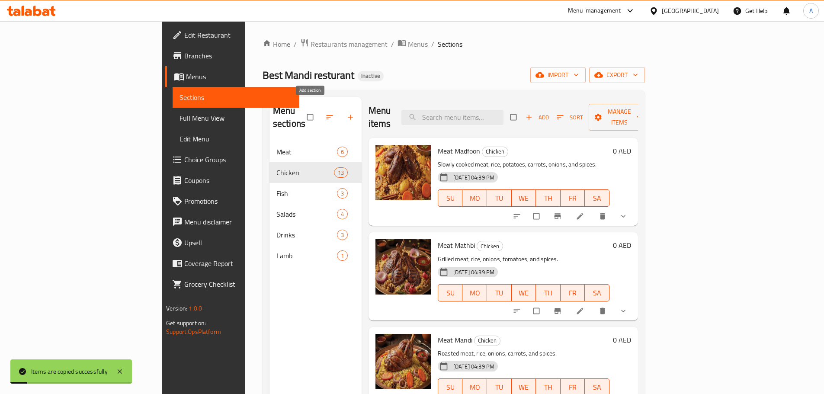
click at [346, 113] on icon "button" at bounding box center [350, 117] width 9 height 9
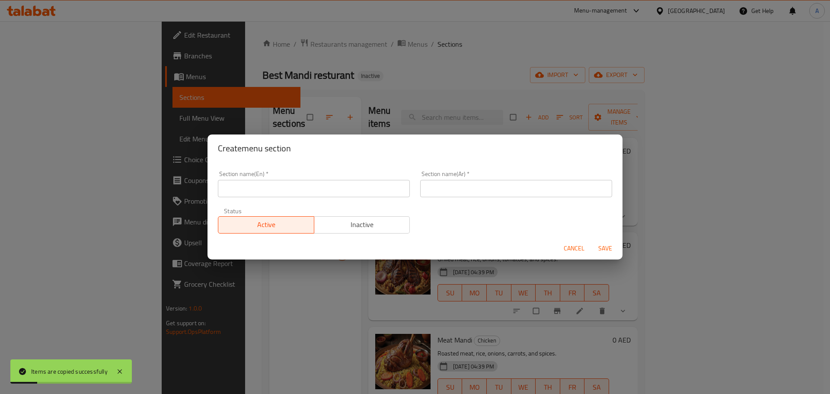
drag, startPoint x: 362, startPoint y: 192, endPoint x: 367, endPoint y: 194, distance: 5.6
click at [365, 193] on input "text" at bounding box center [314, 188] width 192 height 17
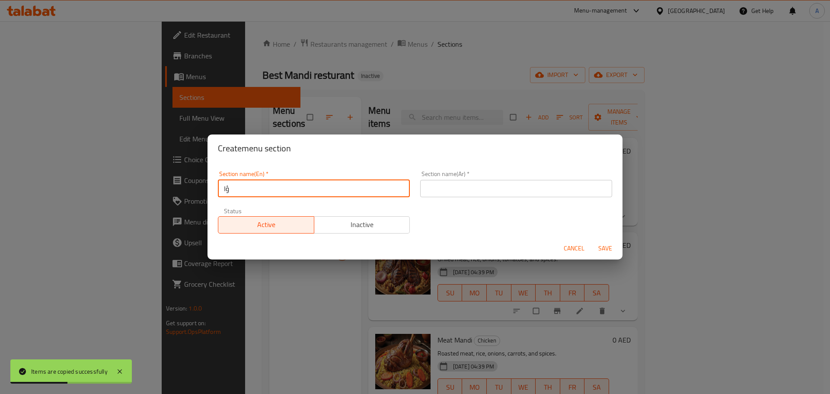
type input "ؤ"
type input "c"
type input "Chicken"
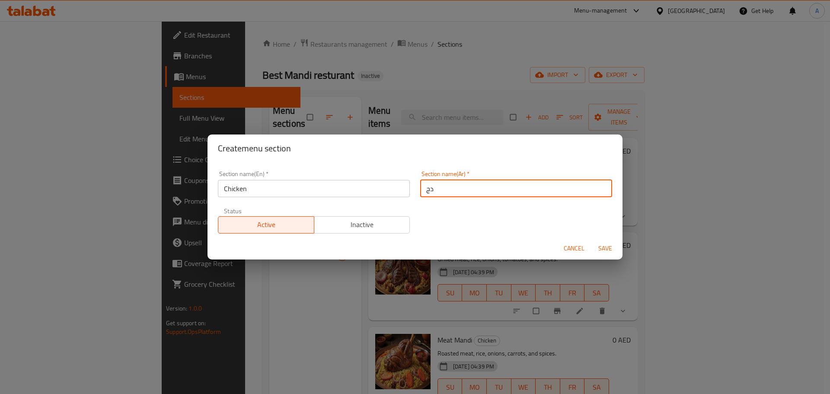
type input "د"
type input "الدجاج"
click at [592, 240] on button "Save" at bounding box center [606, 248] width 28 height 16
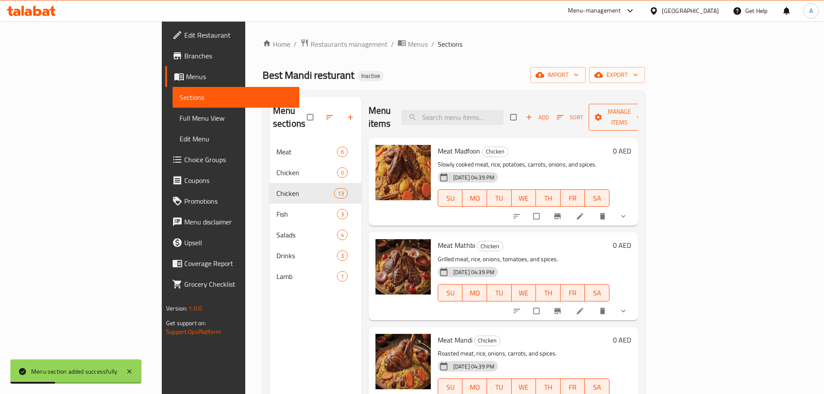
click at [604, 113] on span "button" at bounding box center [599, 117] width 10 height 9
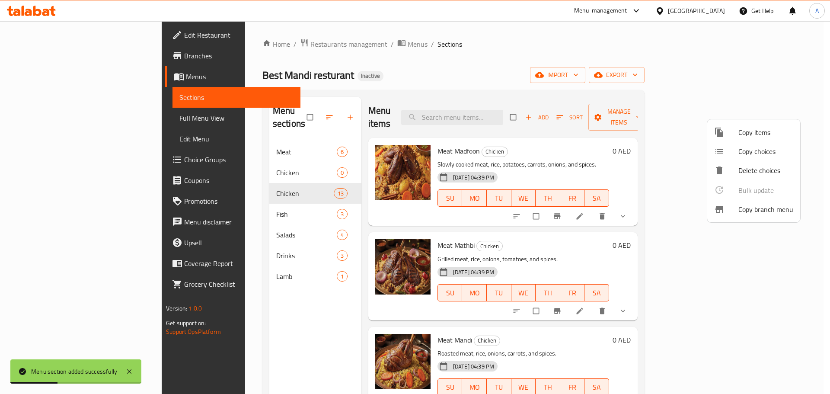
click at [734, 126] on li "Copy items" at bounding box center [754, 132] width 93 height 19
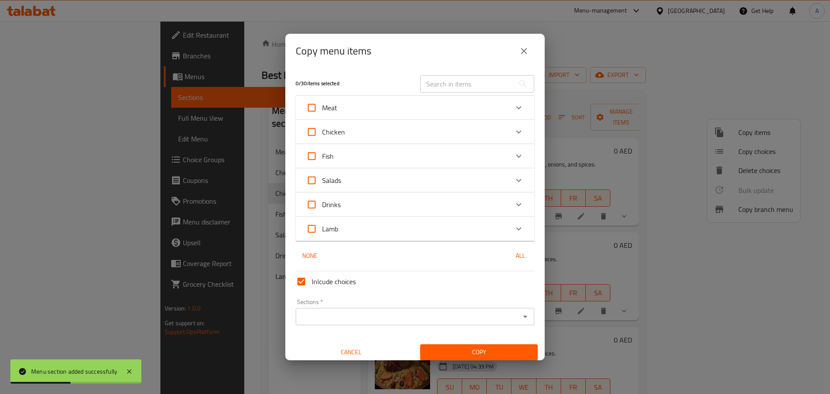
click at [426, 130] on div "Chicken" at bounding box center [407, 132] width 202 height 21
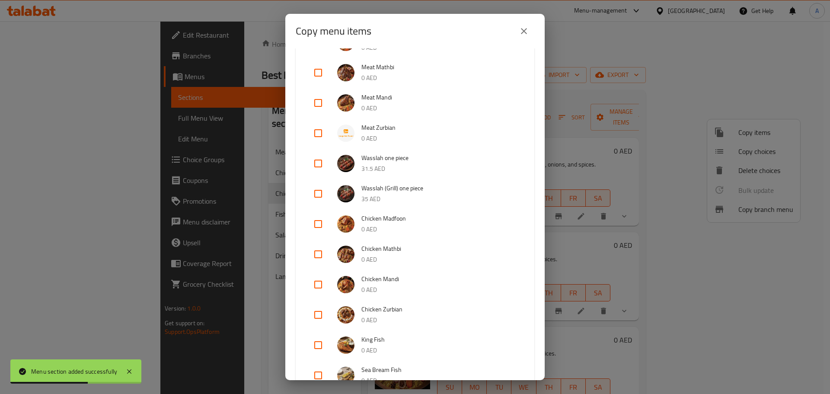
scroll to position [130, 0]
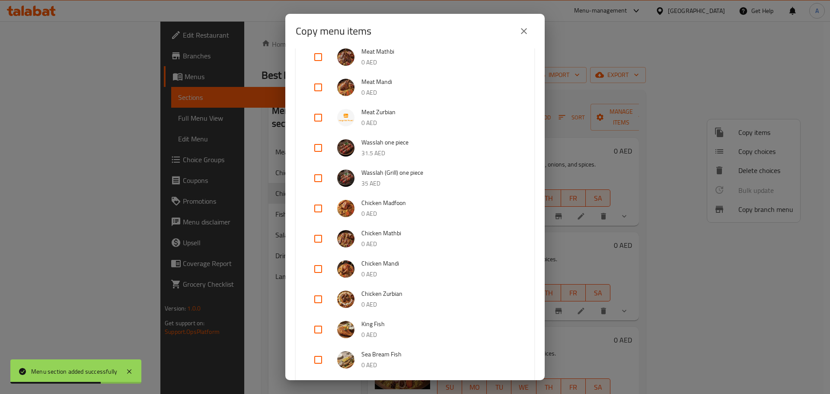
click at [320, 209] on input "checkbox" at bounding box center [318, 208] width 21 height 21
checkbox input "true"
click at [317, 239] on input "checkbox" at bounding box center [318, 238] width 21 height 21
checkbox input "true"
click at [311, 261] on input "checkbox" at bounding box center [318, 269] width 21 height 21
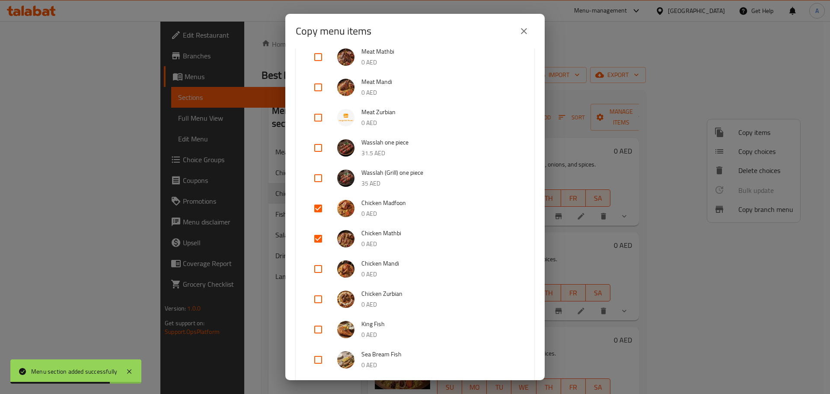
checkbox input "true"
click at [314, 294] on input "checkbox" at bounding box center [318, 299] width 21 height 21
checkbox input "true"
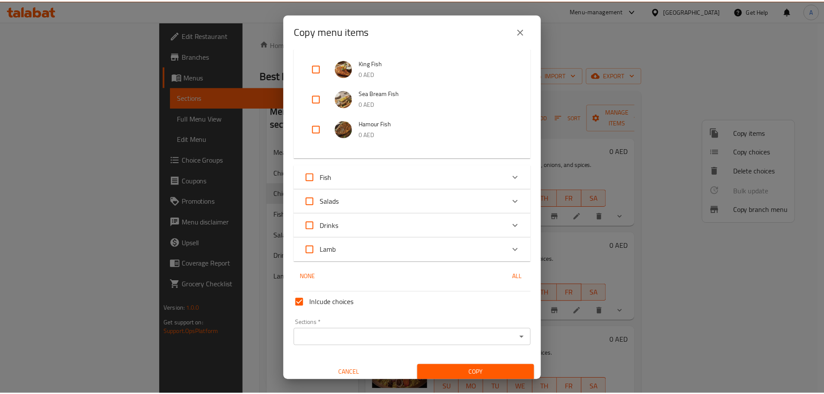
scroll to position [397, 0]
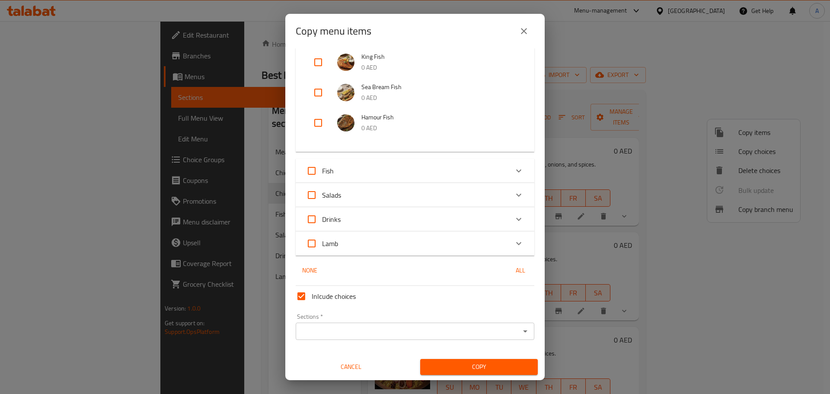
drag, startPoint x: 351, startPoint y: 330, endPoint x: 348, endPoint y: 325, distance: 6.4
click at [351, 330] on input "Sections   *" at bounding box center [407, 331] width 219 height 12
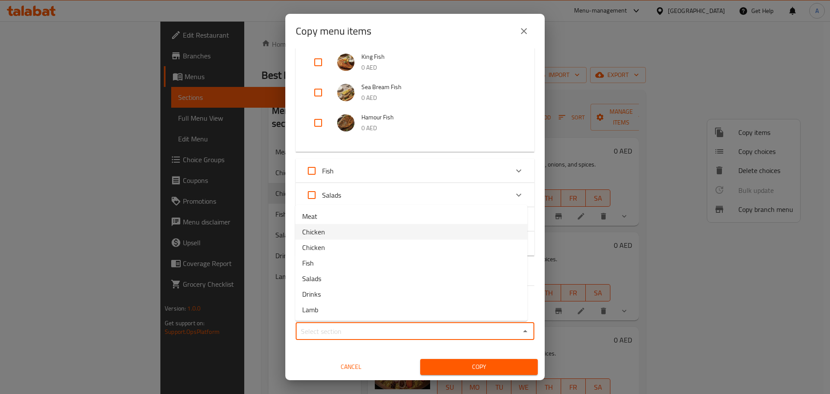
click at [330, 234] on li "Chicken" at bounding box center [411, 232] width 232 height 16
type input "Chicken"
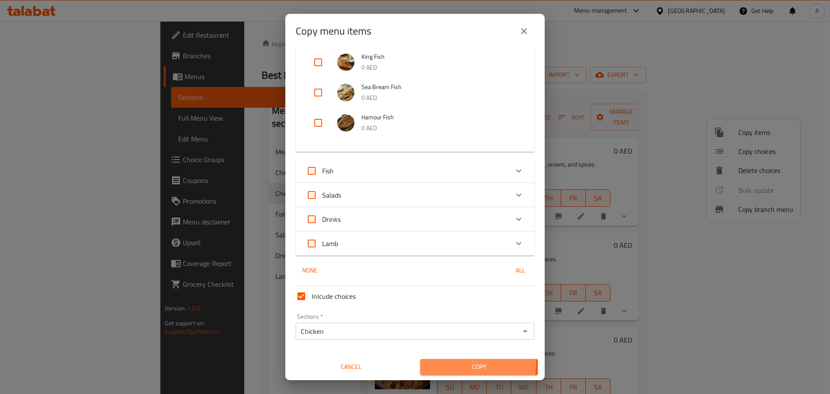
click at [464, 364] on span "Copy" at bounding box center [479, 367] width 104 height 11
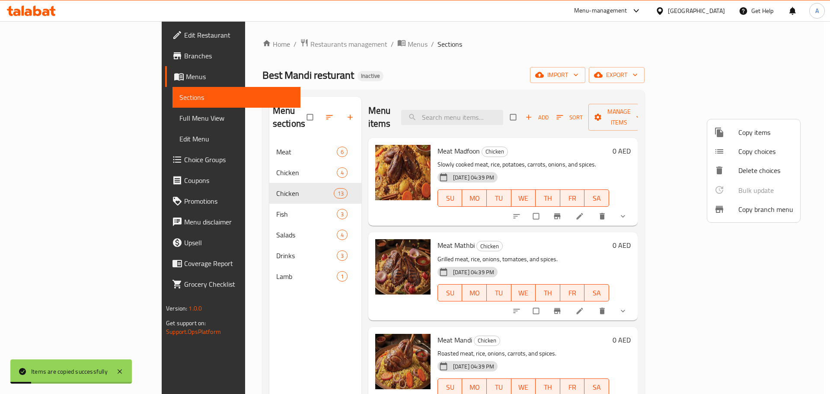
click at [326, 198] on div at bounding box center [415, 197] width 830 height 394
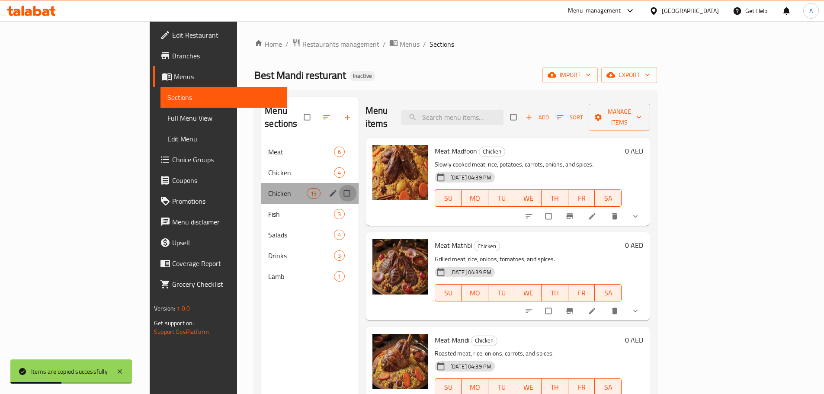
click at [339, 185] on input "Menu sections" at bounding box center [348, 193] width 18 height 16
checkbox input "true"
click at [310, 108] on button "button" at bounding box center [320, 117] width 21 height 19
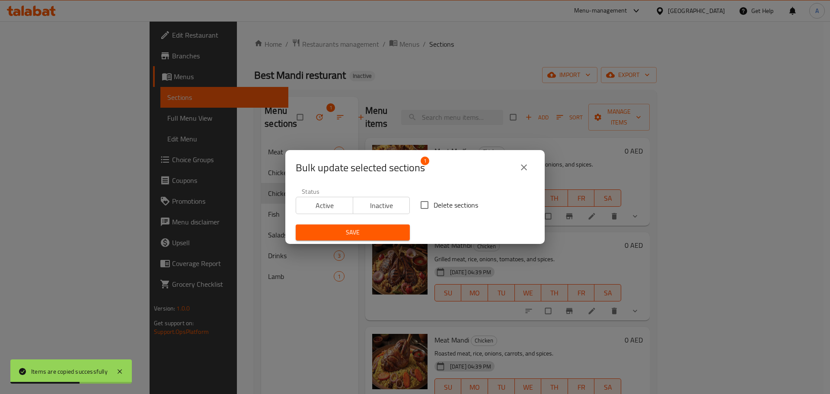
click at [453, 203] on span "Delete sections" at bounding box center [456, 205] width 45 height 10
click at [434, 203] on input "Delete sections" at bounding box center [425, 205] width 18 height 18
checkbox input "true"
click at [359, 240] on div "Save" at bounding box center [353, 232] width 125 height 26
click at [359, 237] on span "Save" at bounding box center [353, 232] width 100 height 11
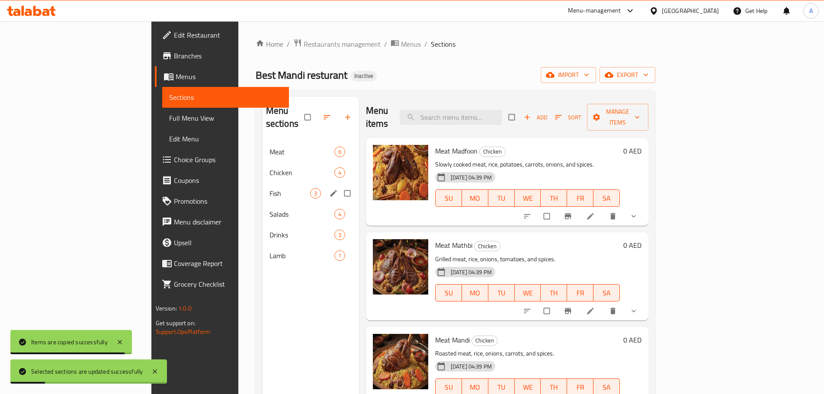
click at [269, 188] on span "Fish" at bounding box center [289, 193] width 41 height 10
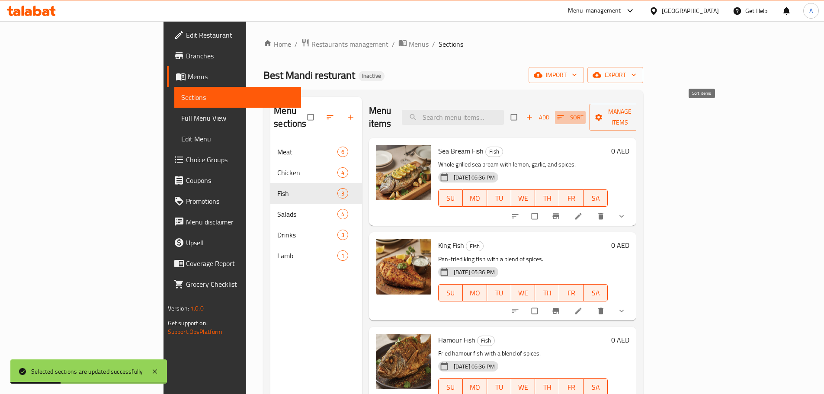
click at [584, 112] on span "Sort" at bounding box center [570, 117] width 26 height 10
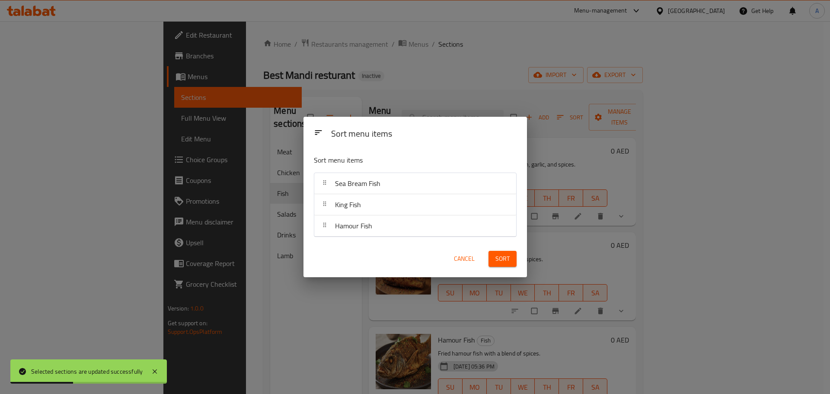
click at [591, 142] on div "Sort menu items Sort menu items Sea Bream Fish King Fish Hamour Fish Cancel Sort" at bounding box center [415, 197] width 830 height 394
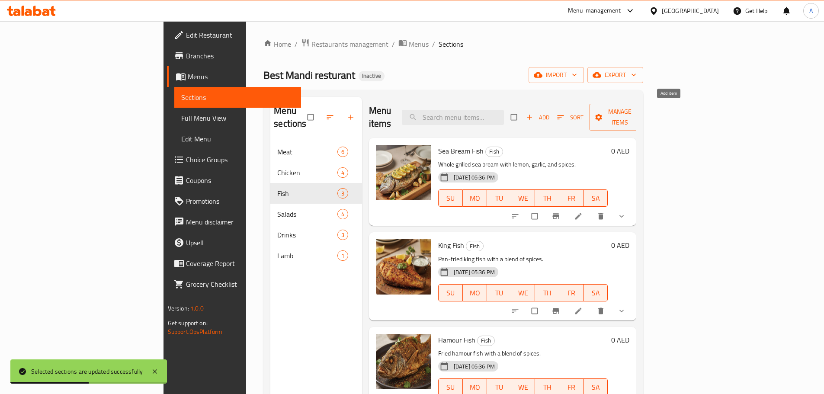
click at [549, 114] on span "Add" at bounding box center [537, 117] width 23 height 10
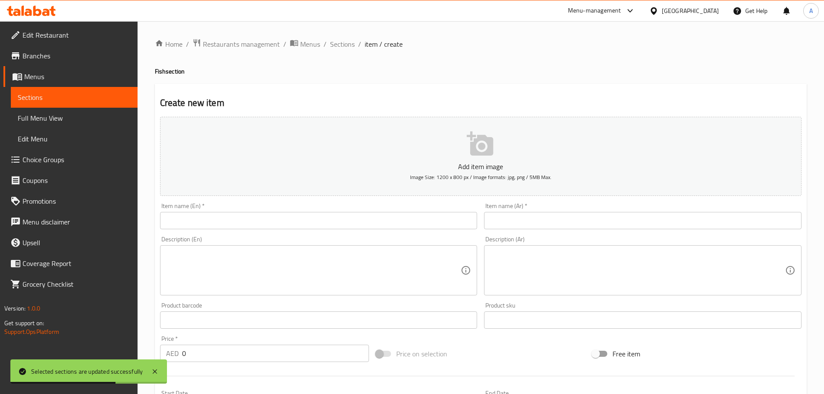
click at [294, 227] on input "text" at bounding box center [318, 220] width 317 height 17
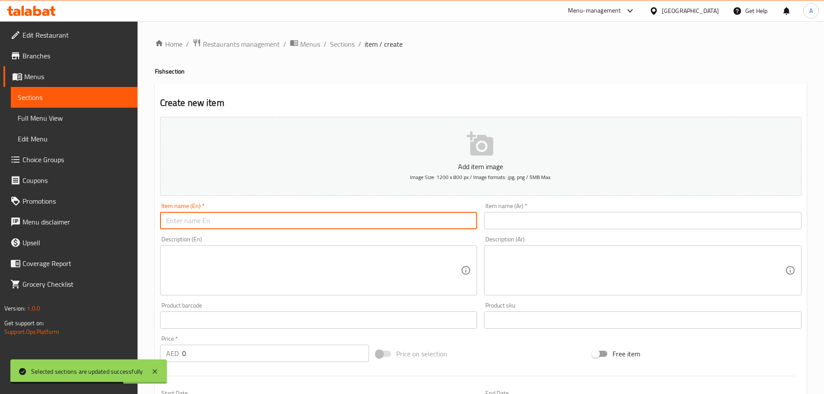
paste input "Shaari"
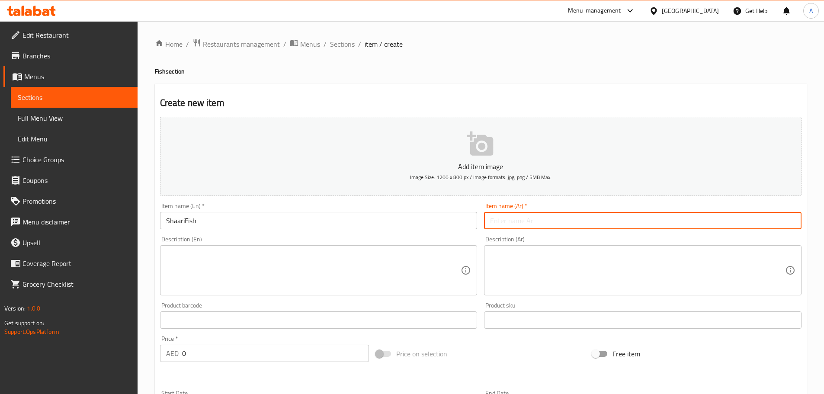
click at [186, 221] on input "ShaariFish" at bounding box center [318, 220] width 317 height 17
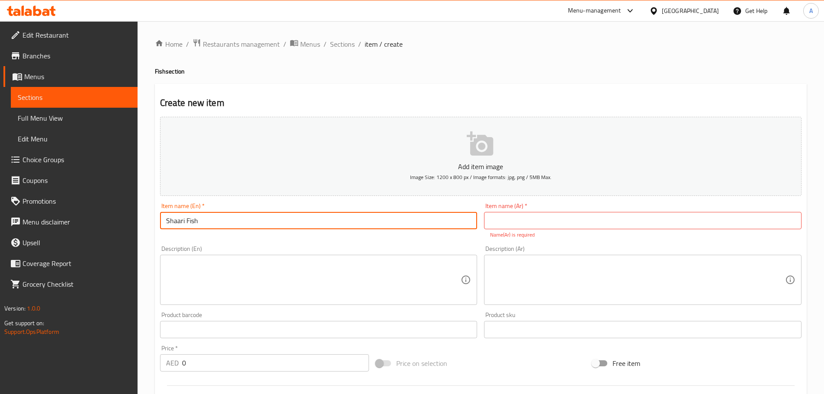
type input "Shaari Fish"
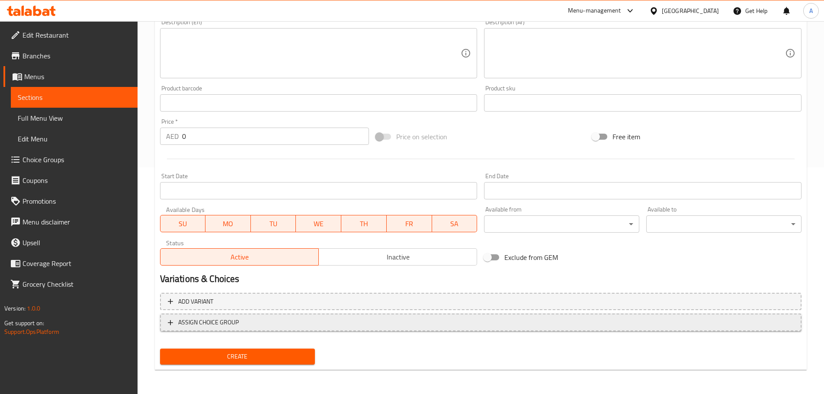
type input "سمك شعري"
click at [258, 323] on span "ASSIGN CHOICE GROUP" at bounding box center [481, 322] width 626 height 11
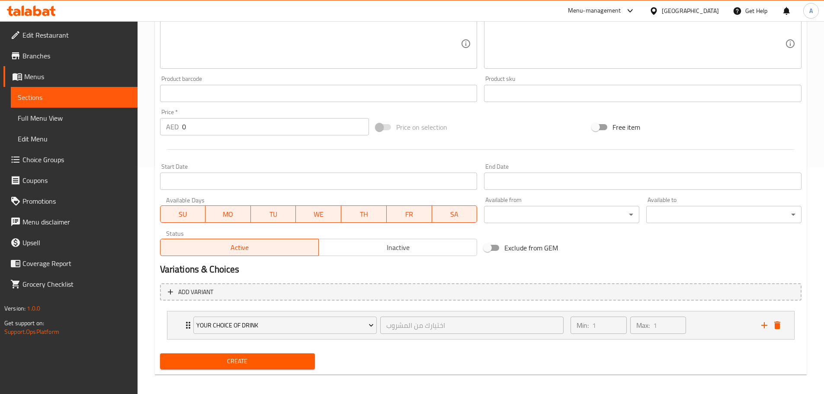
scroll to position [217, 0]
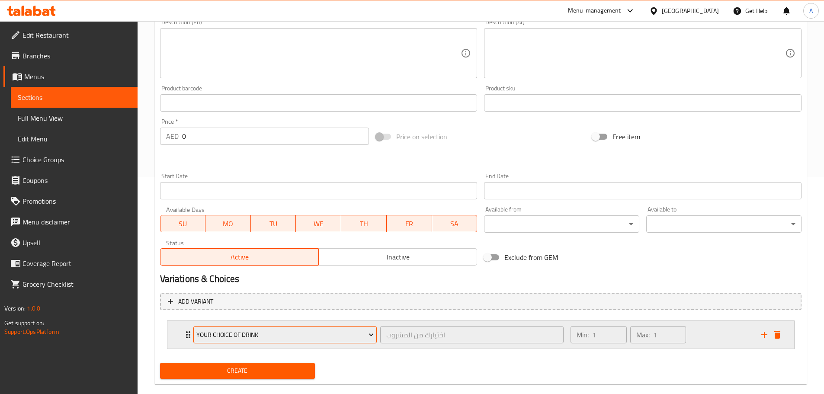
click at [274, 331] on span "your choice of drink" at bounding box center [284, 335] width 177 height 11
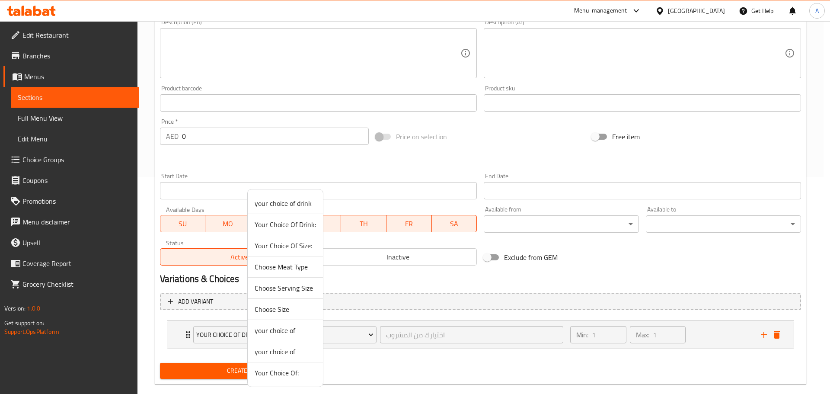
click at [305, 374] on span "Your Choice Of:" at bounding box center [285, 373] width 61 height 10
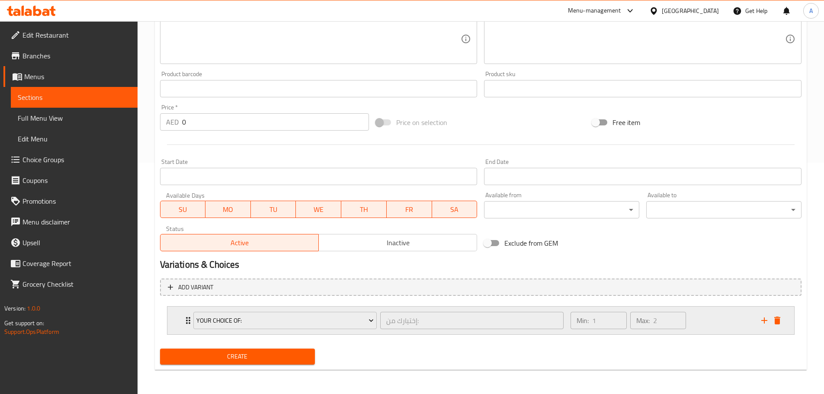
click at [690, 316] on div "Min: 1 ​ Max: 2 ​" at bounding box center [660, 321] width 190 height 28
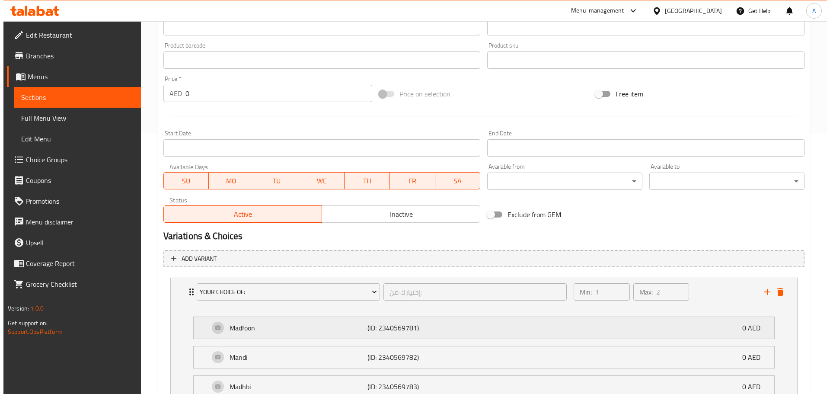
scroll to position [318, 0]
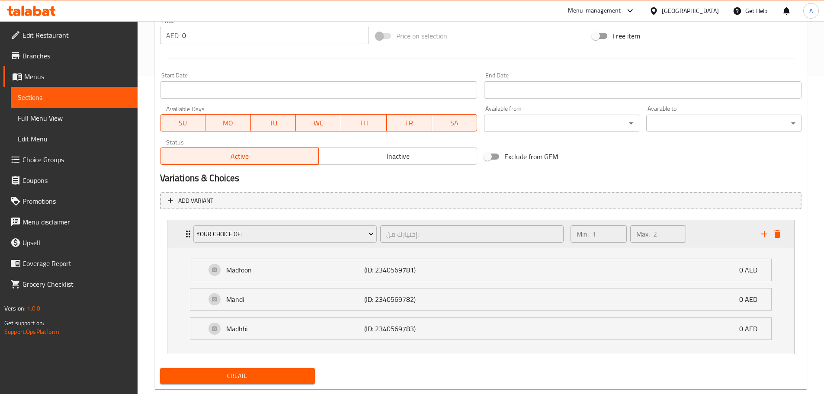
drag, startPoint x: 302, startPoint y: 217, endPoint x: 299, endPoint y: 223, distance: 6.8
click at [302, 218] on li "Your Choice Of: إختيارك من: ​ Min: 1 ​ Max: 2 ​ Madfoon (ID: 2340569781) 0 AED …" at bounding box center [480, 286] width 641 height 141
click at [297, 236] on span "Your Choice Of:" at bounding box center [284, 234] width 177 height 11
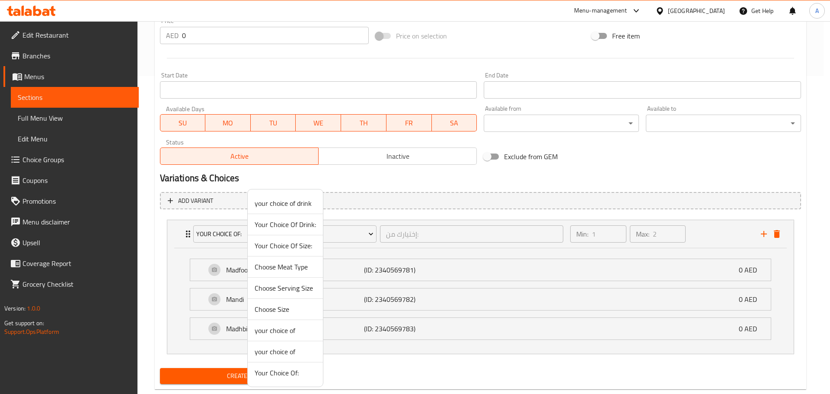
click at [302, 242] on span "Your Choice Of Size:" at bounding box center [285, 245] width 61 height 10
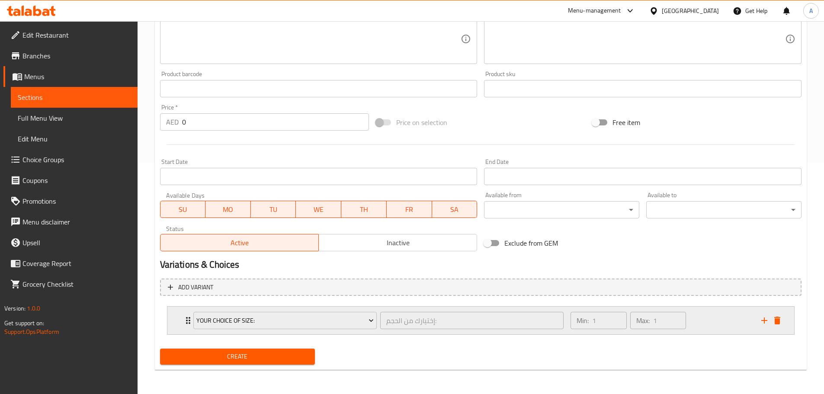
click at [723, 322] on div "Min: 1 ​ Max: 1 ​" at bounding box center [660, 321] width 190 height 28
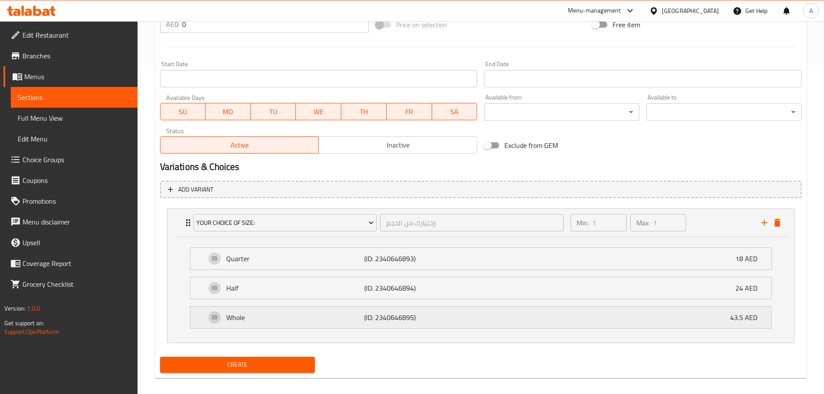
scroll to position [333, 0]
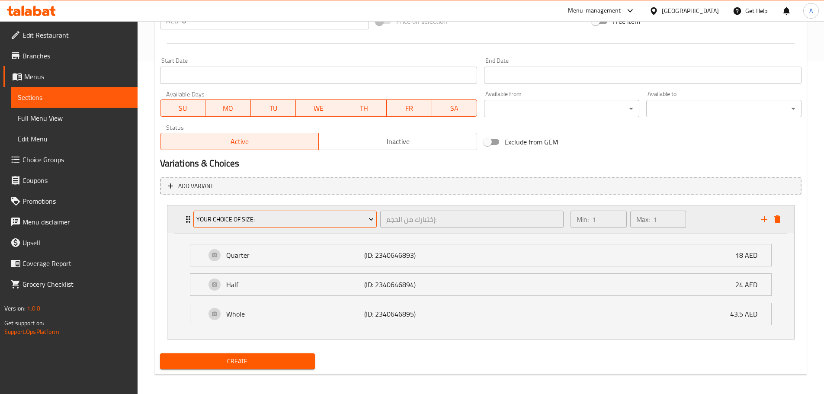
click at [361, 225] on button "Your Choice Of Size:" at bounding box center [284, 219] width 183 height 17
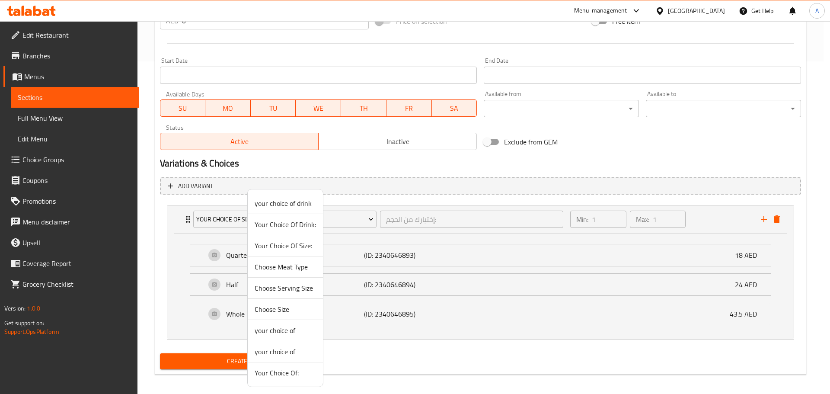
click at [150, 232] on div at bounding box center [415, 197] width 830 height 394
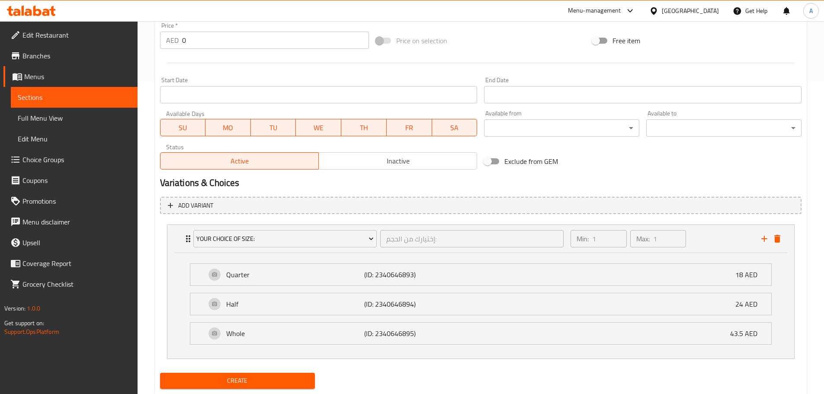
scroll to position [337, 0]
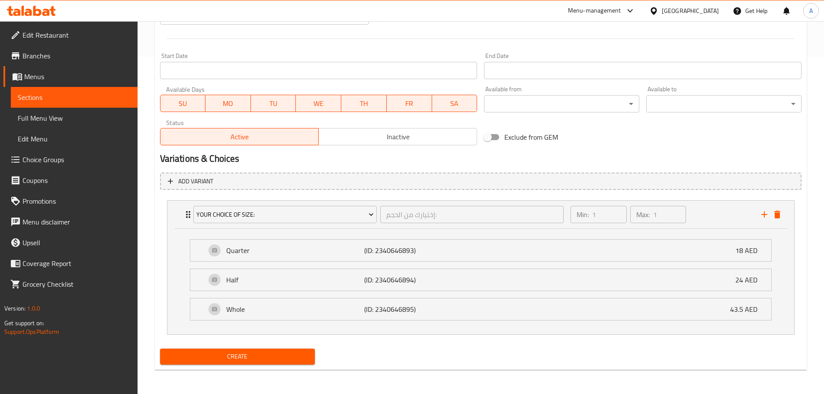
click at [254, 362] on span "Create" at bounding box center [237, 356] width 141 height 11
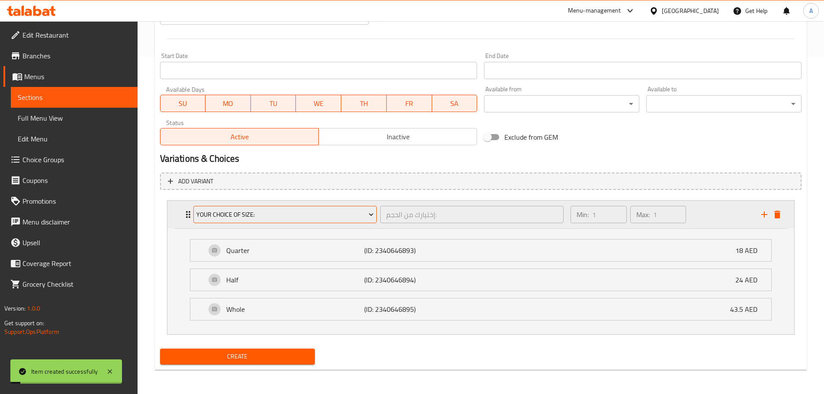
click at [327, 218] on span "Your Choice Of Size:" at bounding box center [284, 214] width 177 height 11
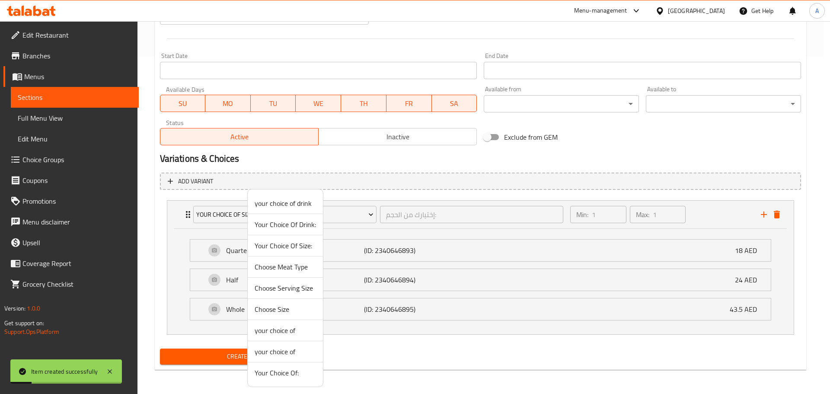
click at [376, 374] on div at bounding box center [415, 197] width 830 height 394
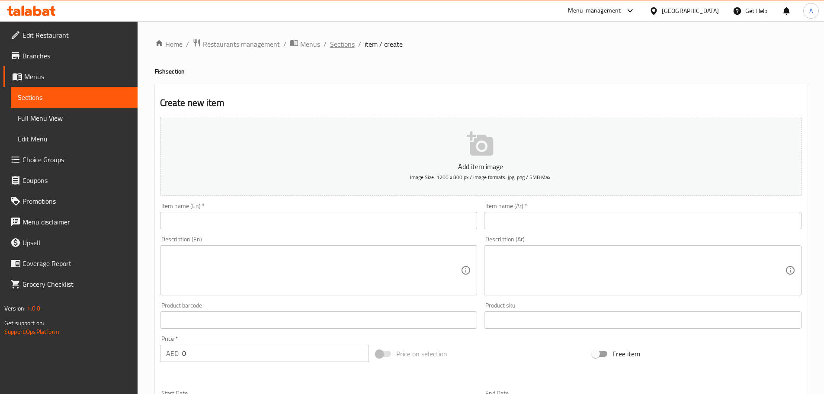
click at [344, 41] on span "Sections" at bounding box center [342, 44] width 25 height 10
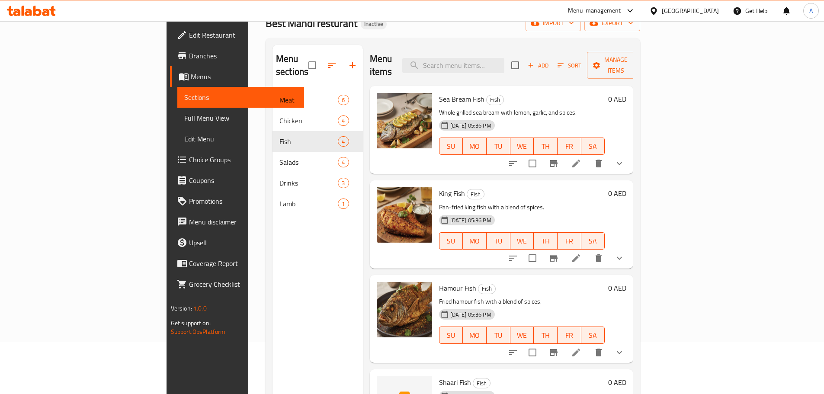
scroll to position [121, 0]
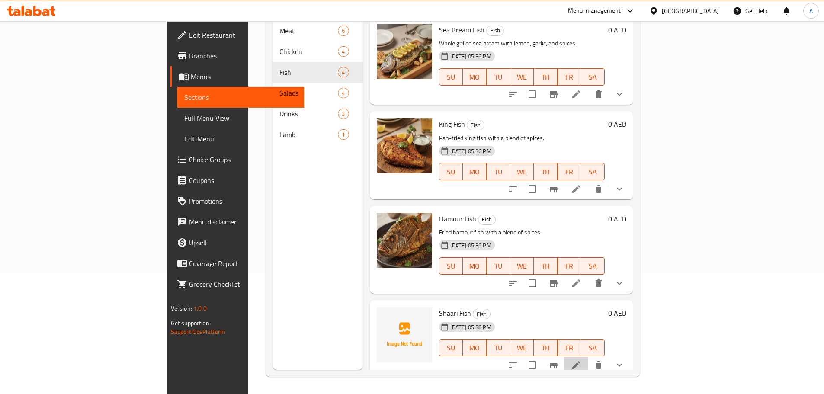
click at [588, 357] on li at bounding box center [576, 365] width 24 height 16
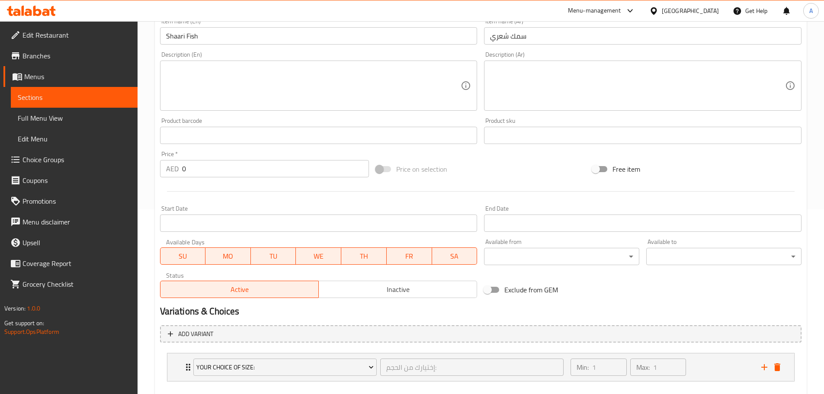
scroll to position [231, 0]
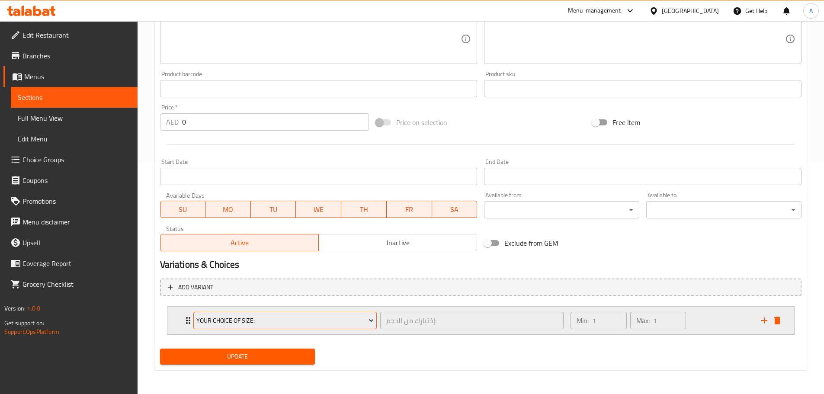
click at [276, 315] on span "Your Choice Of Size:" at bounding box center [284, 320] width 177 height 11
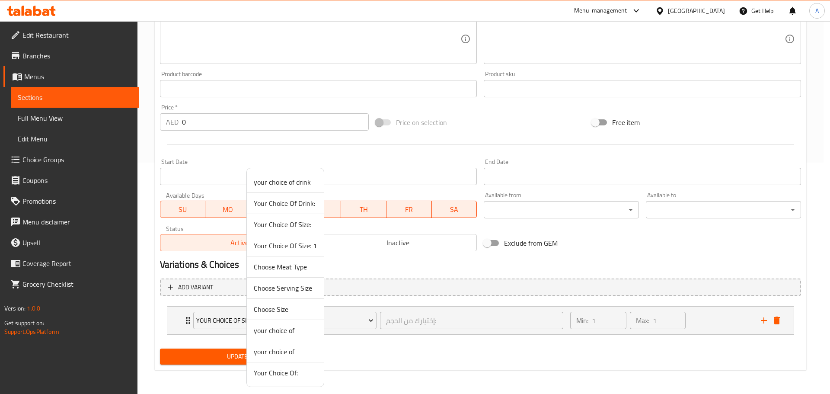
click at [300, 244] on span "Your Choice Of Size: 1" at bounding box center [285, 245] width 63 height 10
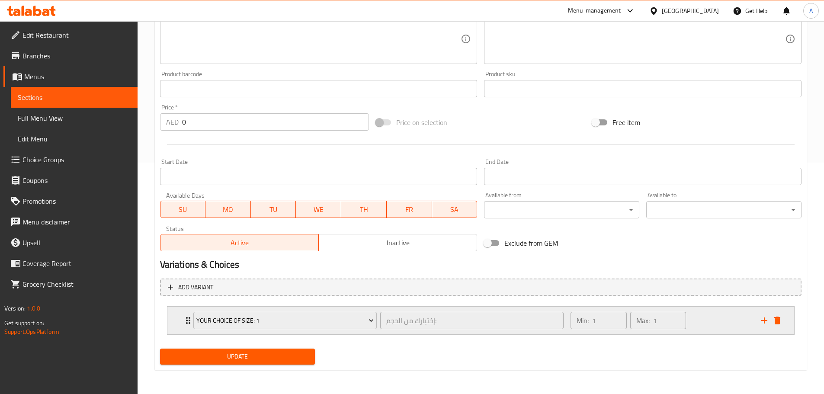
click at [698, 317] on div "Min: 1 ​ Max: 1 ​" at bounding box center [660, 321] width 190 height 28
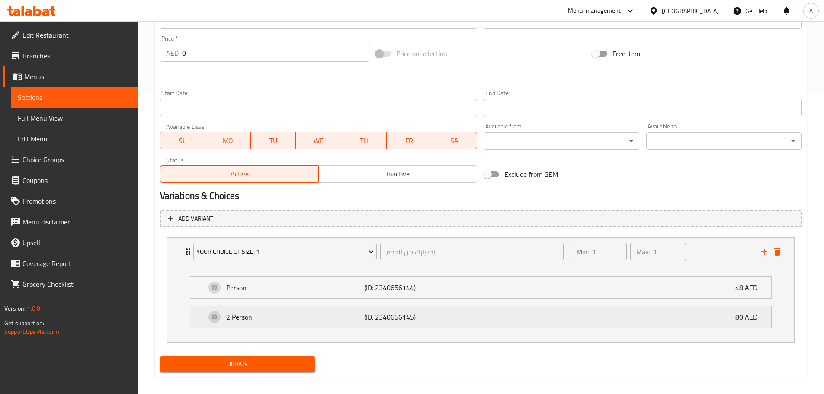
scroll to position [308, 0]
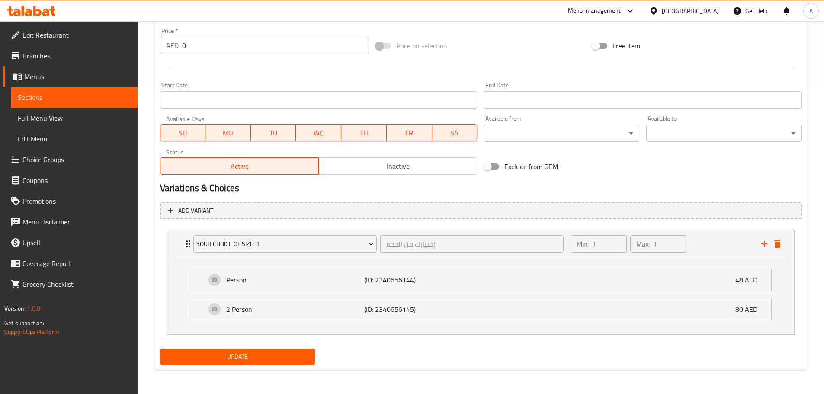
click at [308, 355] on button "Update" at bounding box center [237, 357] width 155 height 16
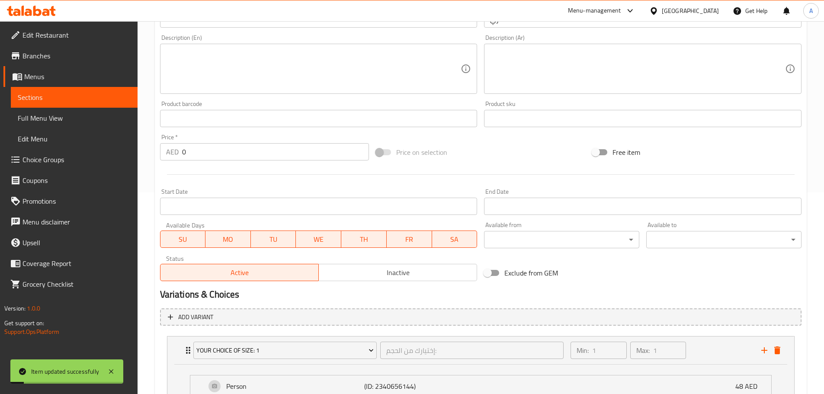
scroll to position [5, 0]
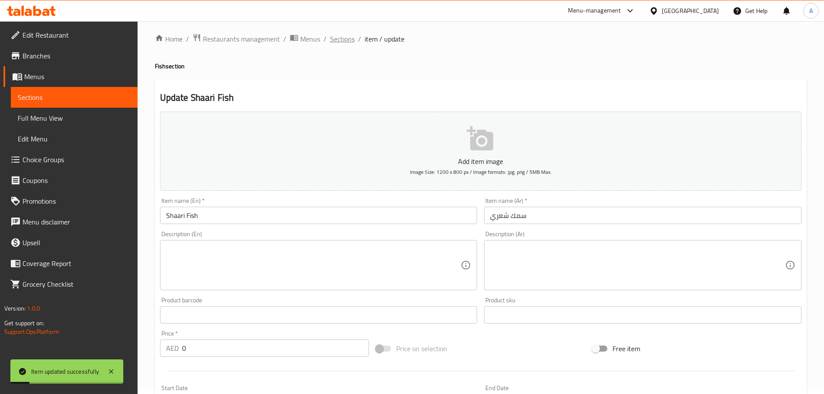
click at [345, 44] on span "Sections" at bounding box center [342, 39] width 25 height 10
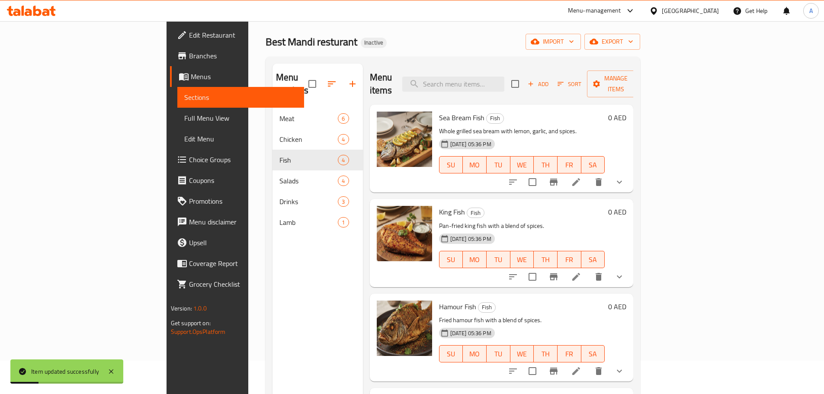
scroll to position [48, 0]
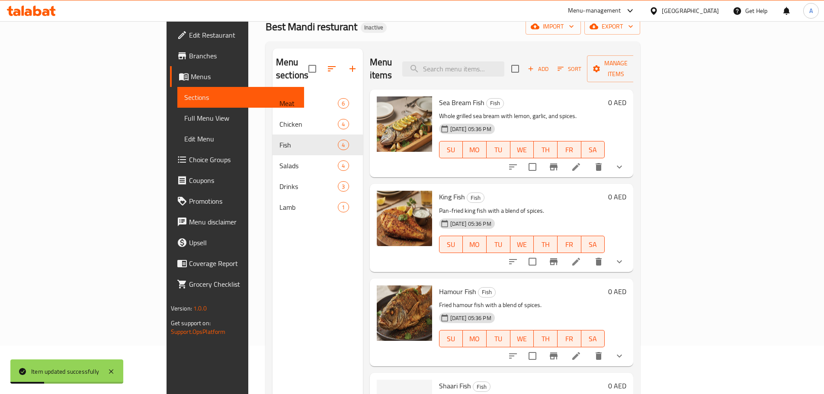
click at [581, 64] on span "Sort" at bounding box center [570, 69] width 24 height 10
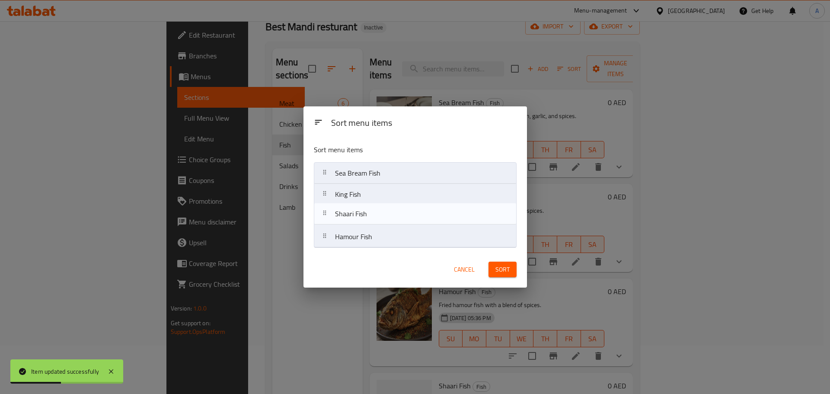
drag, startPoint x: 384, startPoint y: 240, endPoint x: 384, endPoint y: 215, distance: 25.5
click at [384, 215] on nav "Sea Bream Fish King Fish Hamour Fish Shaari Fish" at bounding box center [415, 205] width 203 height 86
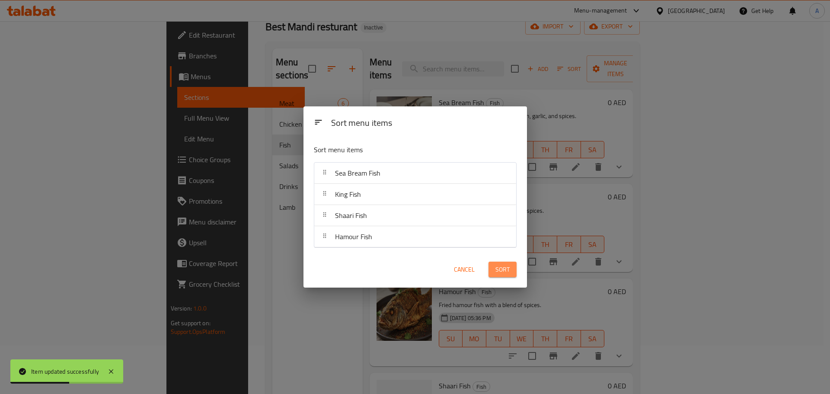
click at [513, 272] on button "Sort" at bounding box center [503, 270] width 28 height 16
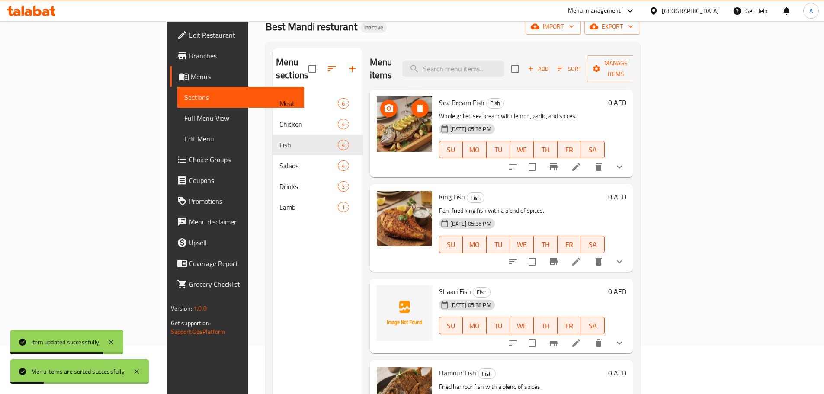
scroll to position [121, 0]
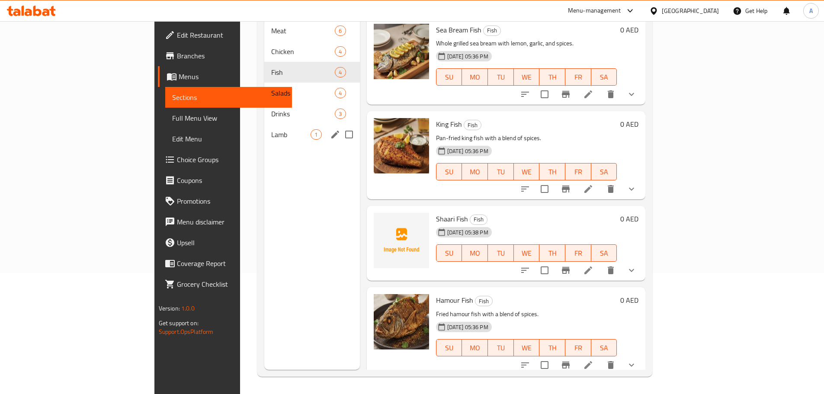
click at [264, 124] on div "Lamb 1" at bounding box center [311, 134] width 95 height 21
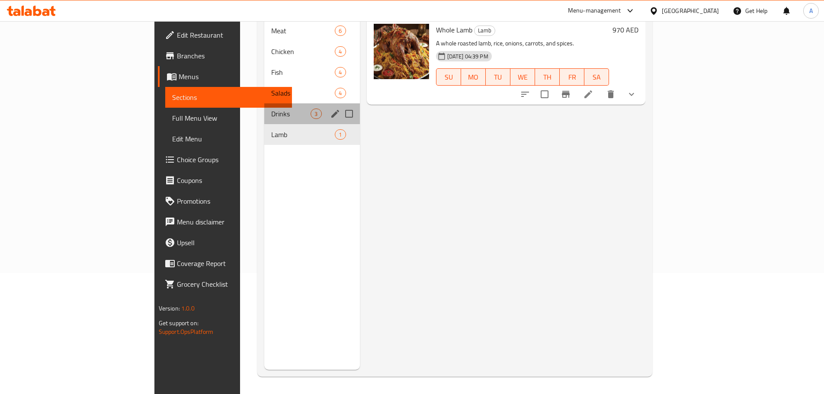
click at [264, 103] on div "Drinks 3" at bounding box center [311, 113] width 95 height 21
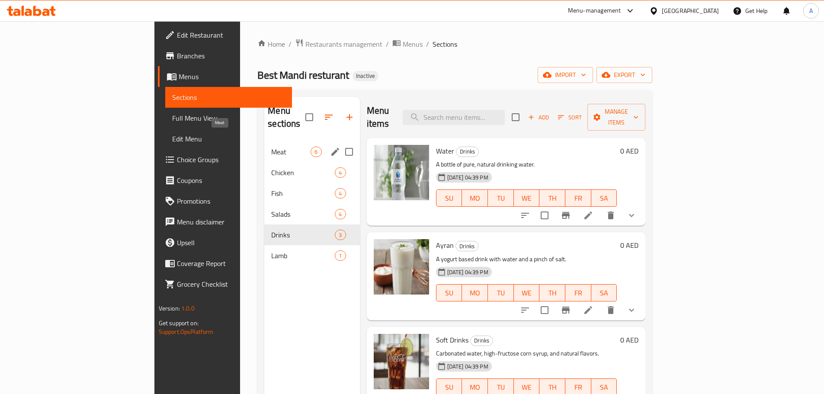
click at [271, 147] on span "Meat" at bounding box center [290, 152] width 39 height 10
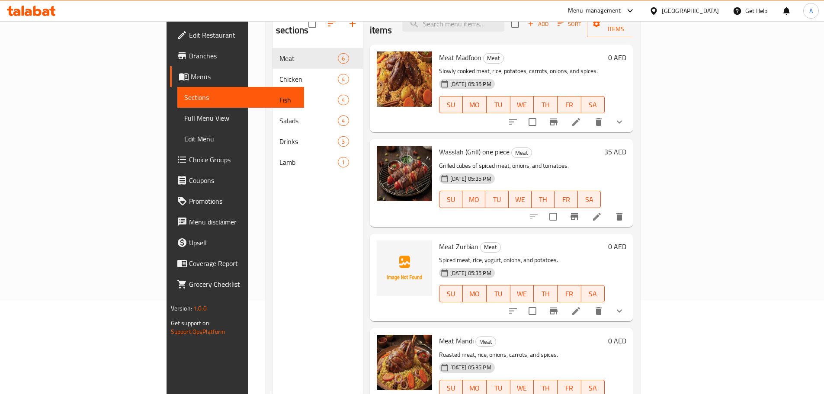
scroll to position [78, 0]
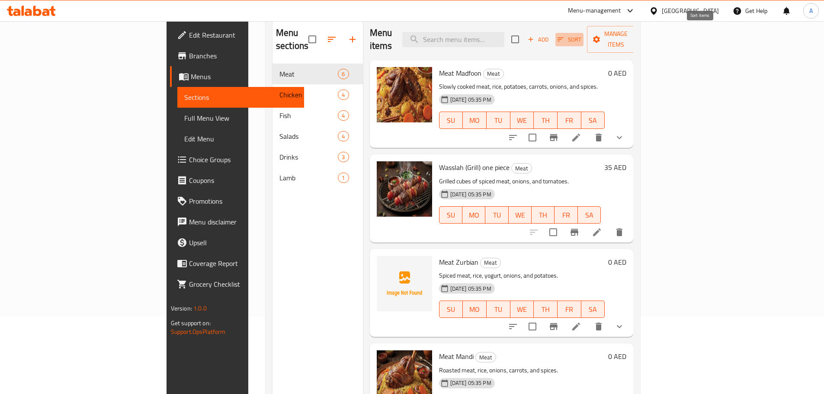
click at [564, 35] on icon "button" at bounding box center [561, 39] width 8 height 8
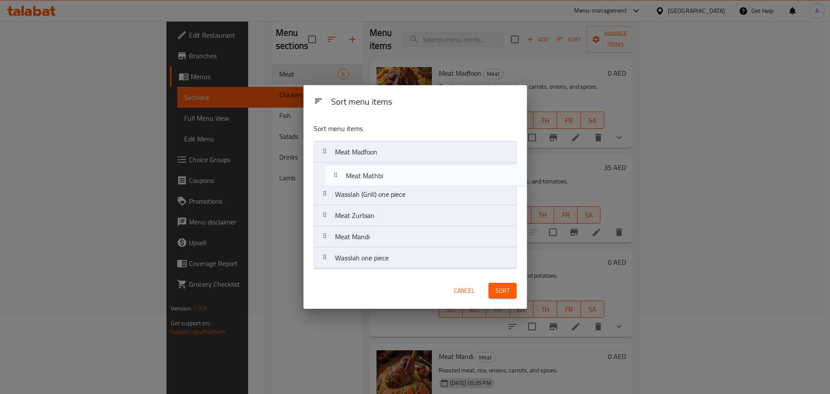
drag, startPoint x: 373, startPoint y: 260, endPoint x: 384, endPoint y: 170, distance: 90.2
click at [384, 170] on nav "Meat Madfoon Wasslah (Grill) one piece Meat Zurbian Meat Mandi Wasslah one piec…" at bounding box center [415, 205] width 203 height 128
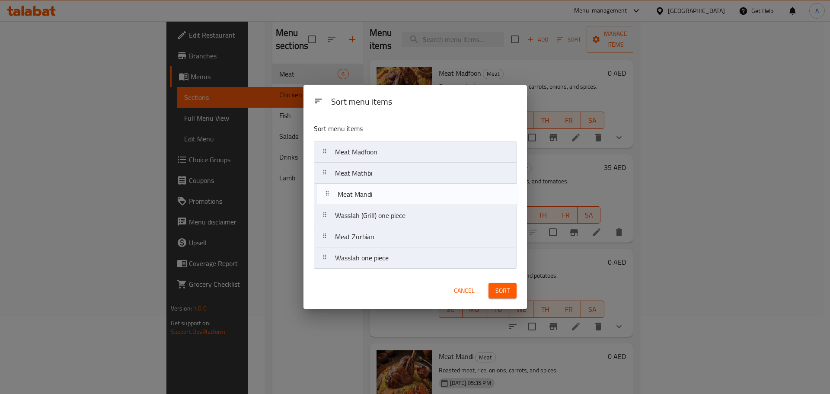
click at [384, 197] on nav "Meat Madfoon Meat Mathbi Wasslah (Grill) one piece Meat Zurbian Meat Mandi Wass…" at bounding box center [415, 205] width 203 height 128
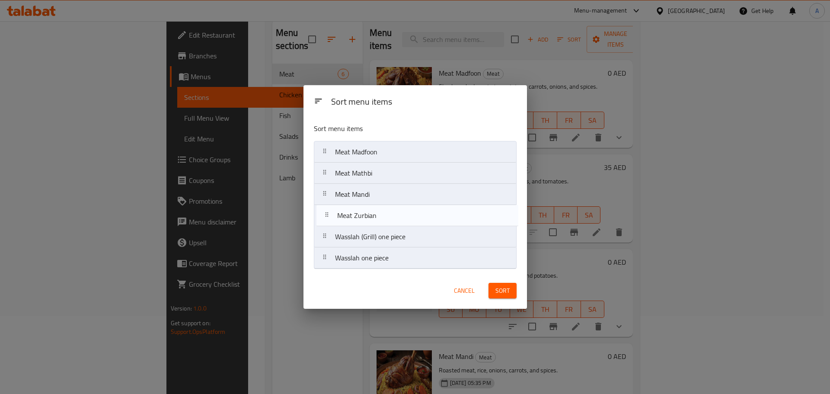
drag, startPoint x: 382, startPoint y: 237, endPoint x: 384, endPoint y: 218, distance: 19.2
click at [384, 218] on nav "Meat Madfoon Meat Mathbi Meat Mandi Wasslah (Grill) one piece Meat Zurbian Wass…" at bounding box center [415, 205] width 203 height 128
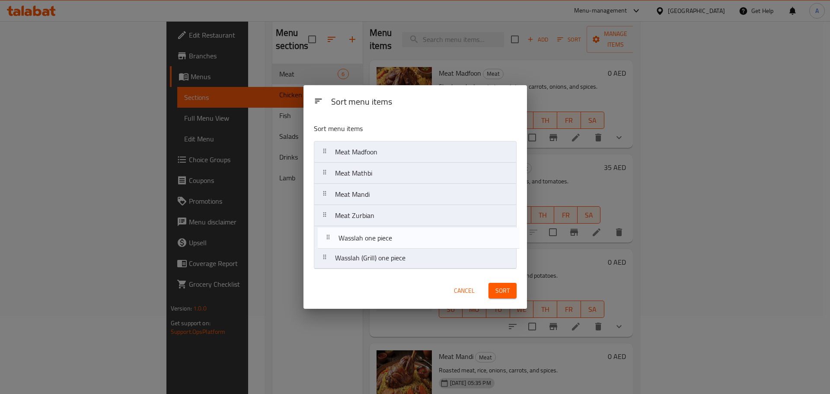
click at [386, 235] on nav "Meat Madfoon Meat Mathbi Meat Mandi Meat Zurbian Wasslah (Grill) one piece Wass…" at bounding box center [415, 205] width 203 height 128
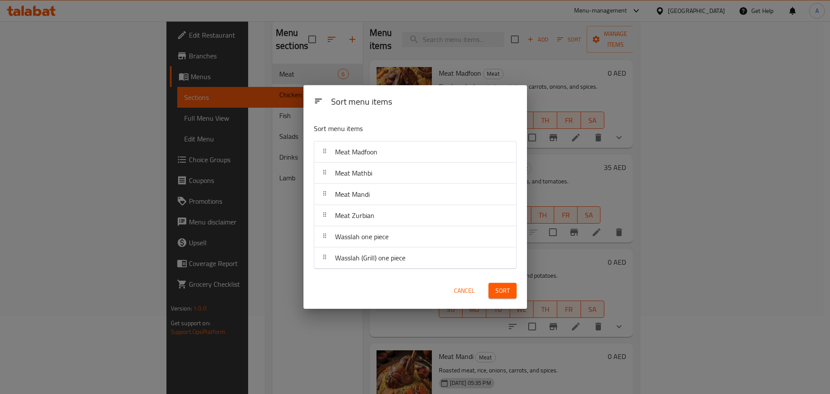
click at [503, 289] on span "Sort" at bounding box center [503, 290] width 14 height 11
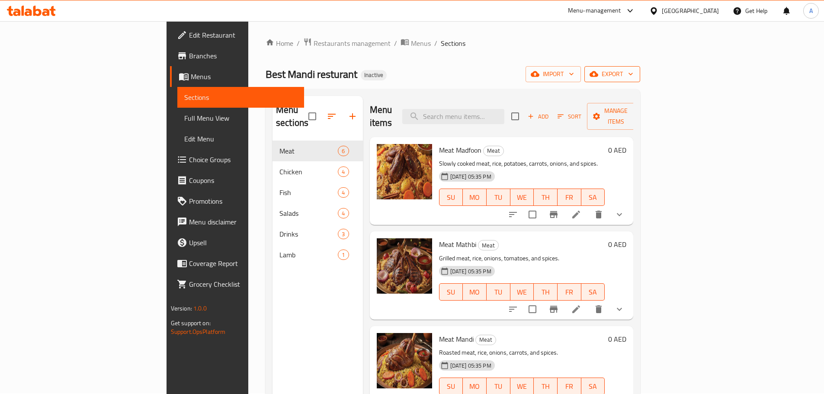
scroll to position [0, 0]
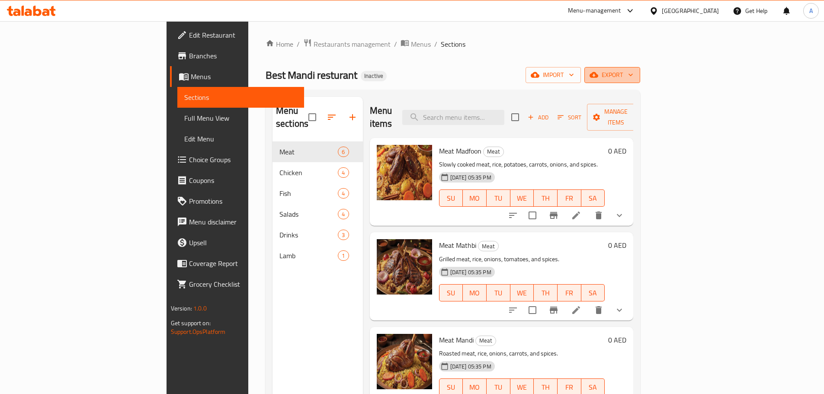
click at [598, 76] on icon "button" at bounding box center [594, 75] width 9 height 6
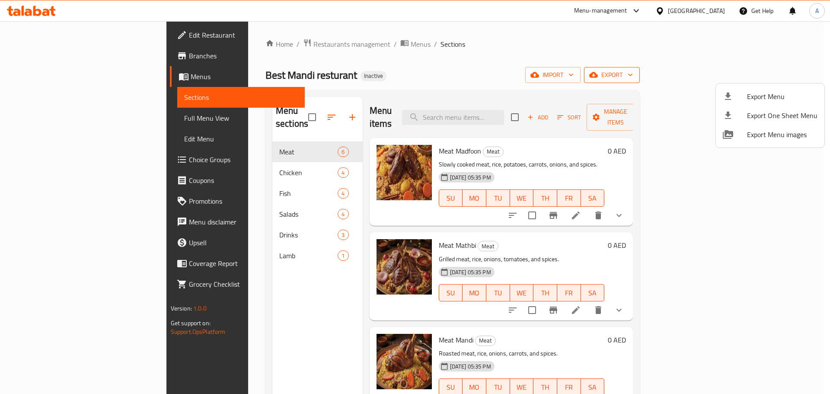
click at [754, 88] on li "Export Menu" at bounding box center [770, 96] width 109 height 19
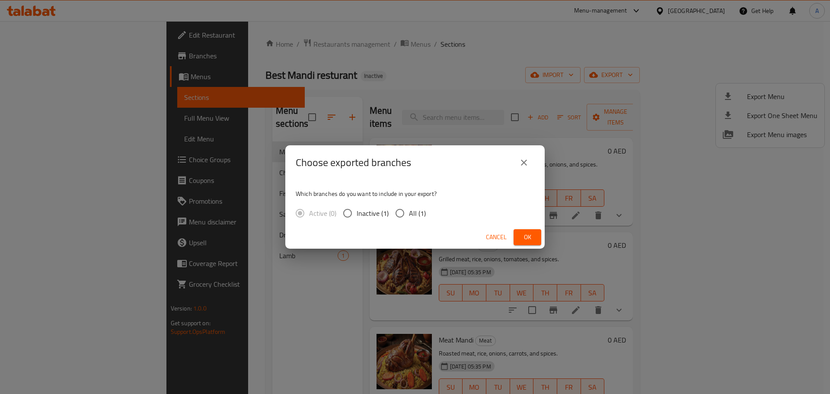
click at [421, 213] on span "All (1)" at bounding box center [417, 213] width 17 height 10
click at [409, 213] on input "All (1)" at bounding box center [400, 213] width 18 height 18
radio input "true"
click at [527, 237] on span "Ok" at bounding box center [528, 237] width 14 height 11
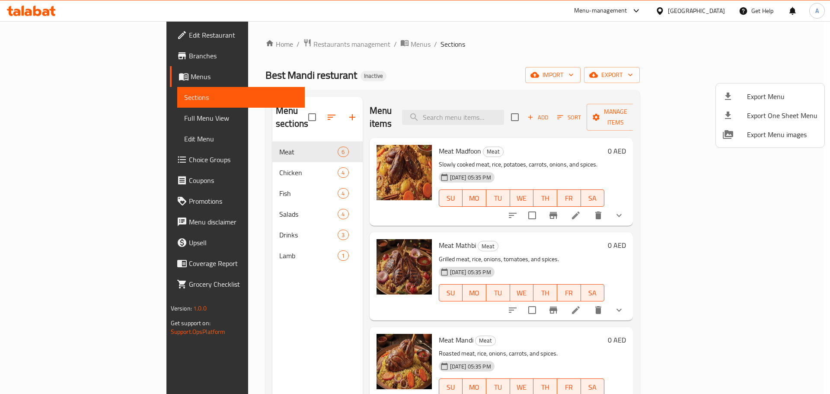
click at [219, 243] on div at bounding box center [415, 197] width 830 height 394
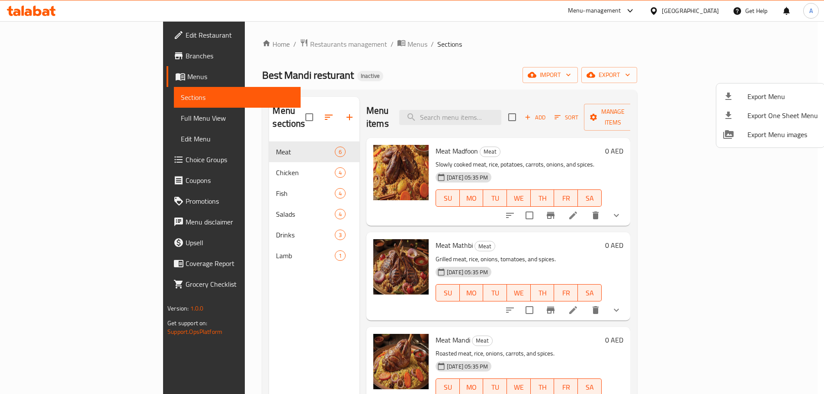
click at [276, 250] on span "Lamb" at bounding box center [305, 255] width 58 height 10
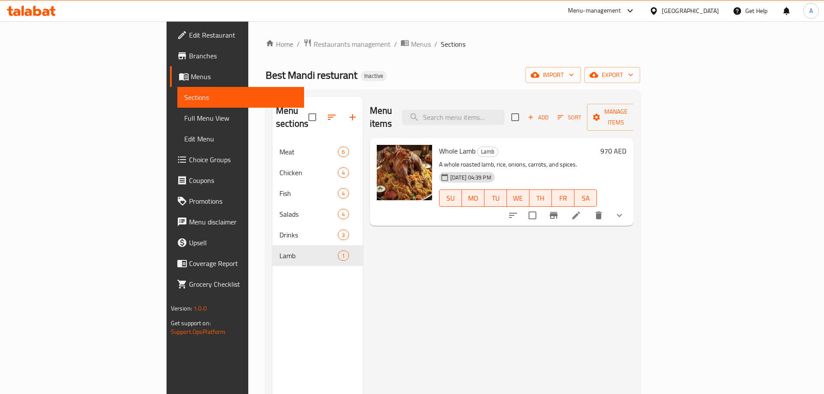
click at [581, 210] on icon at bounding box center [576, 215] width 10 height 10
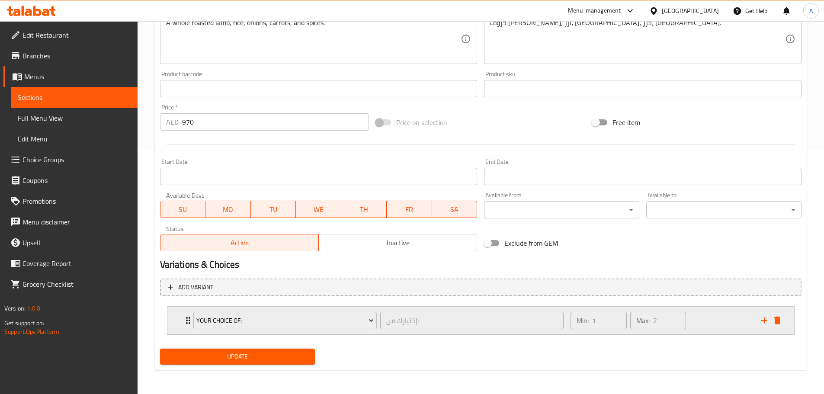
click at [413, 330] on div "إختيارك من: ​" at bounding box center [471, 320] width 187 height 21
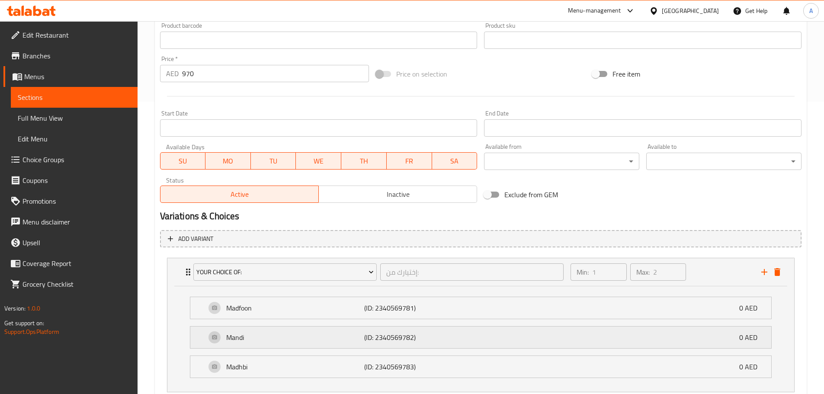
scroll to position [134, 0]
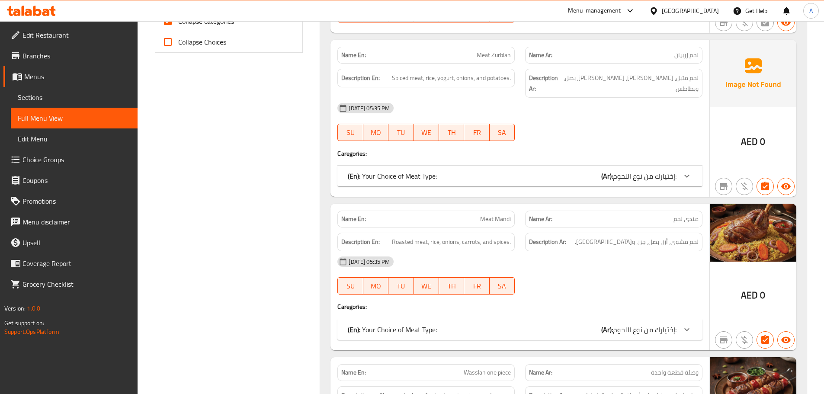
scroll to position [433, 0]
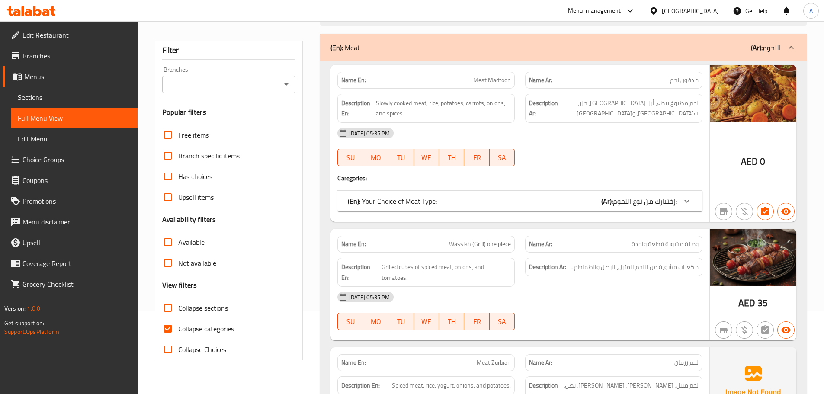
scroll to position [87, 0]
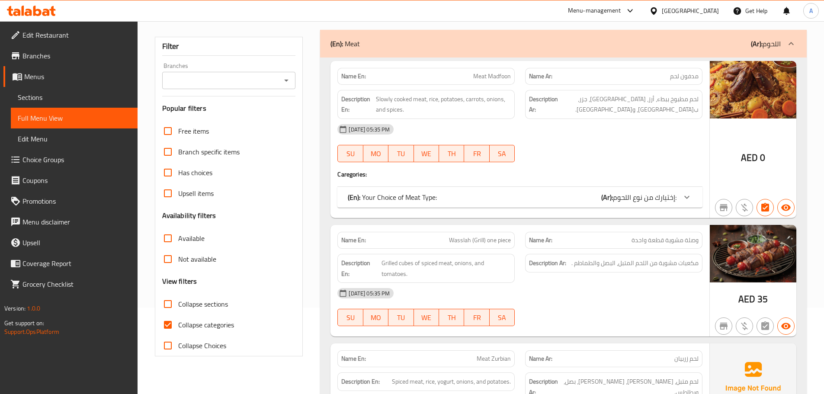
type button "3"
click at [430, 147] on span "WE" at bounding box center [426, 153] width 18 height 13
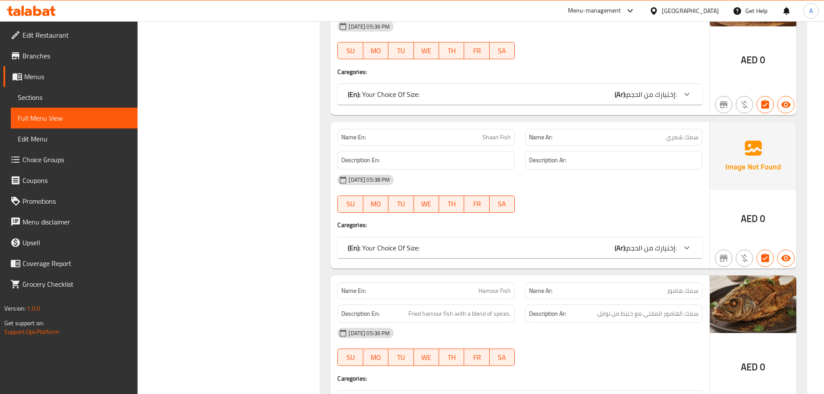
scroll to position [1952, 0]
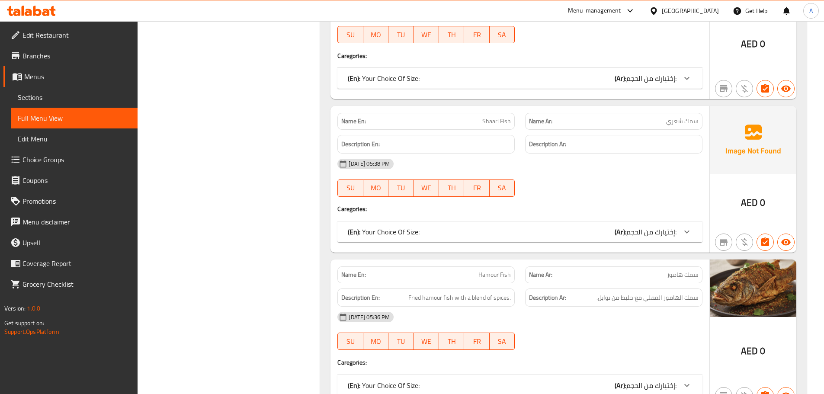
click at [463, 227] on div "(En): Your Choice Of Size: (Ar): إختيارك من الحجم:" at bounding box center [519, 231] width 365 height 21
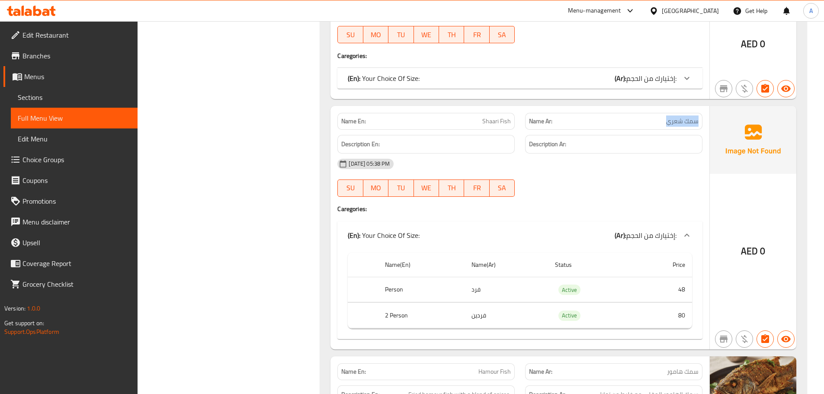
drag, startPoint x: 699, startPoint y: 109, endPoint x: 648, endPoint y: 109, distance: 51.0
click at [650, 113] on div "Name Ar: سمك شعري" at bounding box center [613, 121] width 177 height 17
drag, startPoint x: 486, startPoint y: 109, endPoint x: 524, endPoint y: 109, distance: 38.5
click at [524, 109] on div "Name En: Shaari Fish Name Ar: سمك شعري" at bounding box center [519, 121] width 375 height 27
click at [398, 73] on p "(En): Your Choice Of Size:" at bounding box center [384, 78] width 72 height 10
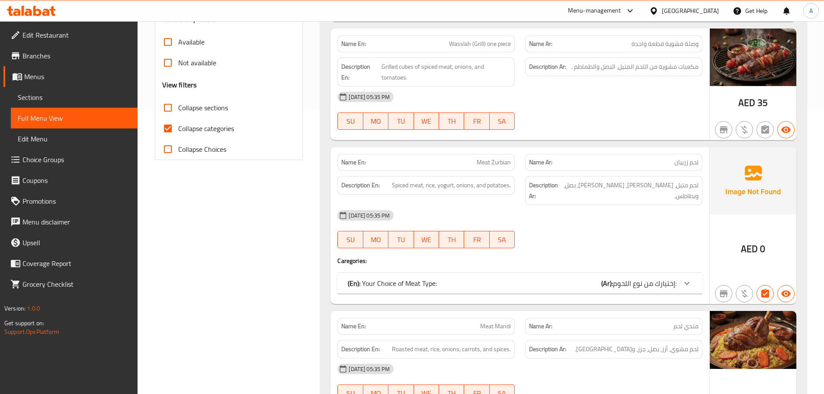
scroll to position [328, 0]
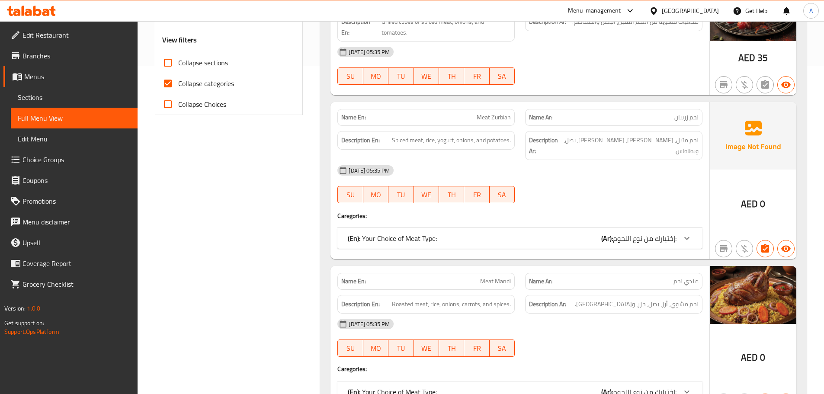
click at [175, 65] on input "Collapse sections" at bounding box center [167, 62] width 21 height 21
checkbox input "true"
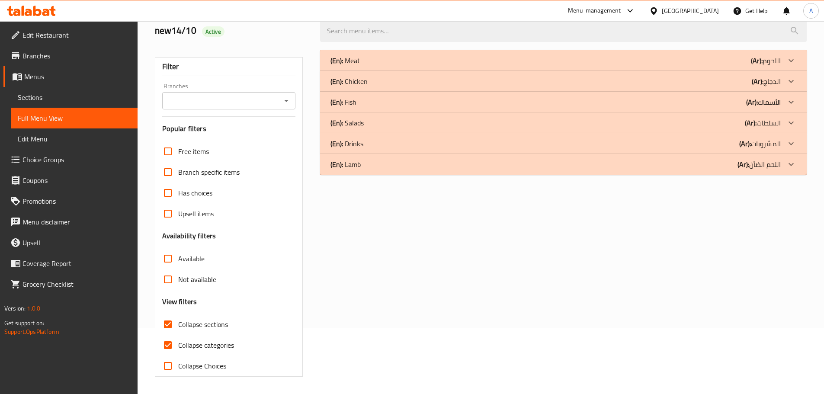
scroll to position [66, 0]
click at [376, 104] on div "(En): Fish (Ar): الأسماك" at bounding box center [555, 102] width 450 height 10
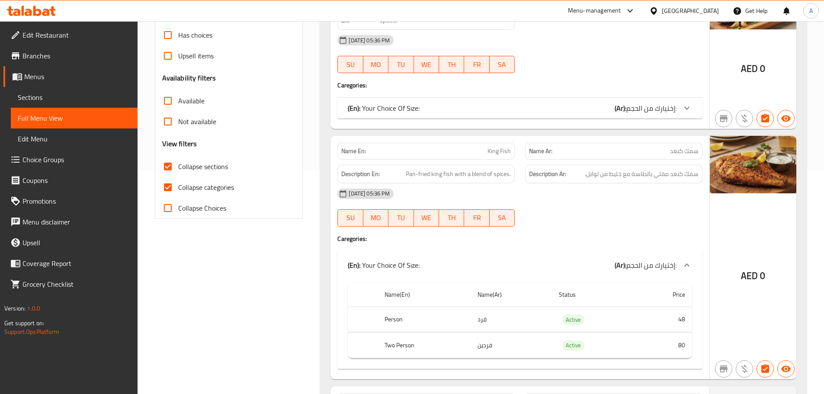
scroll to position [25, 0]
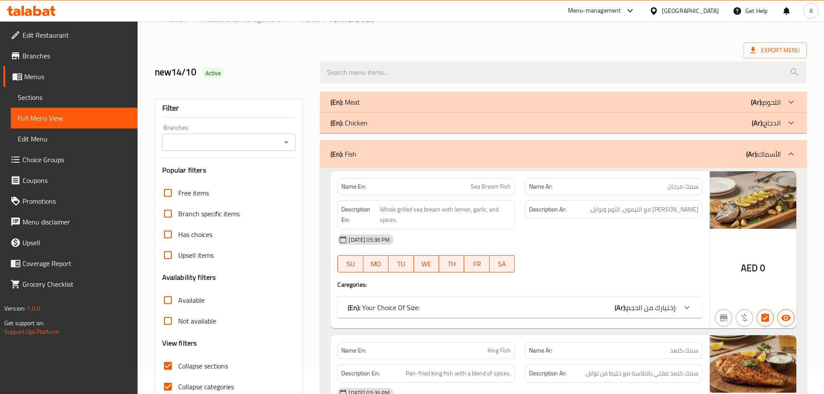
click at [377, 115] on div "(En): Chicken (Ar): الدجاج" at bounding box center [563, 122] width 487 height 21
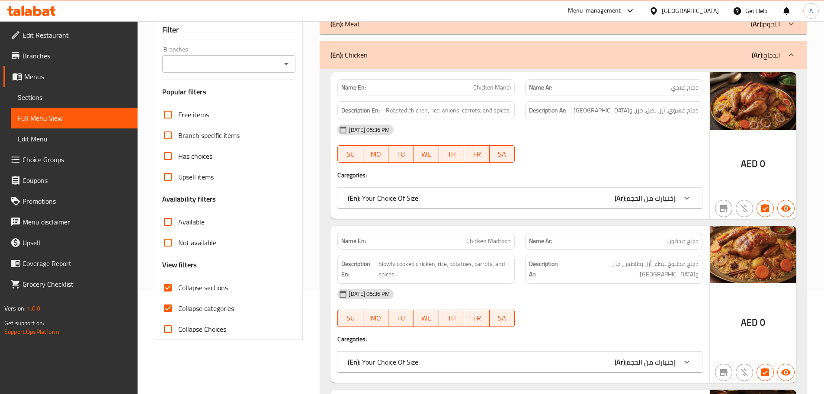
scroll to position [0, 0]
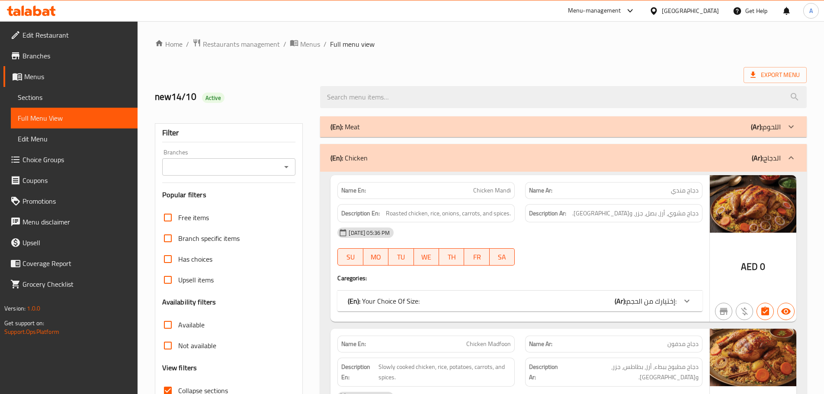
click at [378, 116] on div "(En): Meat (Ar): اللحوم" at bounding box center [563, 126] width 487 height 21
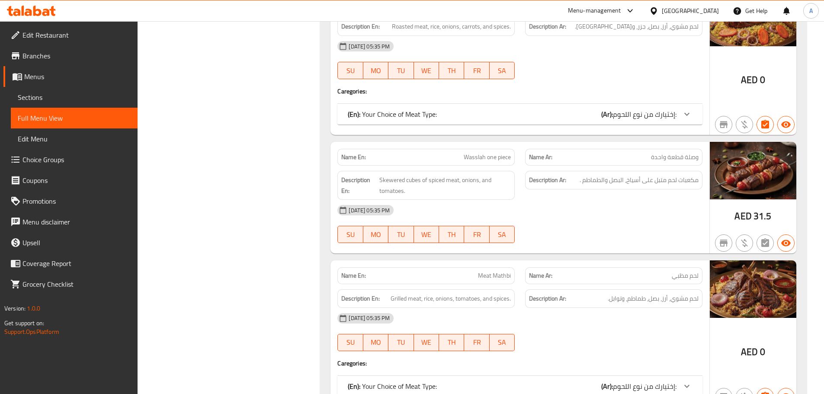
scroll to position [692, 0]
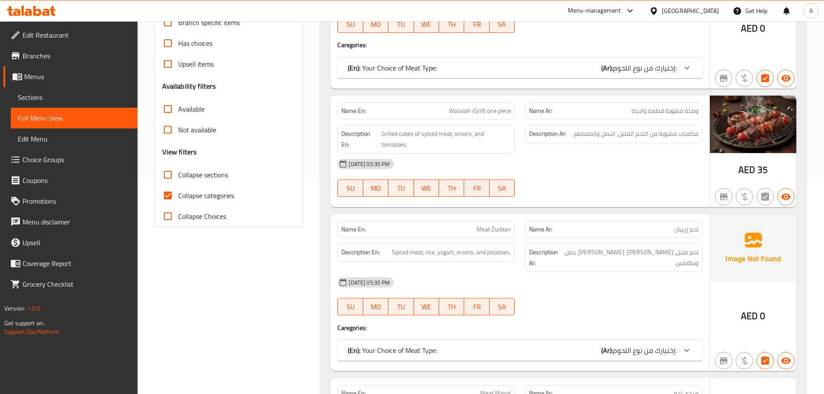
scroll to position [216, 0]
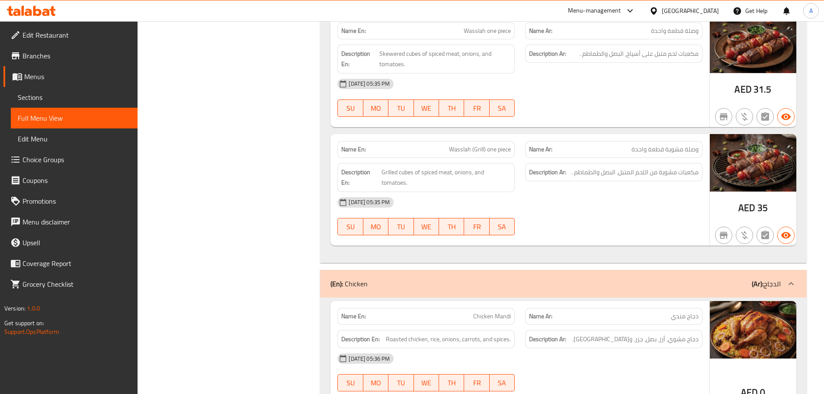
scroll to position [845, 0]
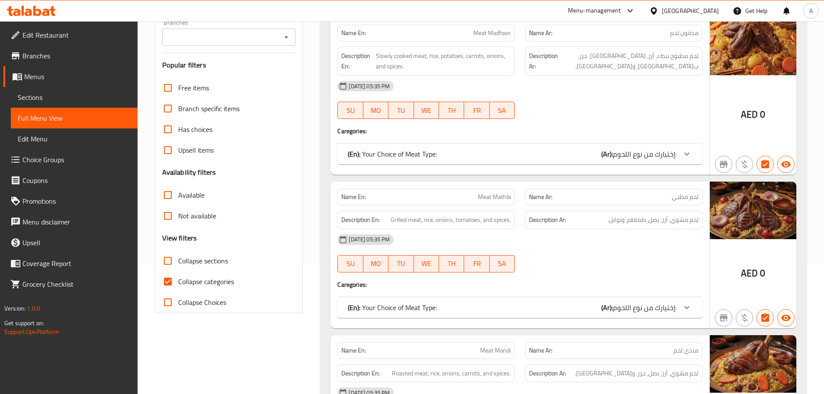
click at [185, 279] on span "Collapse categories" at bounding box center [206, 281] width 56 height 10
click at [178, 279] on input "Collapse categories" at bounding box center [167, 281] width 21 height 21
checkbox input "false"
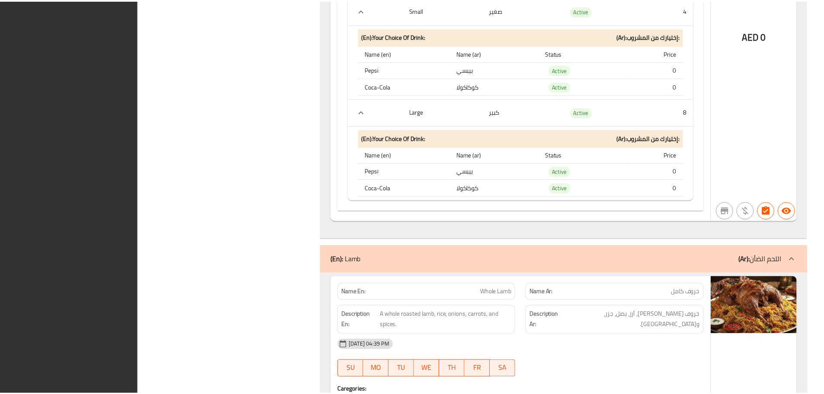
scroll to position [5714, 0]
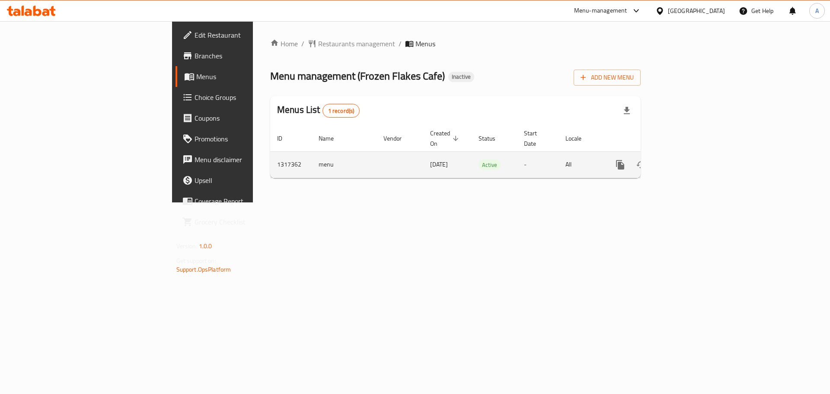
click at [688, 160] on icon "enhanced table" at bounding box center [683, 165] width 10 height 10
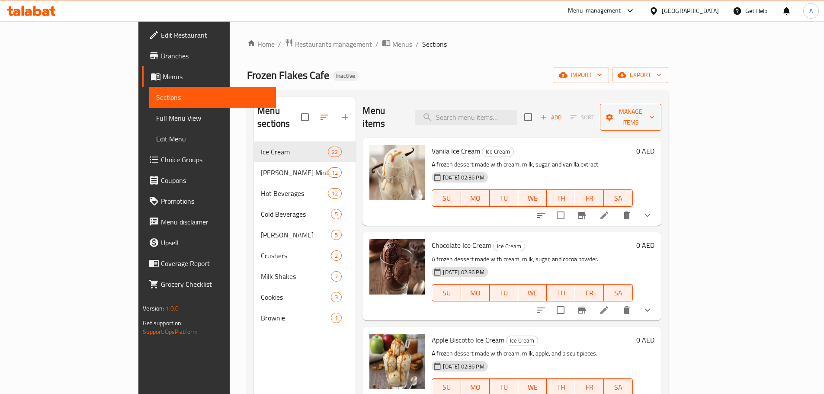
click at [654, 110] on span "Manage items" at bounding box center [630, 117] width 47 height 22
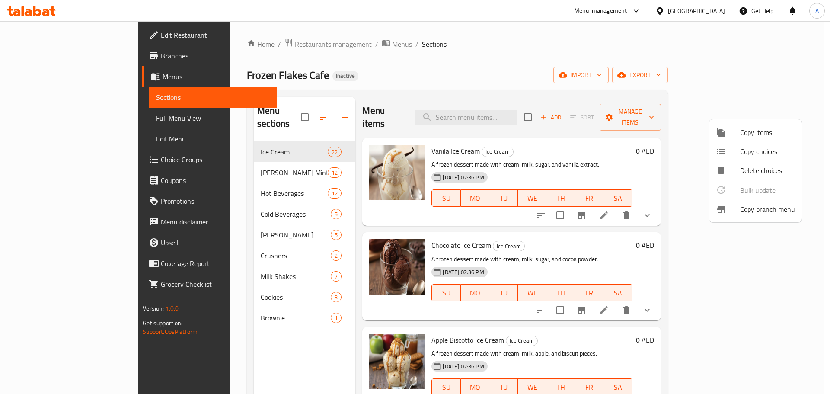
click at [772, 79] on div at bounding box center [415, 197] width 830 height 394
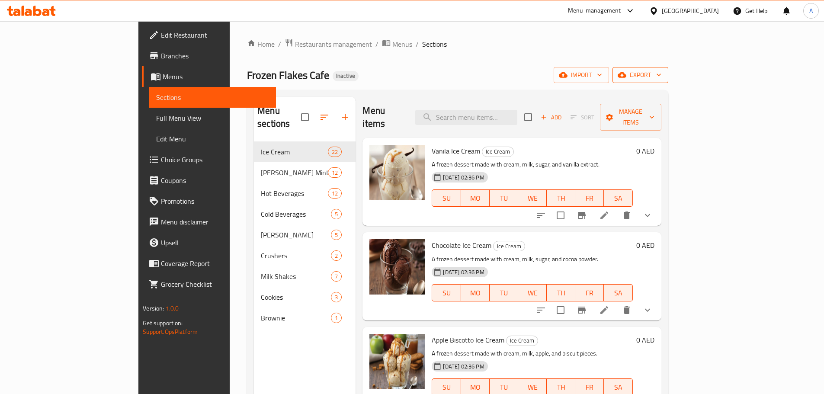
click at [661, 79] on span "export" at bounding box center [640, 75] width 42 height 11
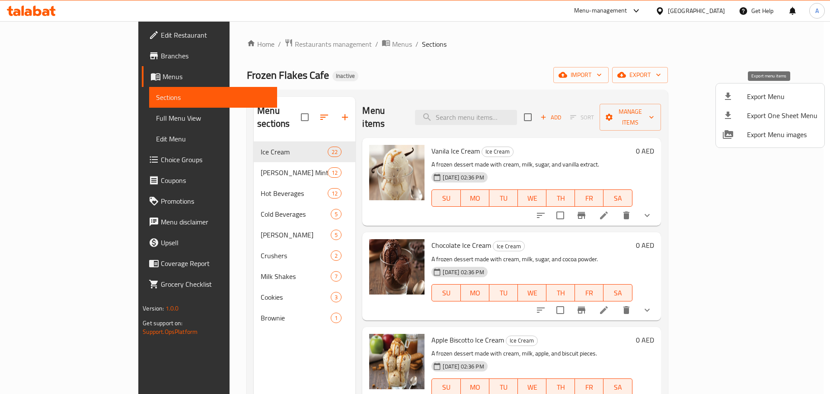
click at [746, 95] on div at bounding box center [735, 96] width 24 height 10
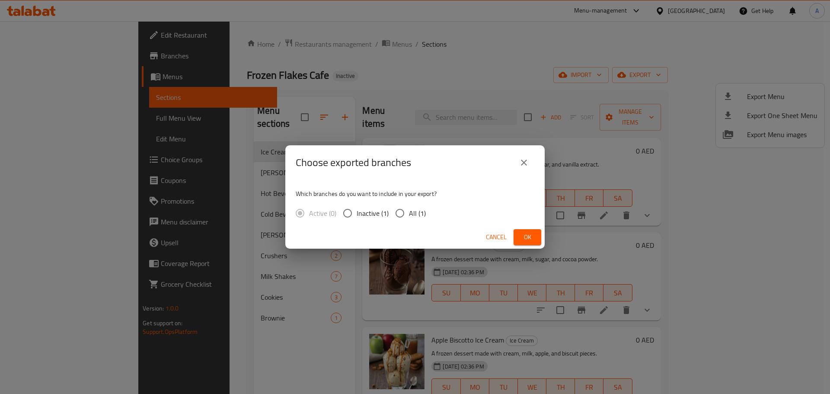
click at [423, 212] on span "All (1)" at bounding box center [417, 213] width 17 height 10
click at [409, 212] on input "All (1)" at bounding box center [400, 213] width 18 height 18
radio input "true"
click at [535, 240] on button "Ok" at bounding box center [528, 237] width 28 height 16
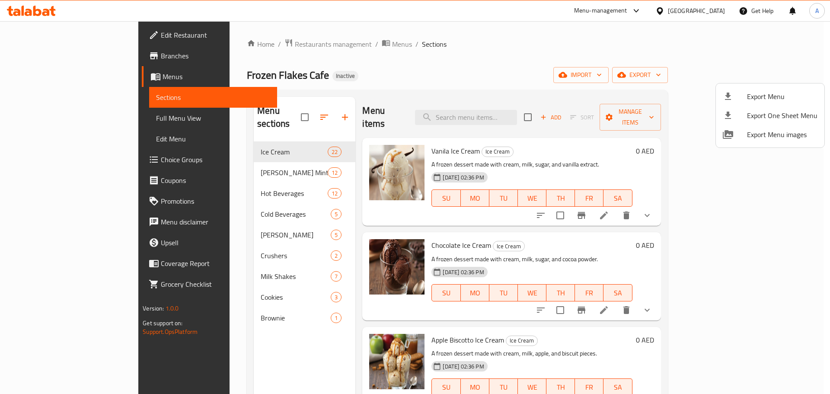
click at [269, 115] on div at bounding box center [415, 197] width 830 height 394
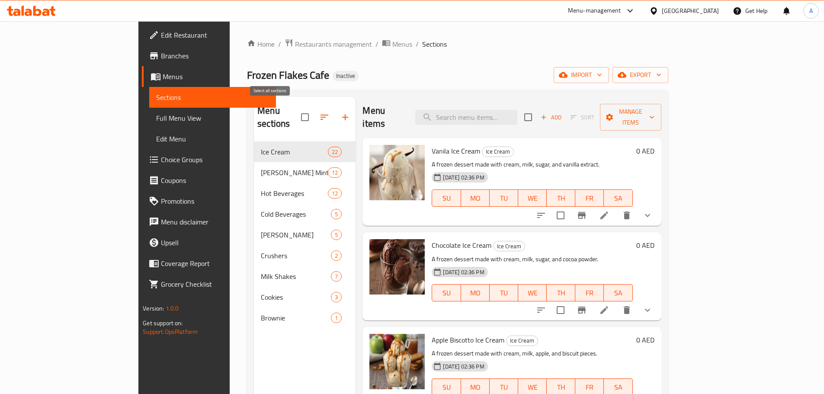
click at [296, 115] on input "checkbox" at bounding box center [305, 117] width 18 height 18
checkbox input "true"
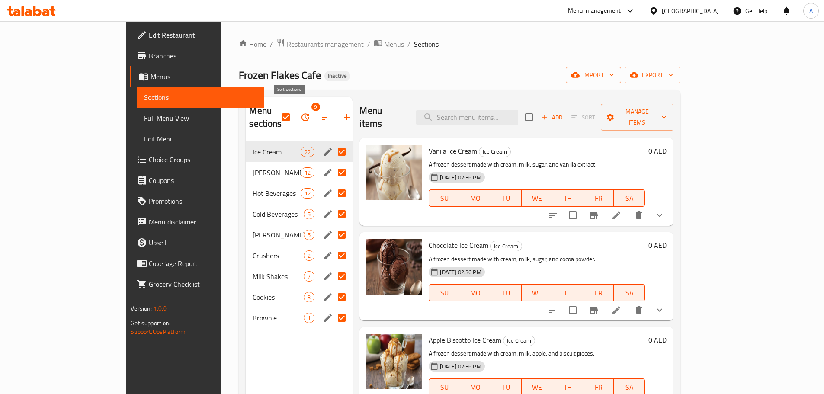
click at [300, 112] on icon "button" at bounding box center [305, 117] width 10 height 10
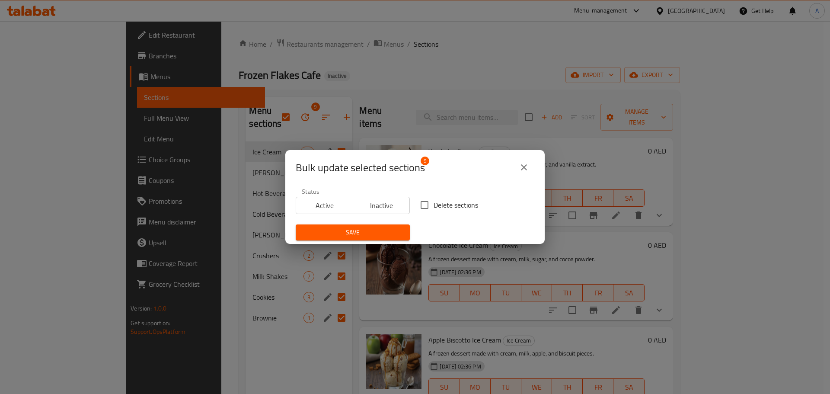
click at [427, 203] on input "Delete sections" at bounding box center [425, 205] width 18 height 18
checkbox input "true"
click at [524, 168] on icon "close" at bounding box center [524, 167] width 6 height 6
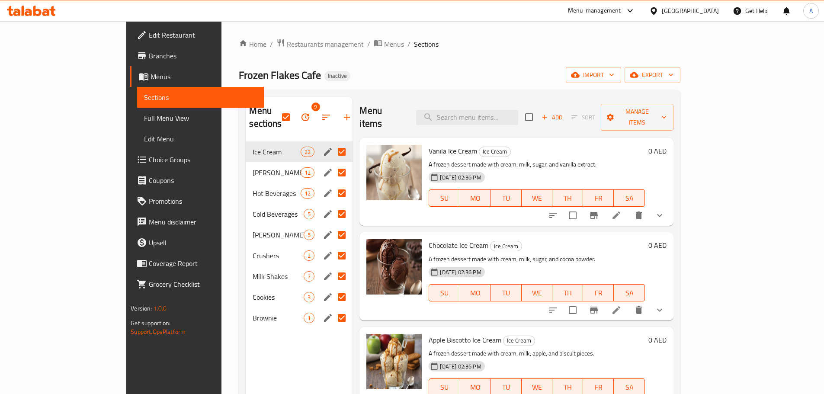
click at [301, 113] on icon "button" at bounding box center [305, 117] width 8 height 8
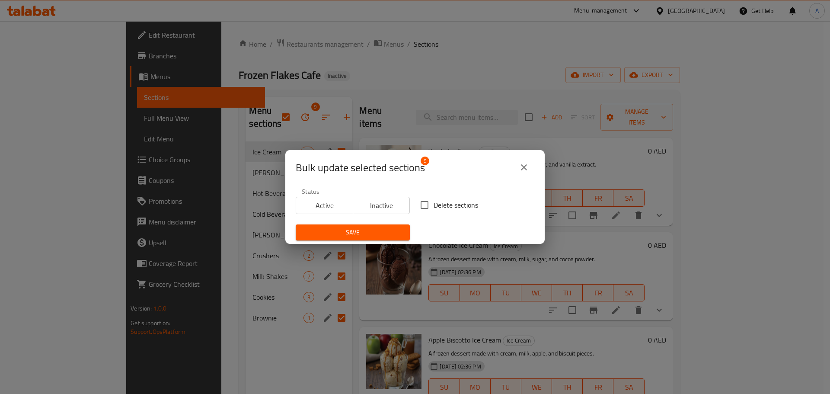
click at [441, 198] on label "Delete sections" at bounding box center [447, 205] width 63 height 18
click at [434, 198] on input "Delete sections" at bounding box center [425, 205] width 18 height 18
checkbox input "true"
click at [373, 236] on span "Save" at bounding box center [353, 232] width 100 height 11
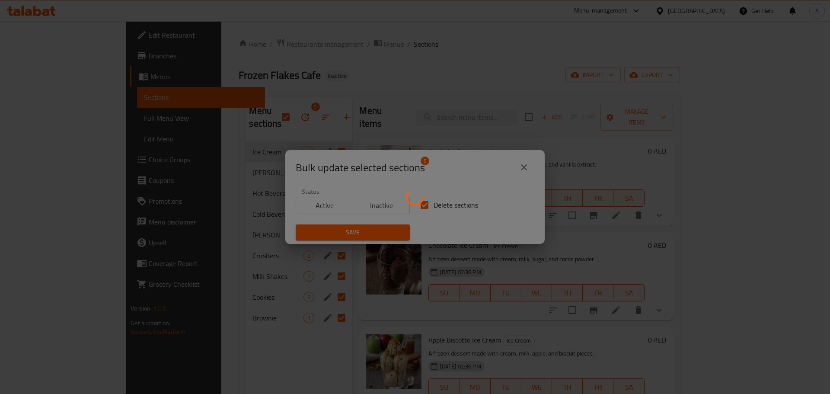
checkbox input "false"
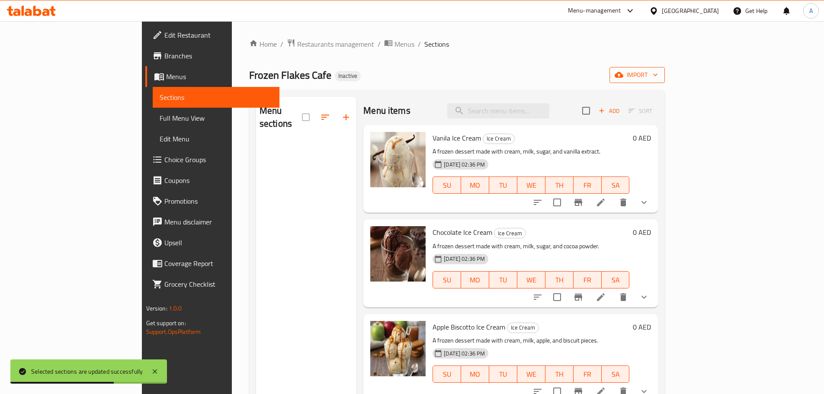
click at [658, 75] on span "import" at bounding box center [637, 75] width 42 height 11
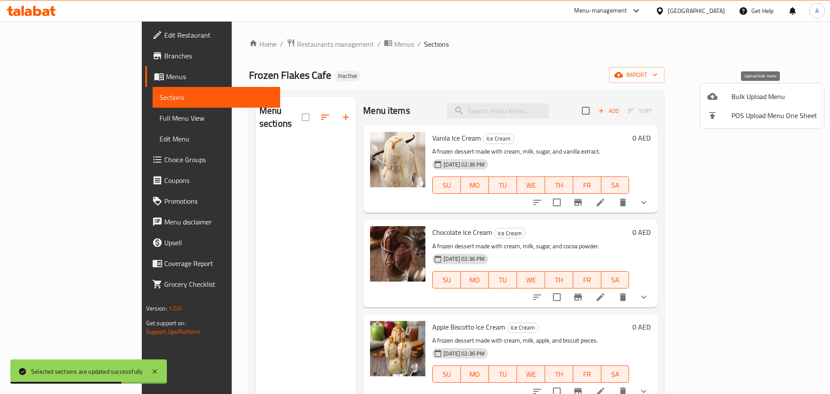
click at [749, 94] on span "Bulk Upload Menu" at bounding box center [775, 96] width 86 height 10
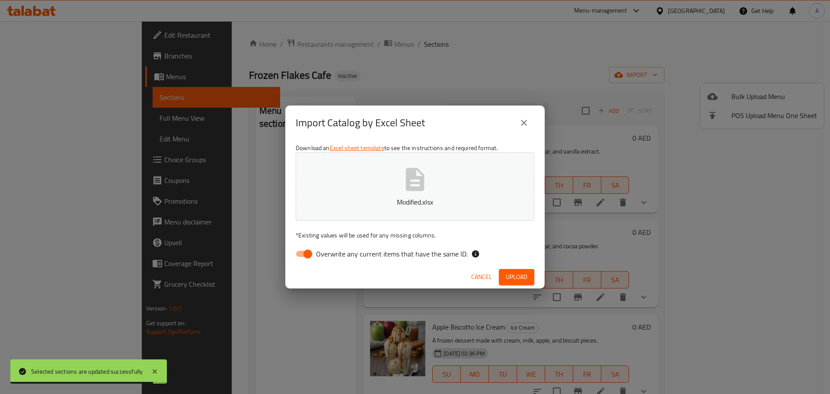
click at [431, 252] on span "Overwrite any current items that have the same ID." at bounding box center [392, 254] width 152 height 10
click at [333, 252] on input "Overwrite any current items that have the same ID." at bounding box center [307, 254] width 49 height 16
checkbox input "false"
drag, startPoint x: 494, startPoint y: 270, endPoint x: 503, endPoint y: 271, distance: 9.2
click at [494, 270] on button "Cancel" at bounding box center [482, 277] width 28 height 16
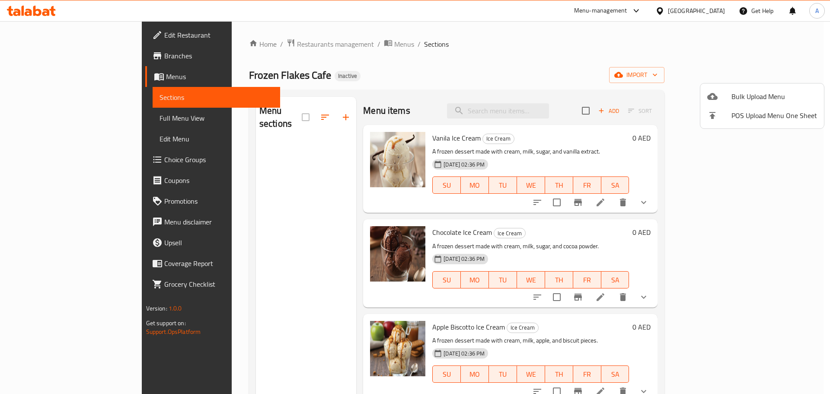
click at [747, 97] on span "Bulk Upload Menu" at bounding box center [775, 96] width 86 height 10
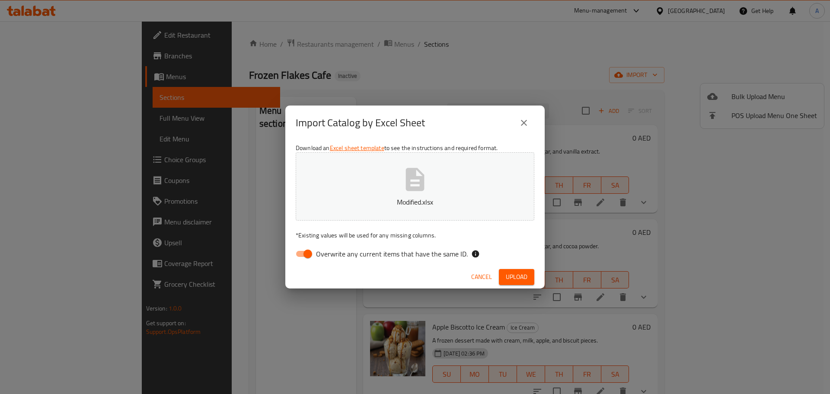
click at [447, 238] on p "* Existing values will be used for any missing columns." at bounding box center [415, 235] width 239 height 9
click at [453, 254] on span "Overwrite any current items that have the same ID." at bounding box center [392, 254] width 152 height 10
click at [333, 254] on input "Overwrite any current items that have the same ID." at bounding box center [307, 254] width 49 height 16
checkbox input "false"
click at [508, 269] on button "Upload" at bounding box center [516, 277] width 35 height 16
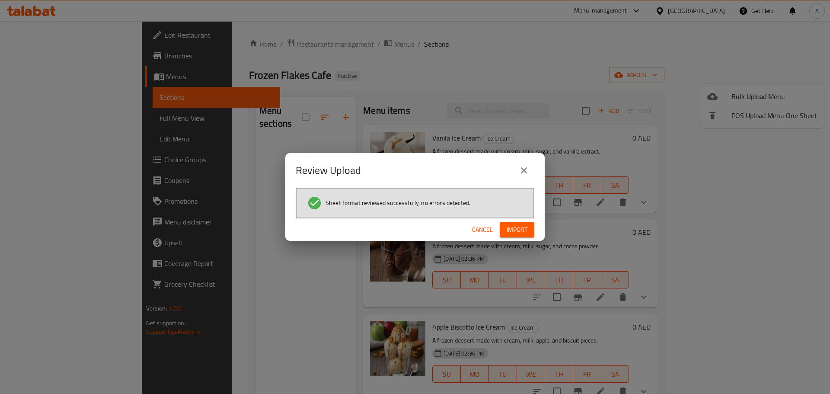
click at [528, 228] on button "Import" at bounding box center [517, 230] width 35 height 16
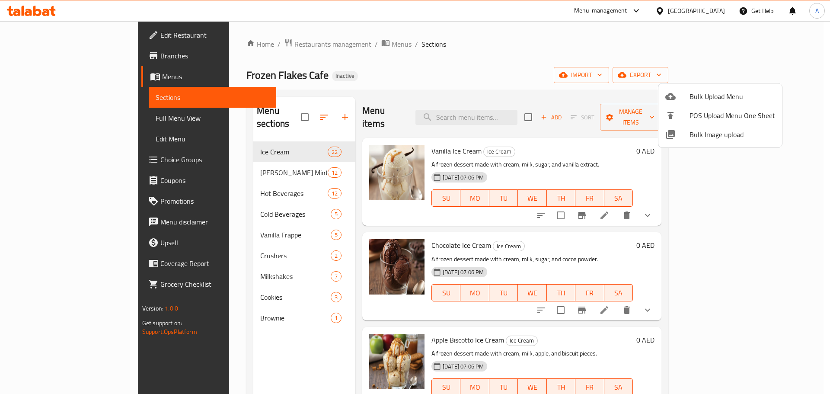
click at [449, 45] on div at bounding box center [415, 197] width 830 height 394
